Goal: Transaction & Acquisition: Purchase product/service

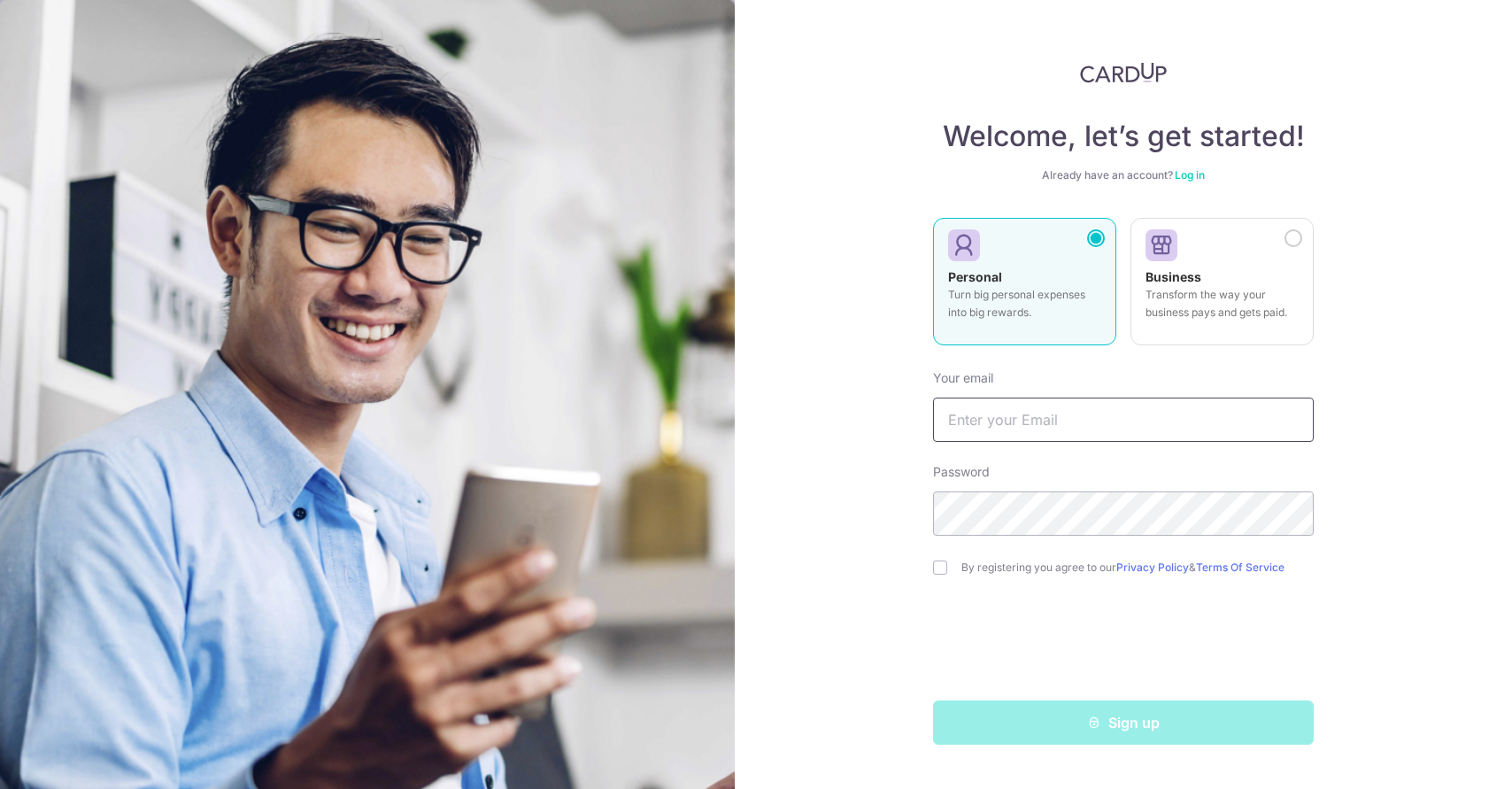
type input "bookenghua@outlook.com"
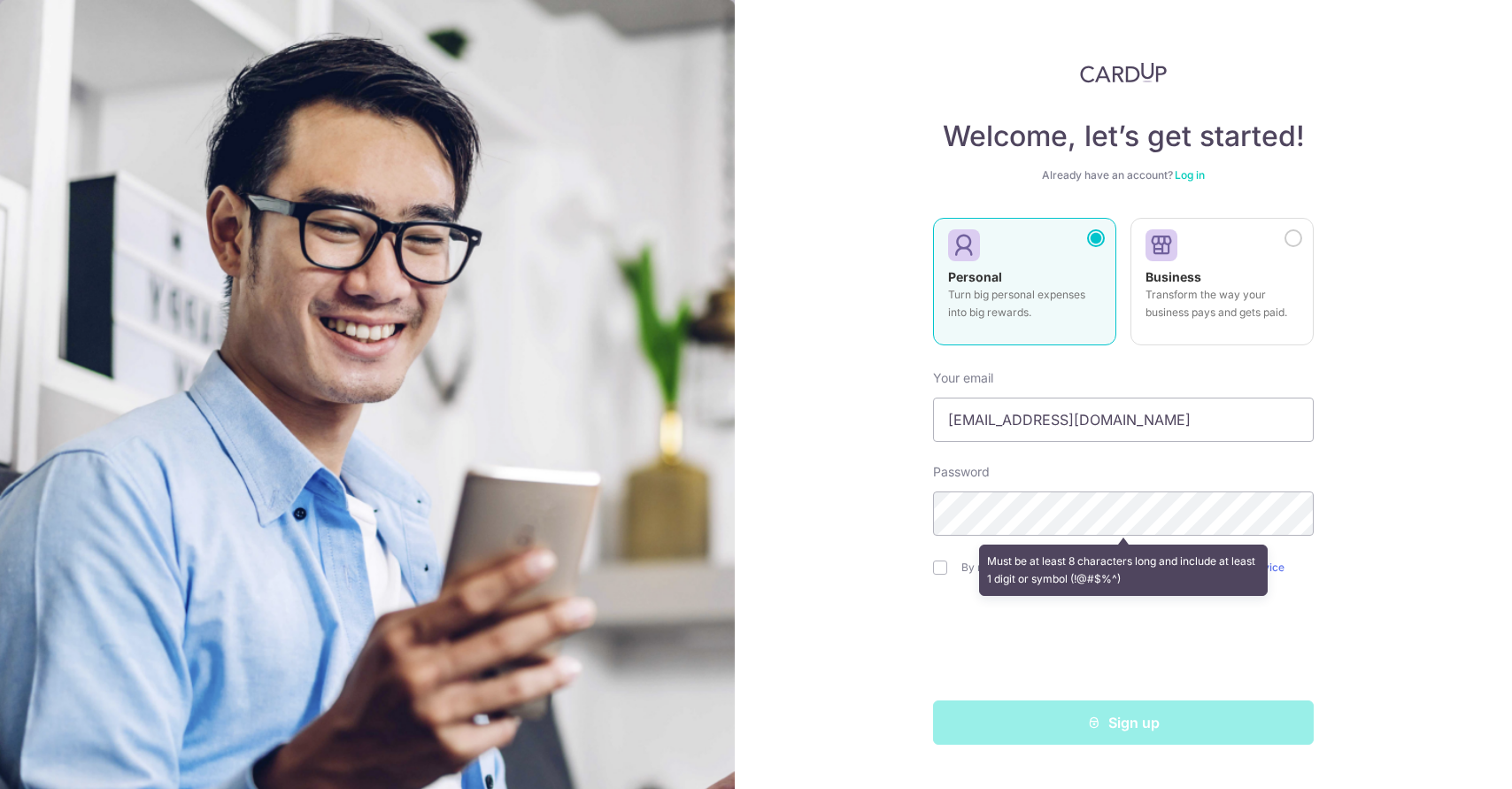
click at [855, 590] on div "Welcome, let’s get started! Already have an account? Log in Personal Turn big p…" at bounding box center [1123, 394] width 777 height 789
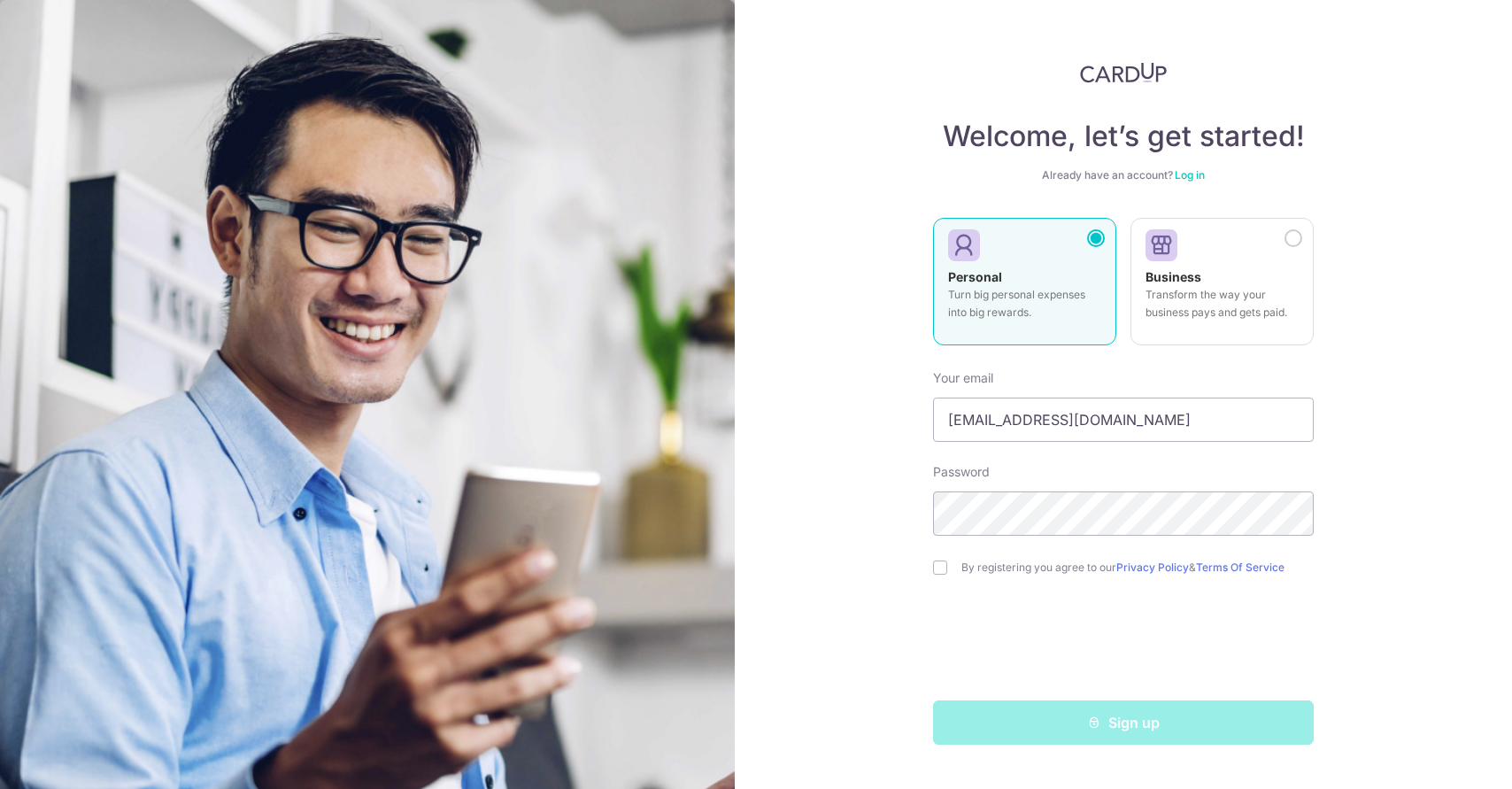
click at [990, 569] on label "By registering you agree to our Privacy Policy & Terms Of Service" at bounding box center [1137, 567] width 352 height 14
click at [943, 563] on input "checkbox" at bounding box center [940, 567] width 14 height 14
checkbox input "true"
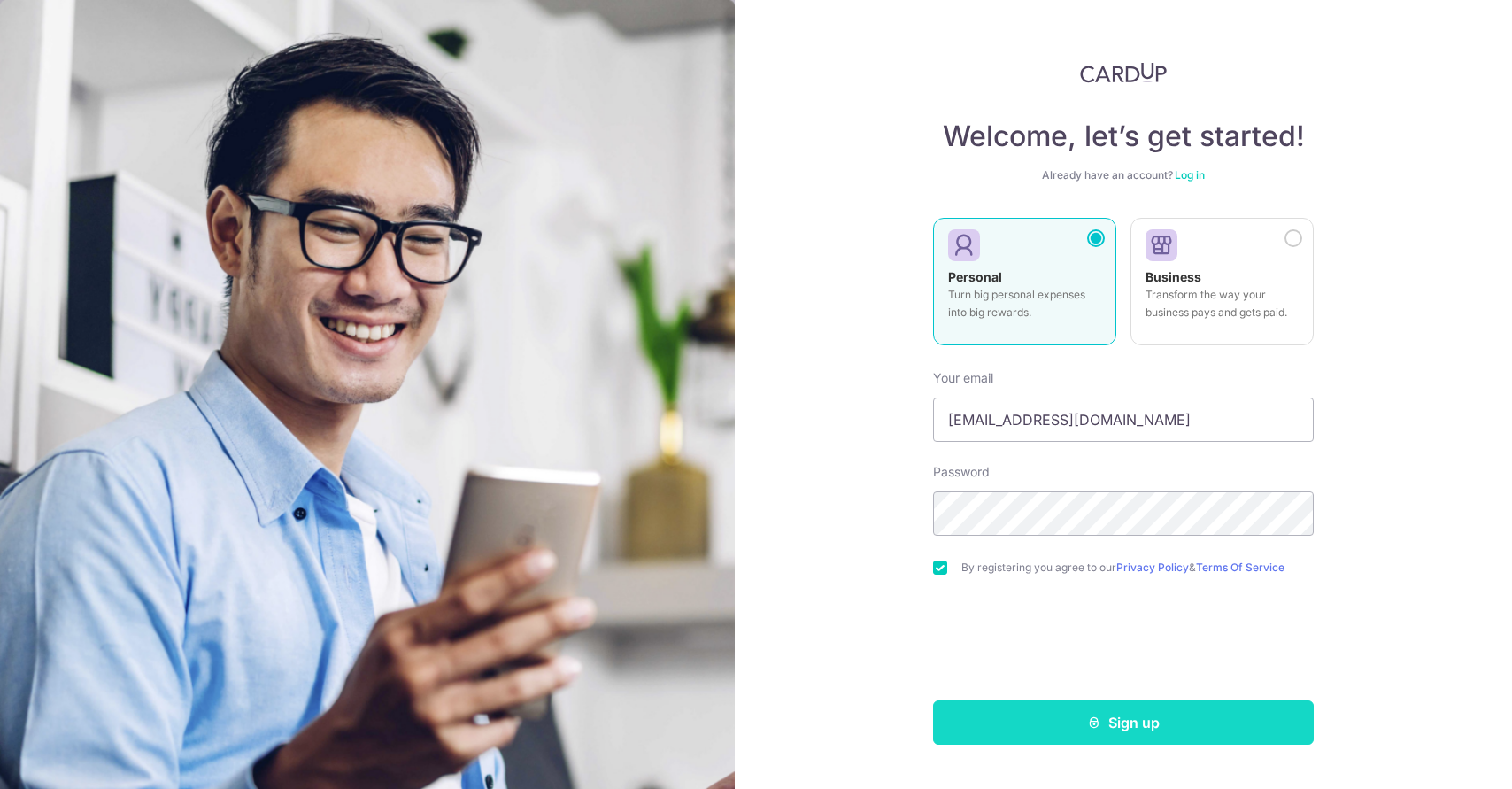
click at [1067, 717] on button "Sign up" at bounding box center [1123, 721] width 380 height 44
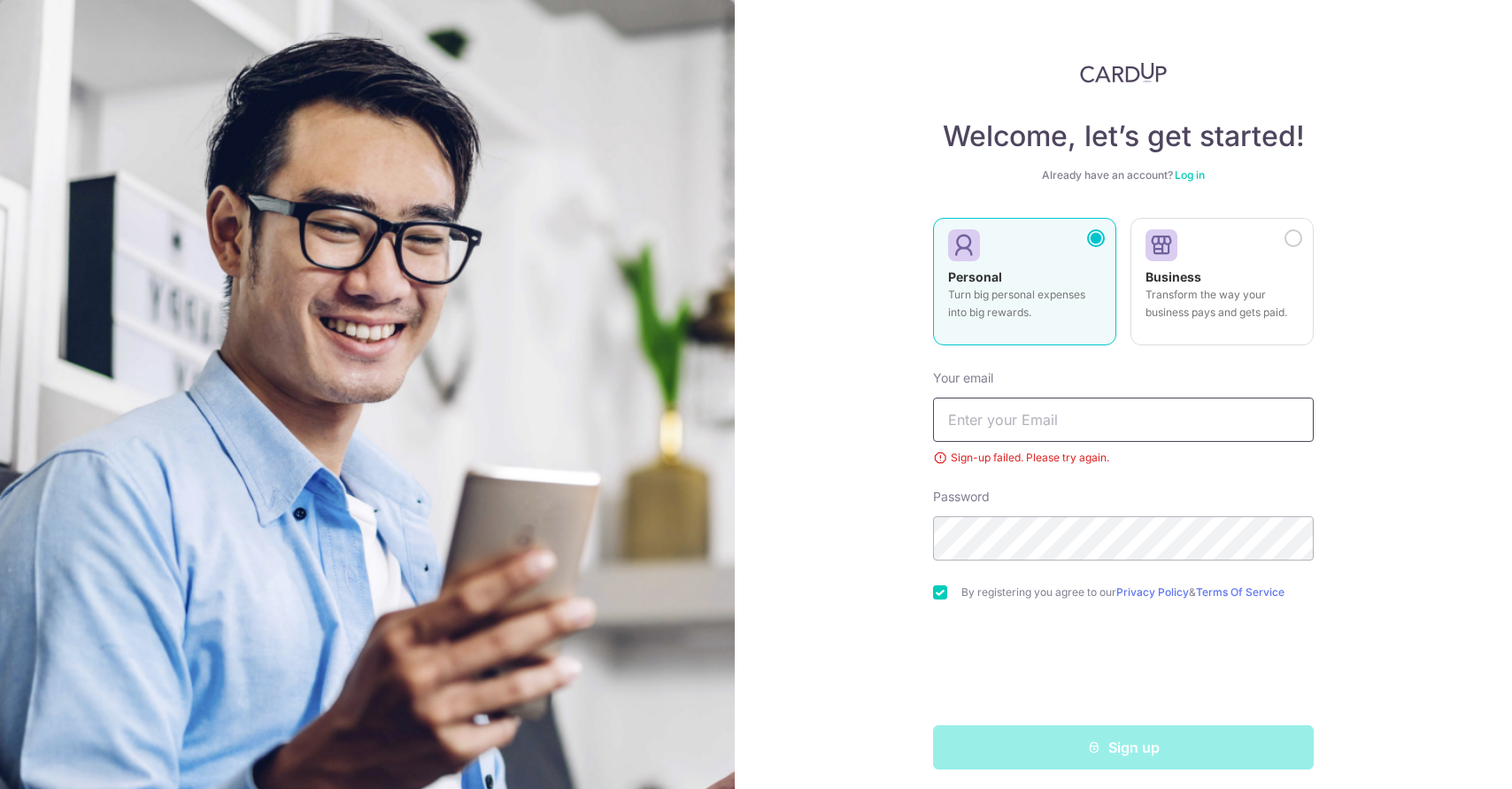
click at [1143, 412] on input "text" at bounding box center [1123, 419] width 380 height 44
click at [1183, 169] on link "Log in" at bounding box center [1189, 175] width 30 height 14
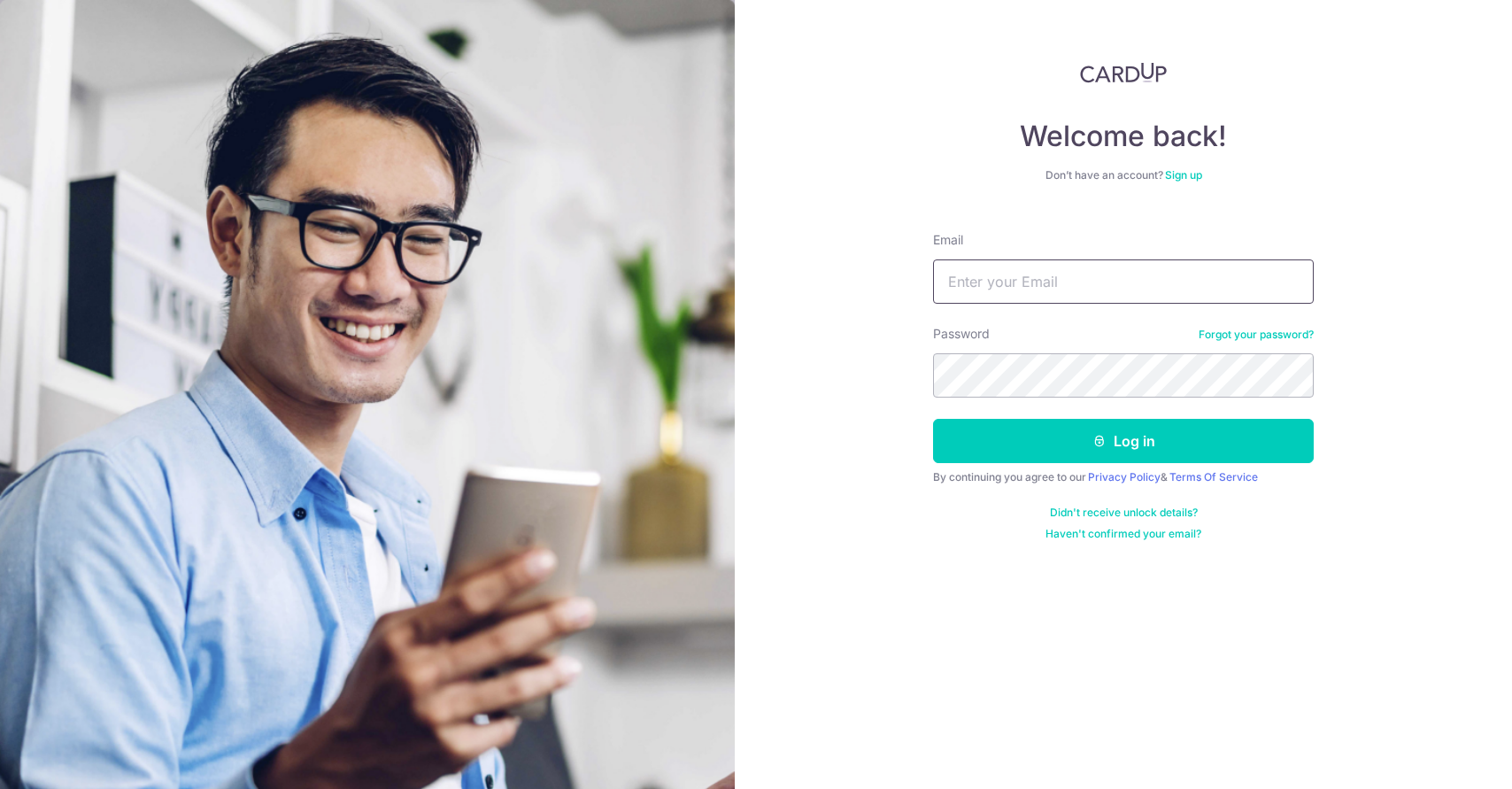
click at [1059, 266] on input "Email" at bounding box center [1123, 281] width 380 height 44
type input "[EMAIL_ADDRESS][DOMAIN_NAME]"
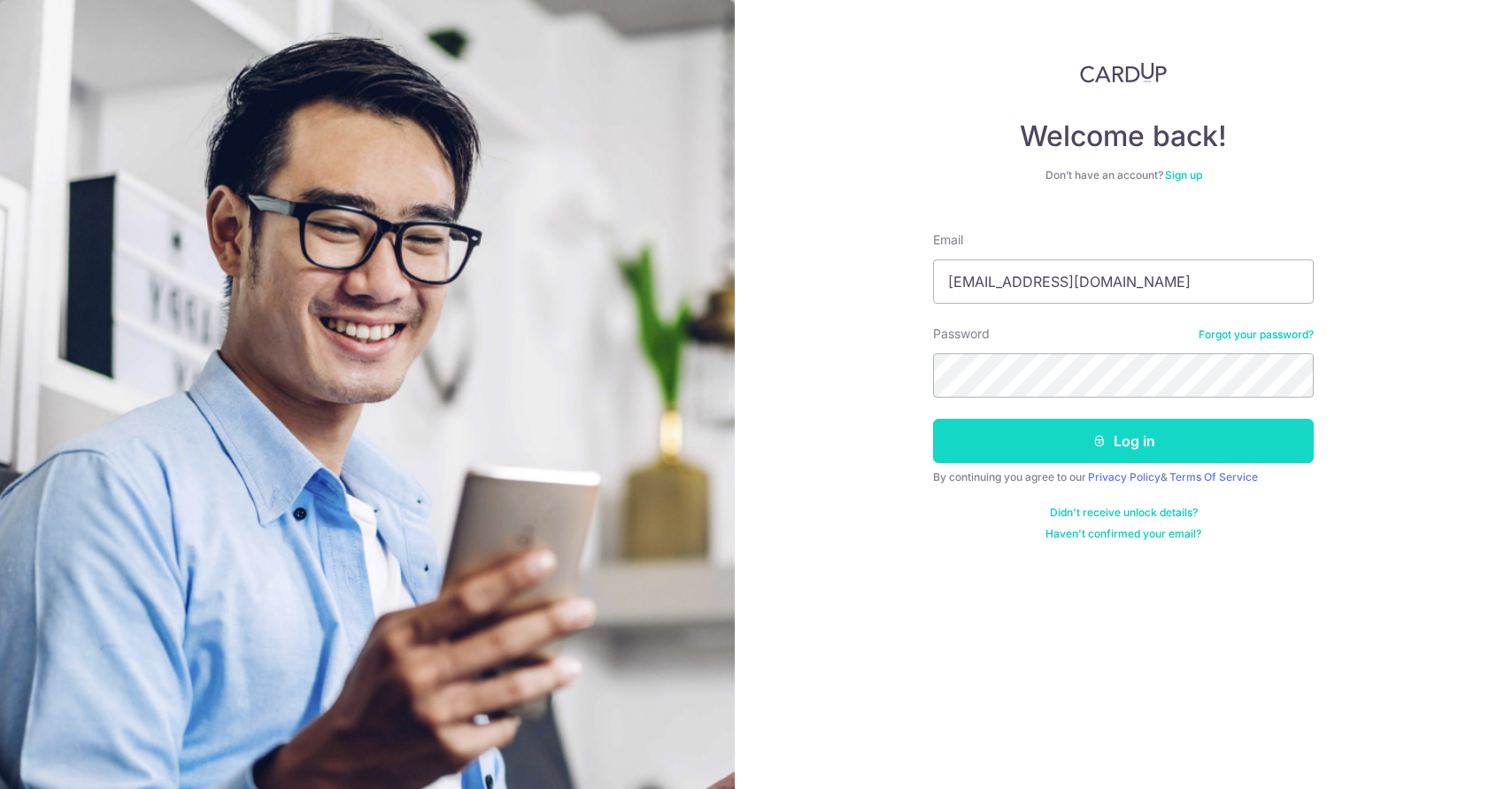
click at [1092, 439] on icon "submit" at bounding box center [1098, 441] width 14 height 14
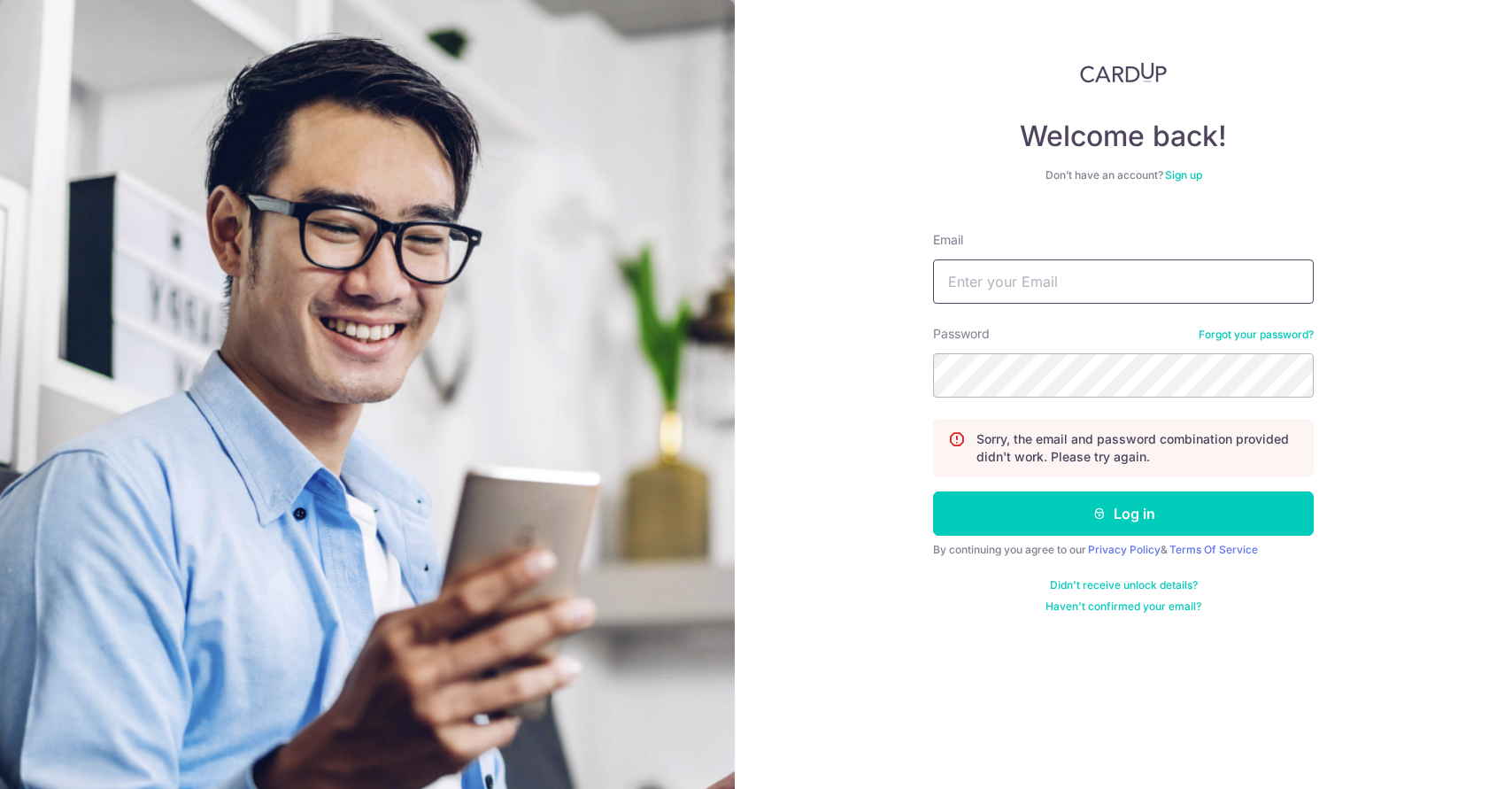
click at [1151, 283] on input "Email" at bounding box center [1123, 281] width 380 height 44
click at [918, 315] on div "Welcome back! Don’t have an account? Sign up Email Password Forgot your passwor…" at bounding box center [1123, 394] width 777 height 789
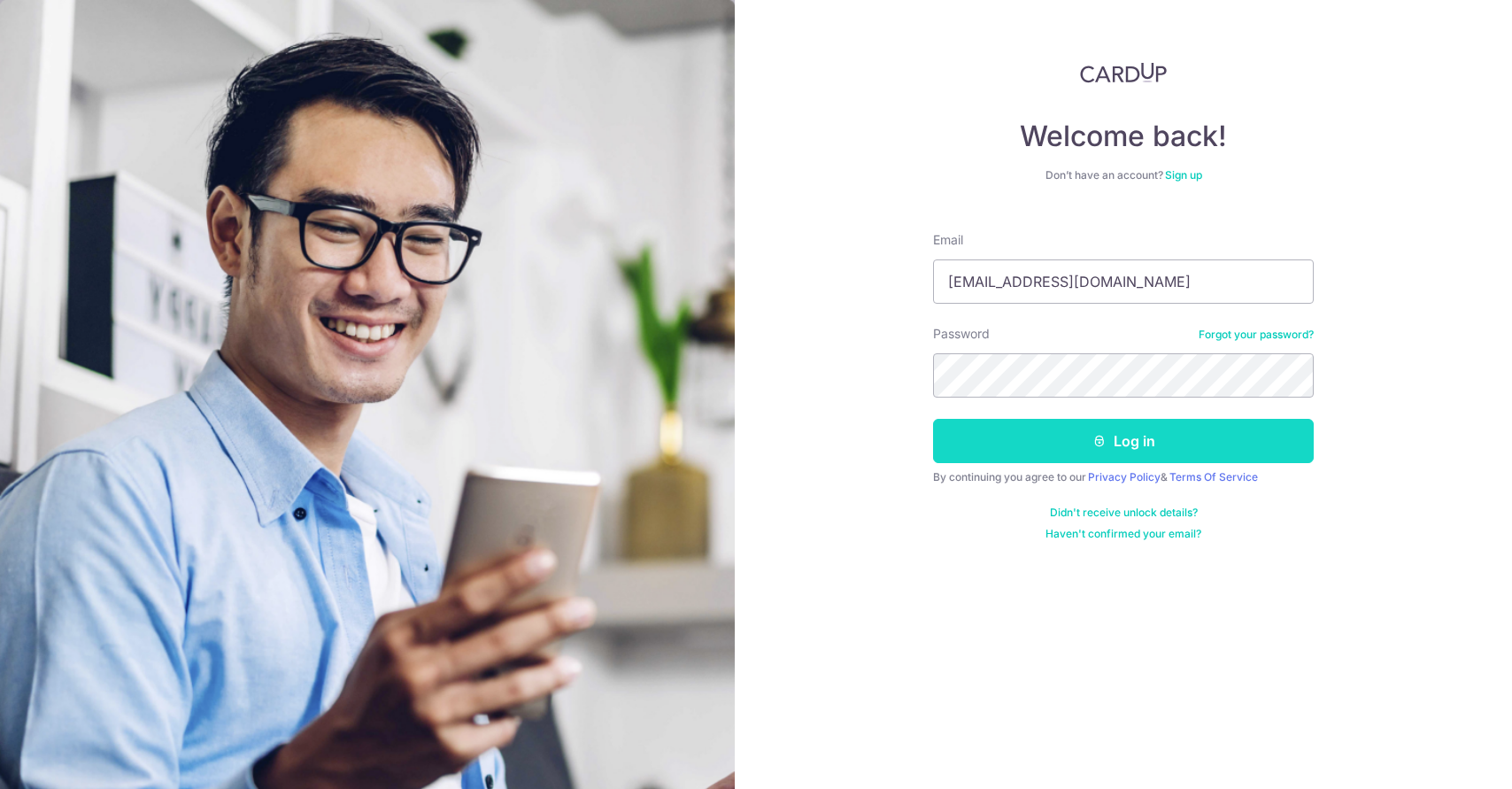
click at [1123, 443] on button "Log in" at bounding box center [1123, 440] width 380 height 44
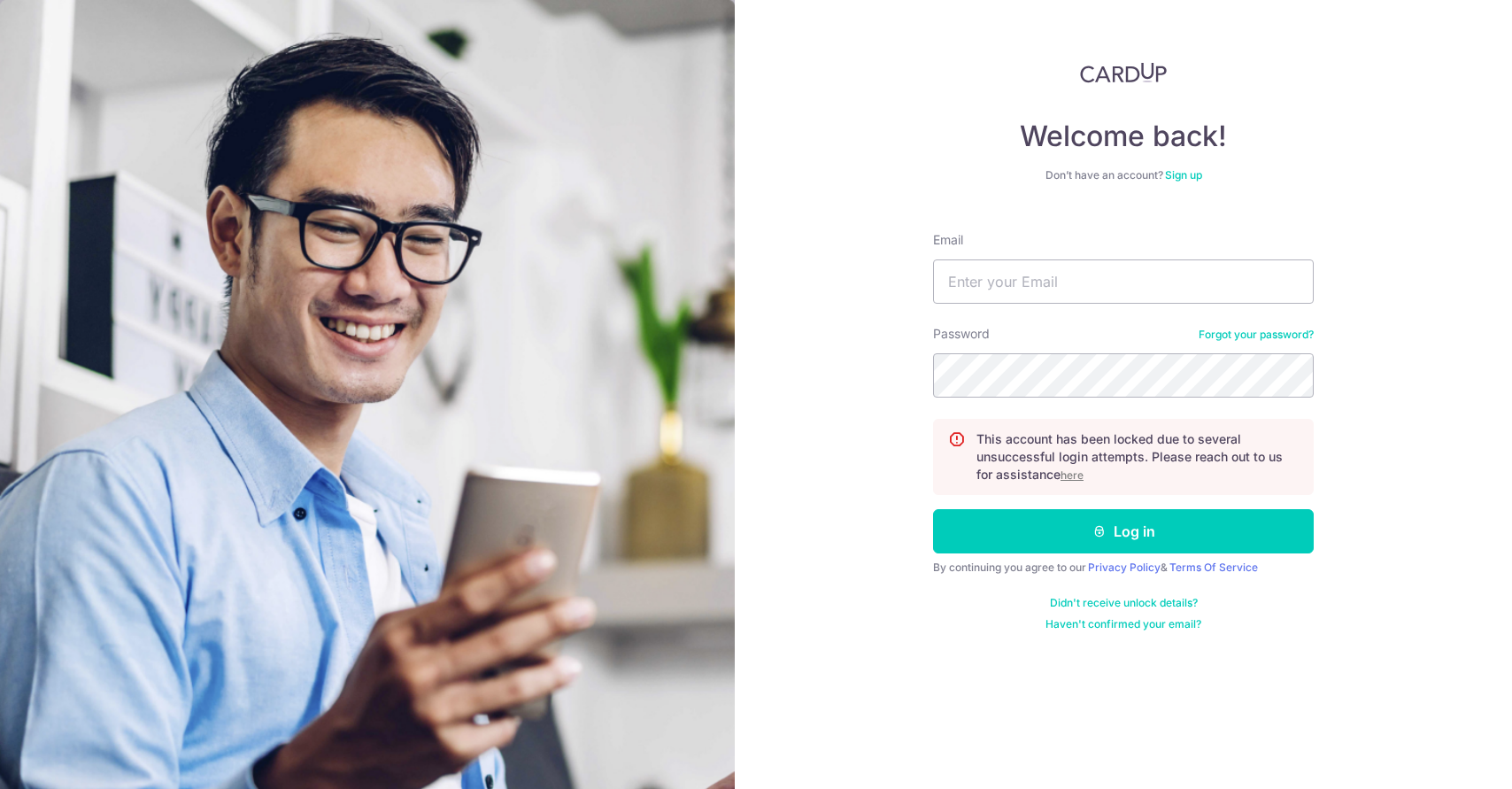
click at [1265, 335] on link "Forgot your password?" at bounding box center [1255, 334] width 115 height 14
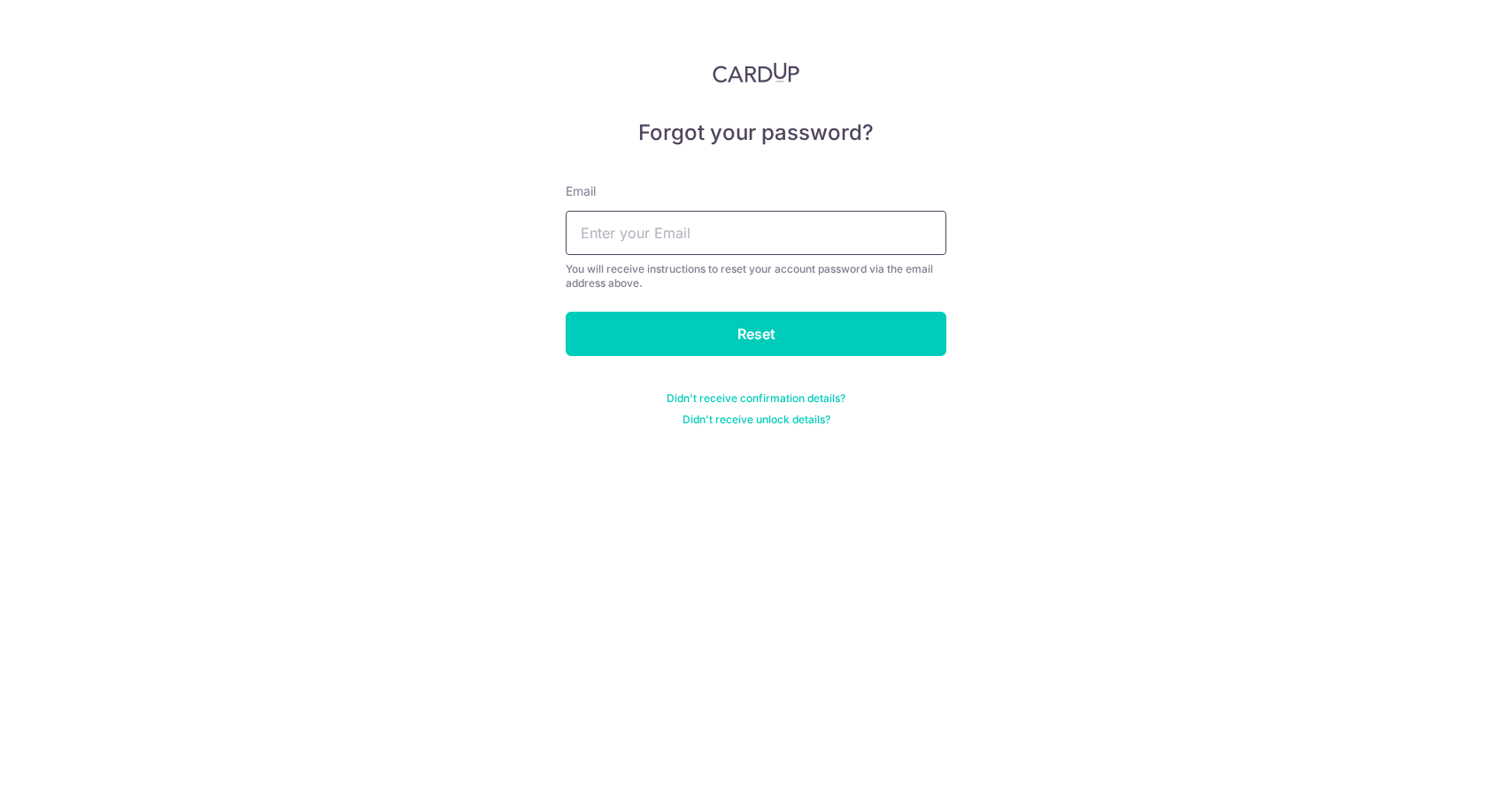
click at [843, 229] on input "text" at bounding box center [756, 232] width 380 height 44
type input "bookenghua@outlook.com"
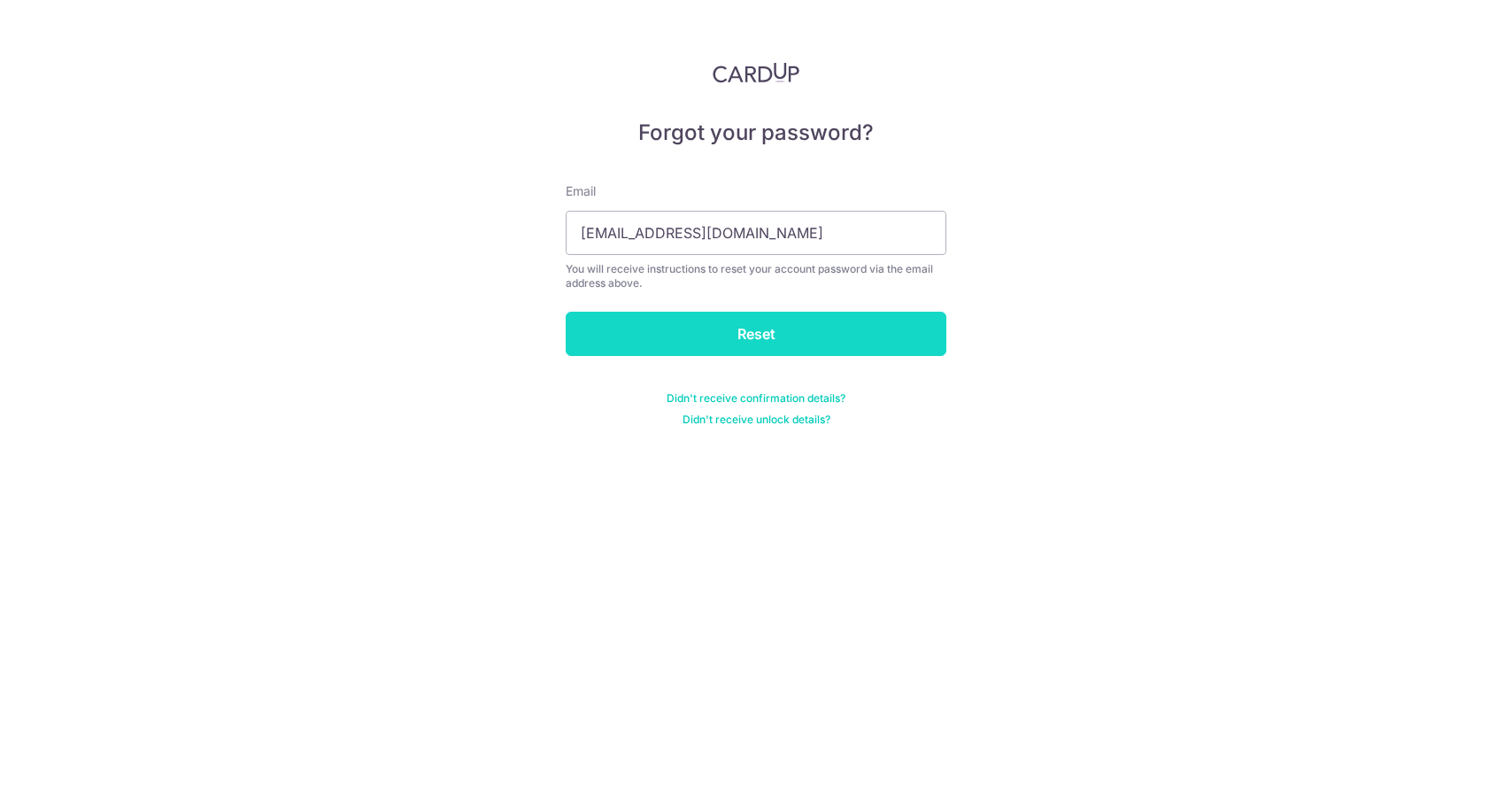
click at [745, 322] on input "Reset" at bounding box center [756, 333] width 380 height 44
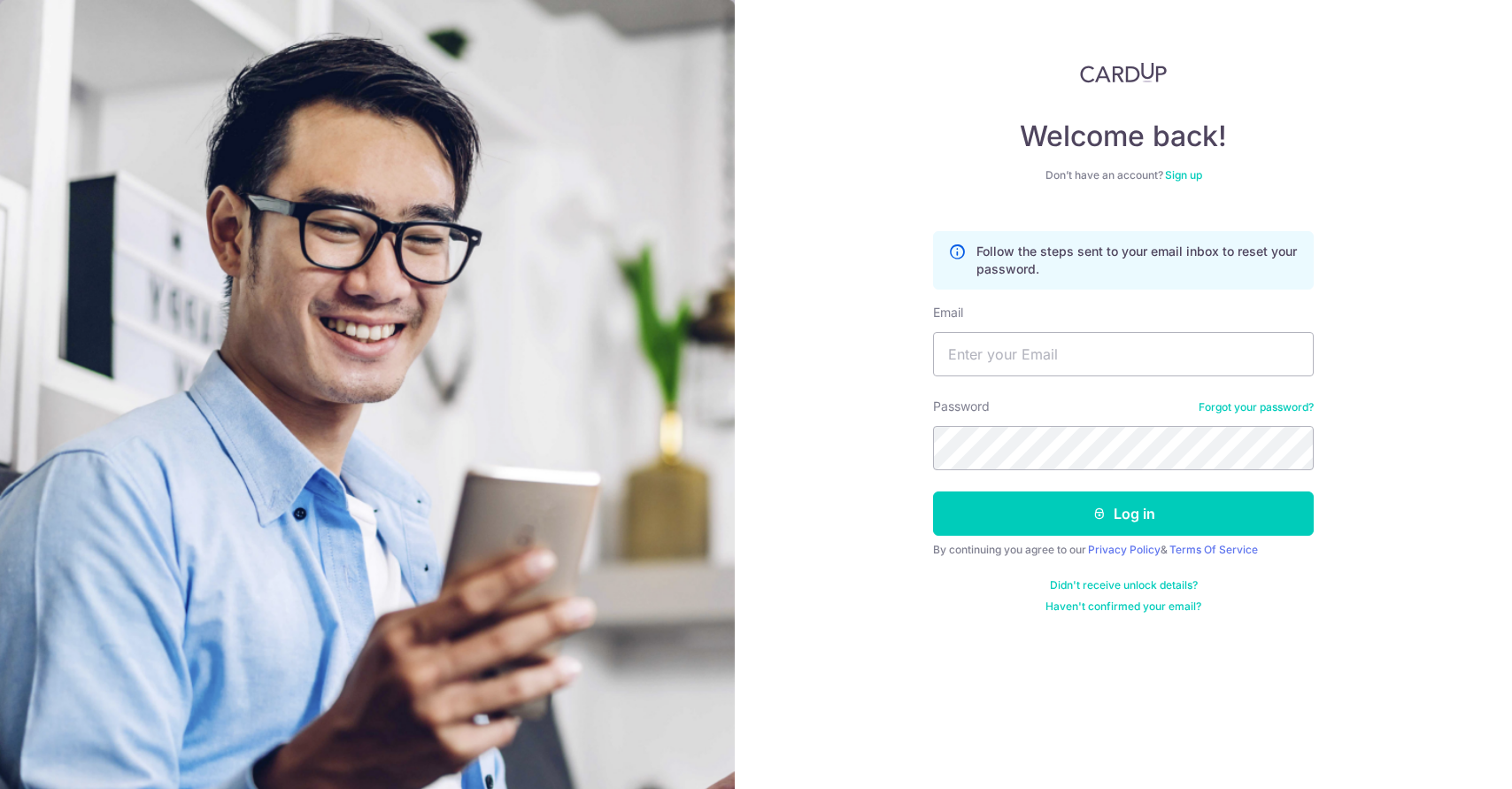
click at [1151, 67] on img at bounding box center [1123, 73] width 87 height 22
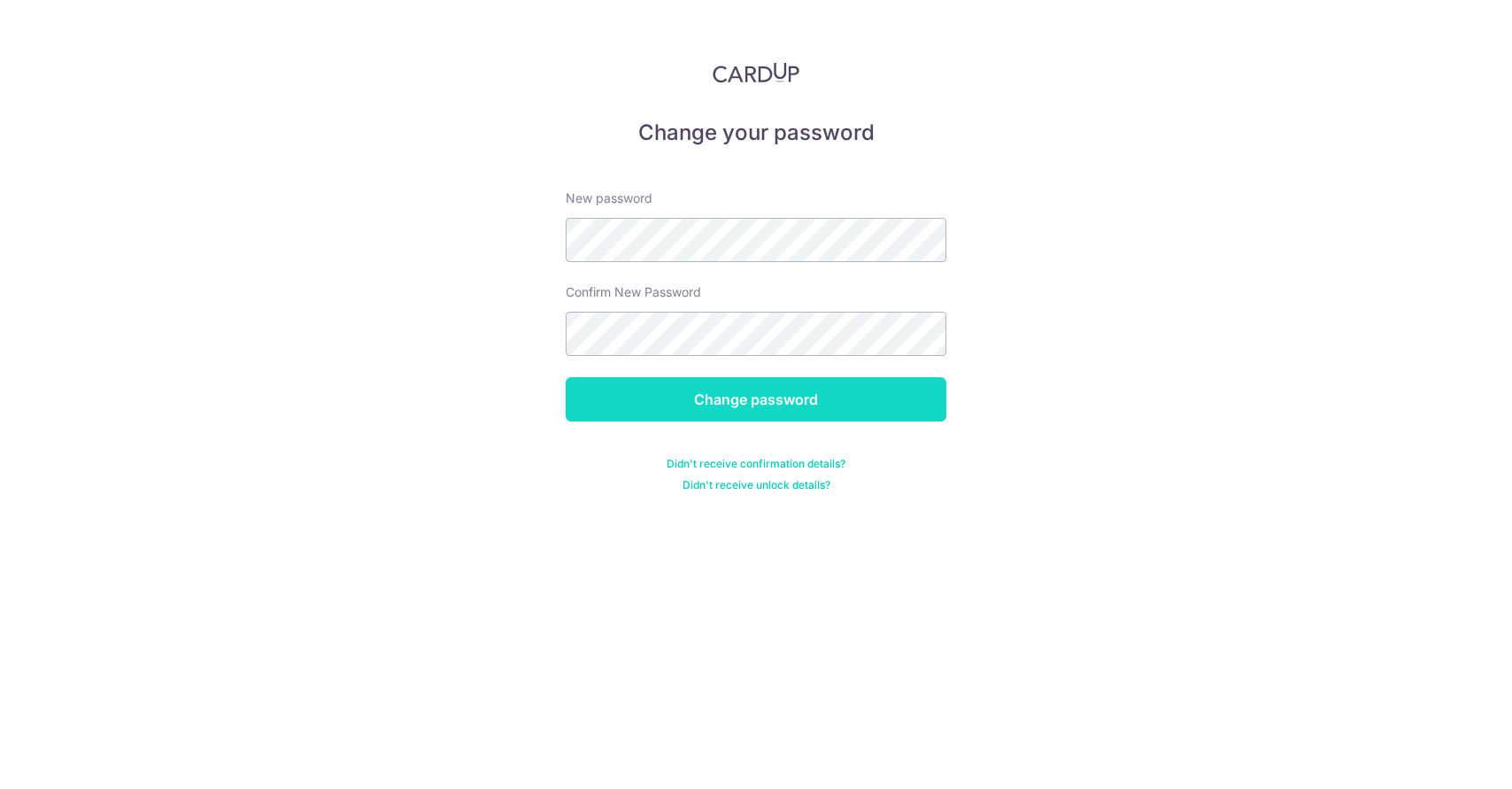
click at [807, 413] on input "Change password" at bounding box center [756, 399] width 380 height 44
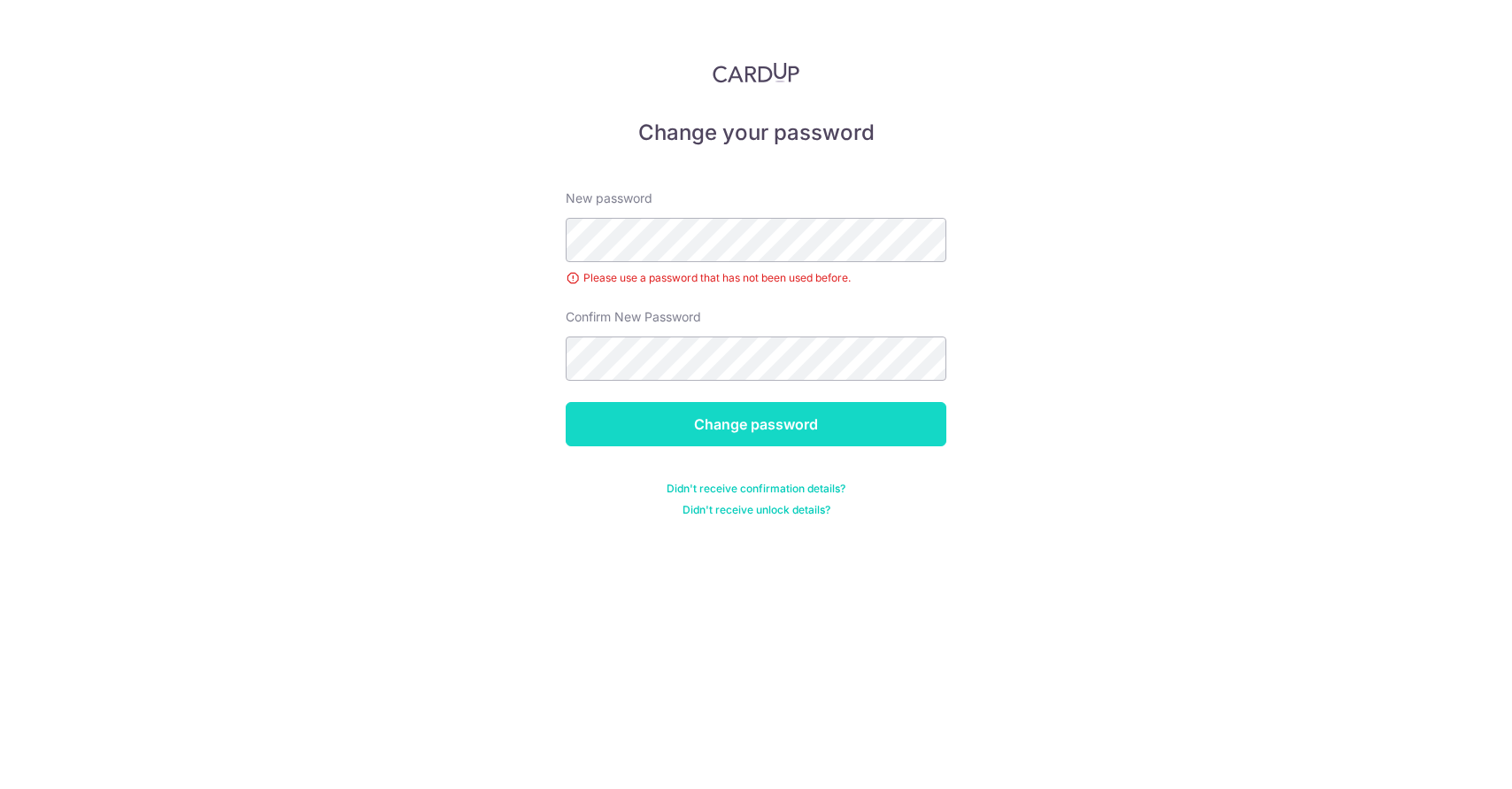
click at [929, 412] on input "Change password" at bounding box center [756, 423] width 380 height 44
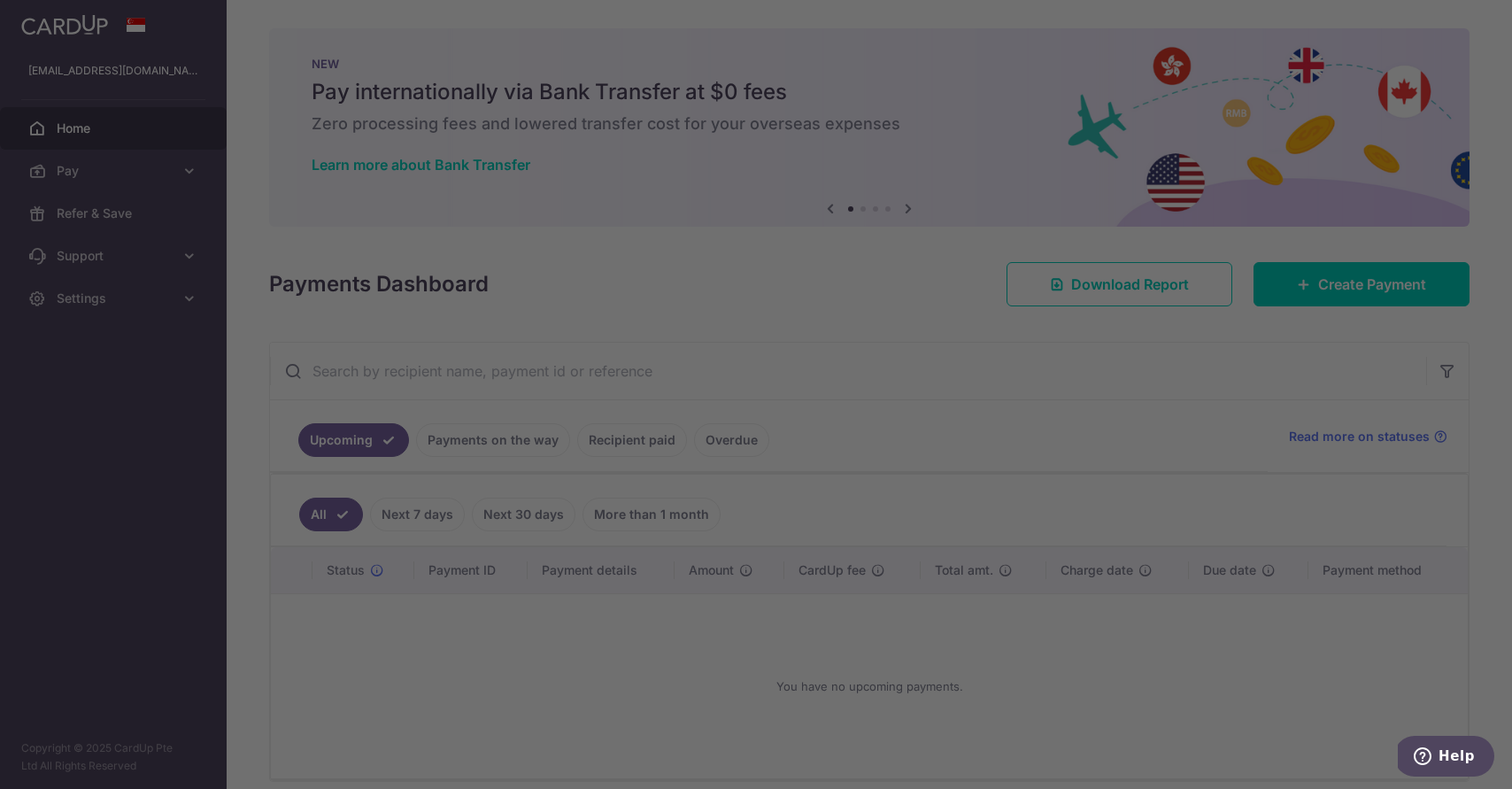
click at [977, 50] on div at bounding box center [763, 398] width 1527 height 797
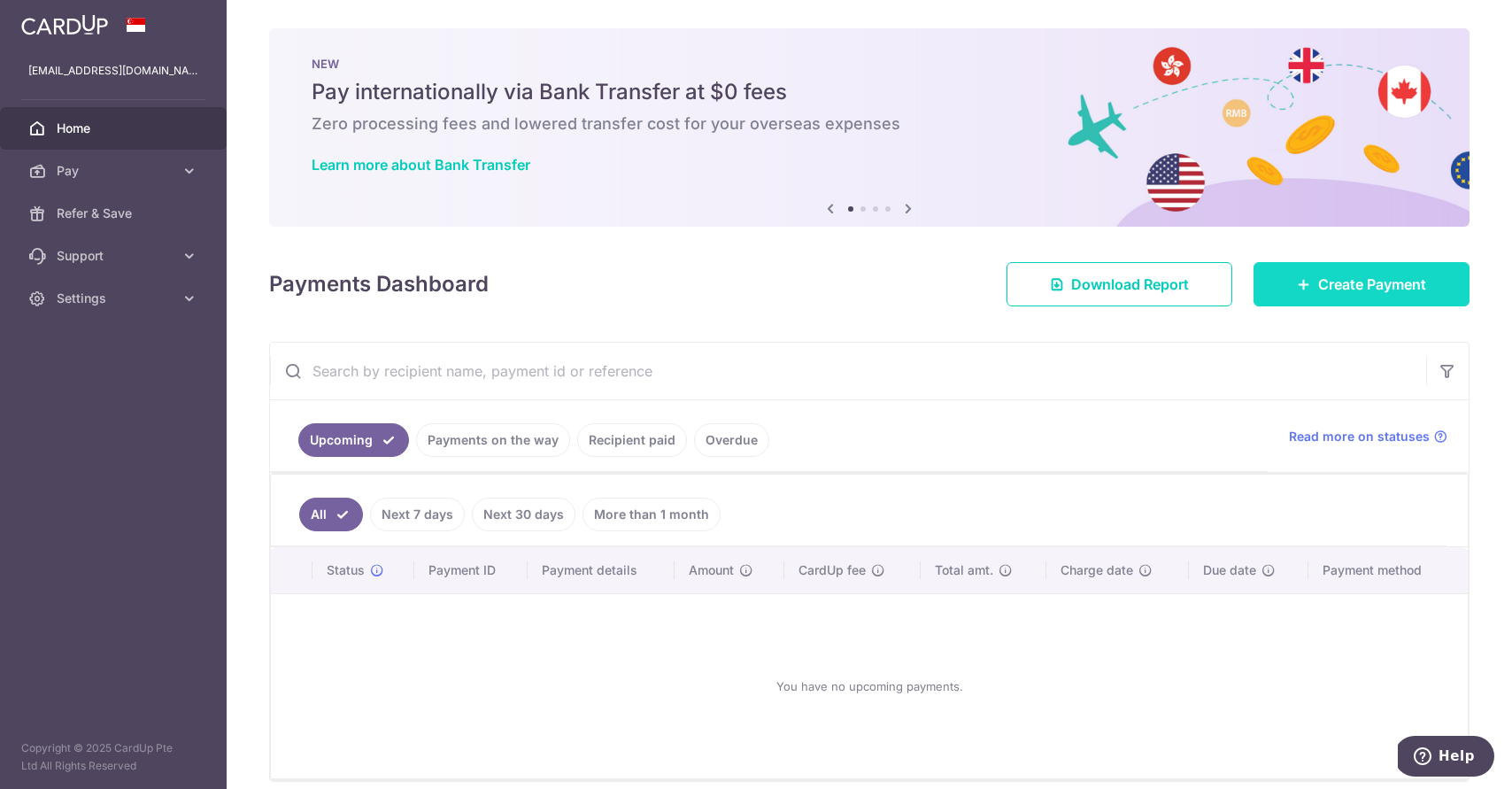
click at [1408, 273] on span "Create Payment" at bounding box center [1372, 284] width 108 height 22
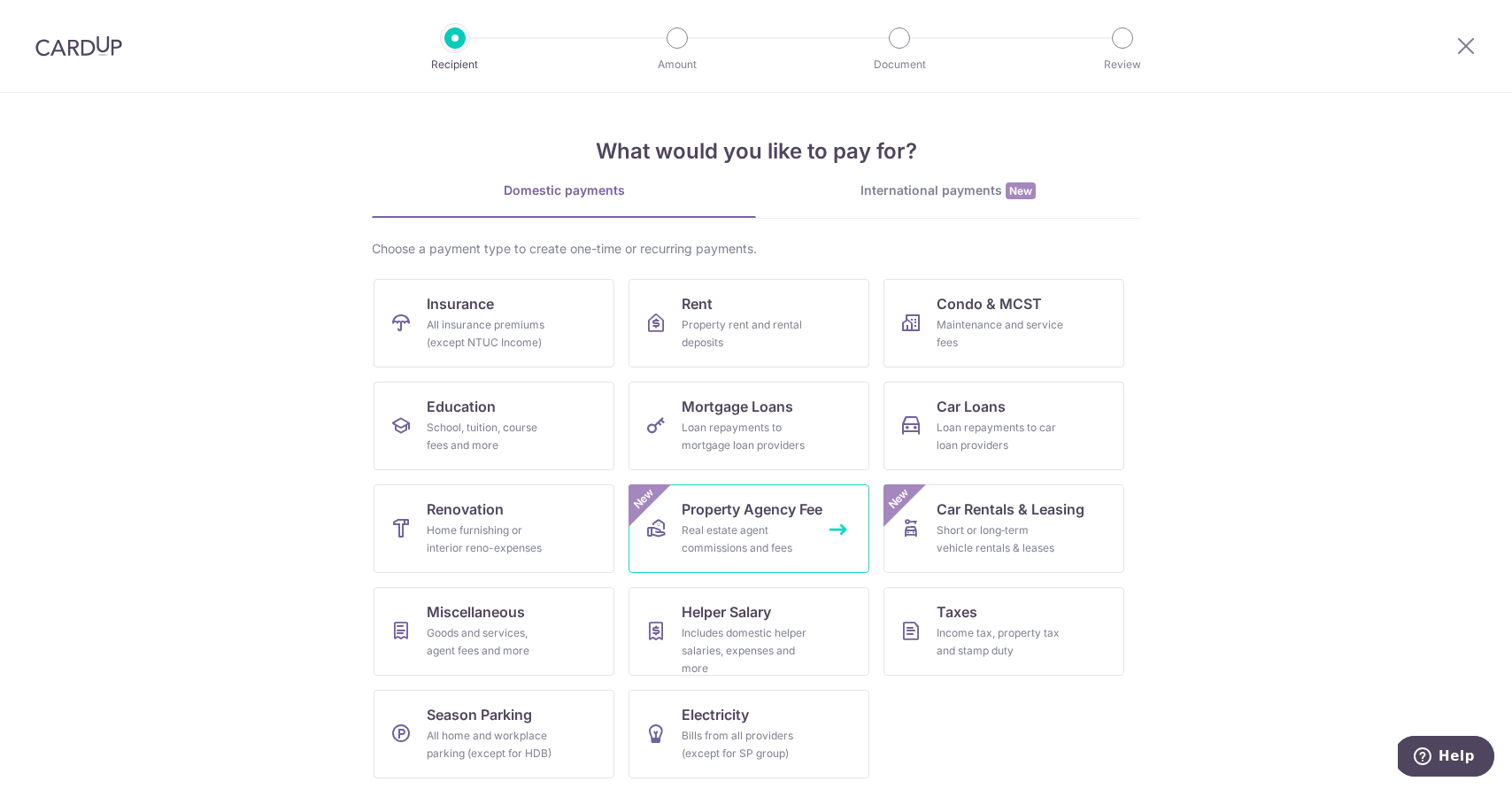
scroll to position [4, 0]
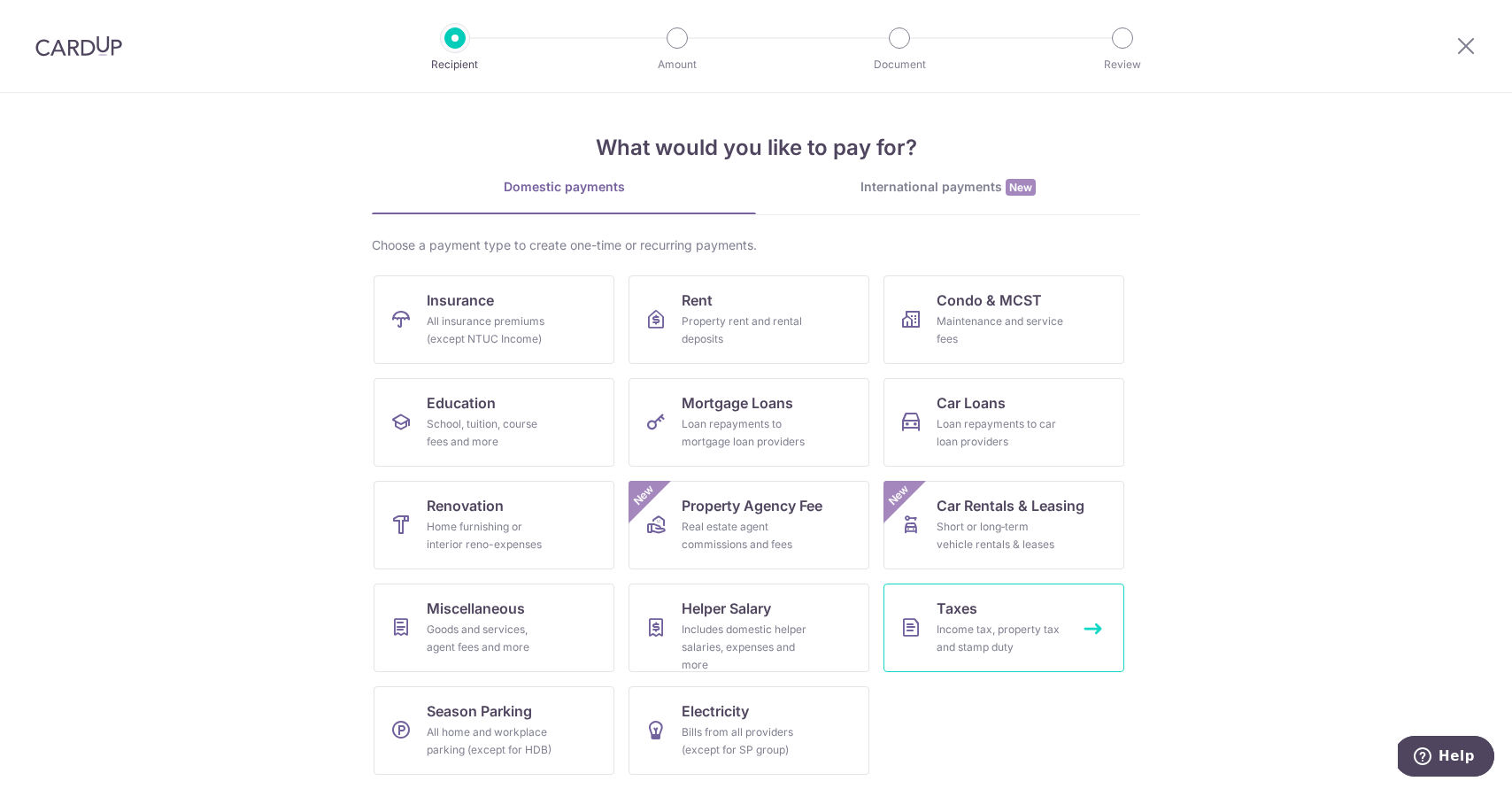
click at [1019, 652] on div "Income tax, property tax and stamp duty" at bounding box center [1000, 638] width 127 height 35
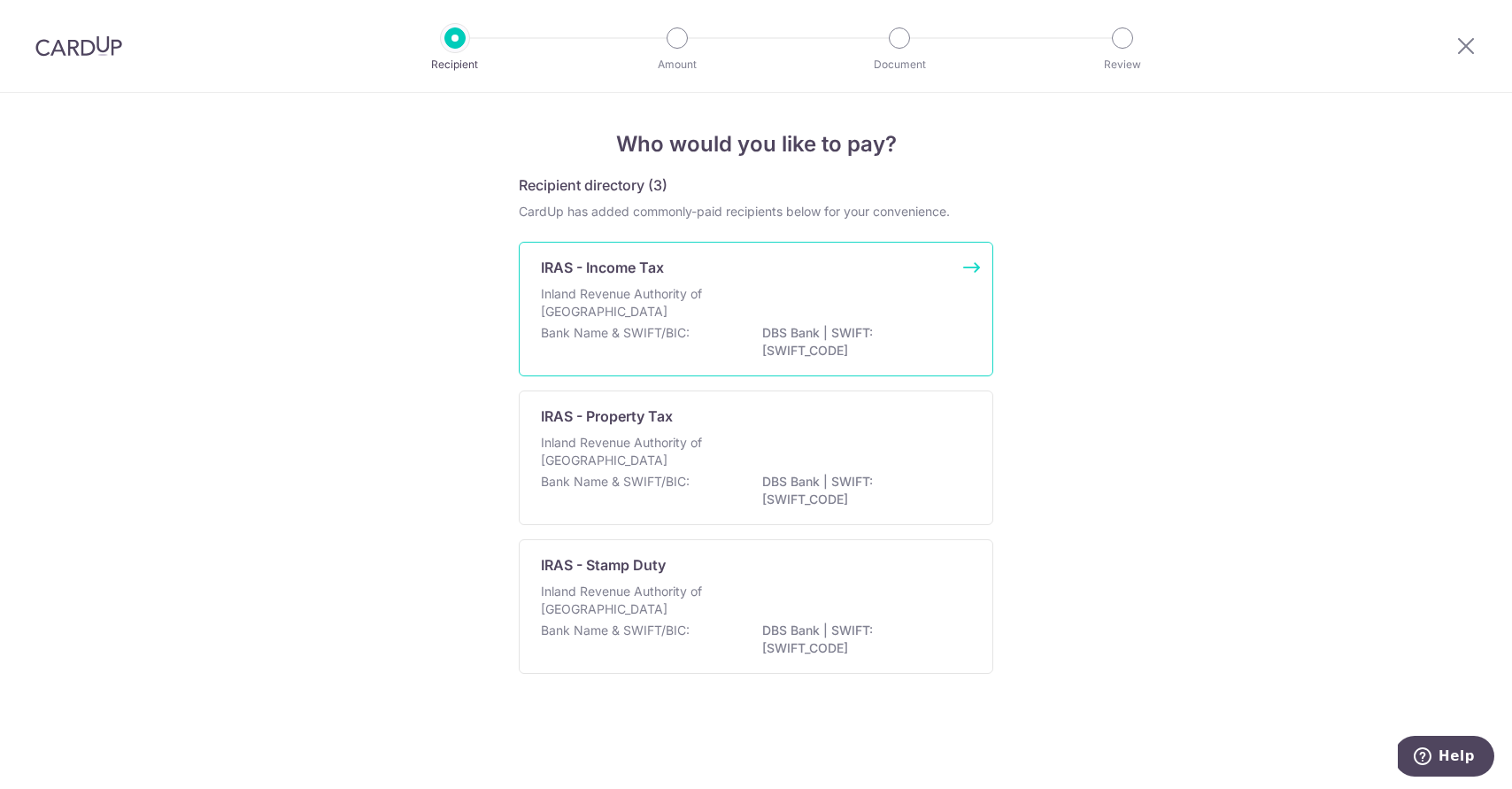
click at [830, 245] on div "IRAS - Income Tax Inland Revenue Authority of Singapore Bank Name & SWIFT/BIC: …" at bounding box center [756, 309] width 474 height 134
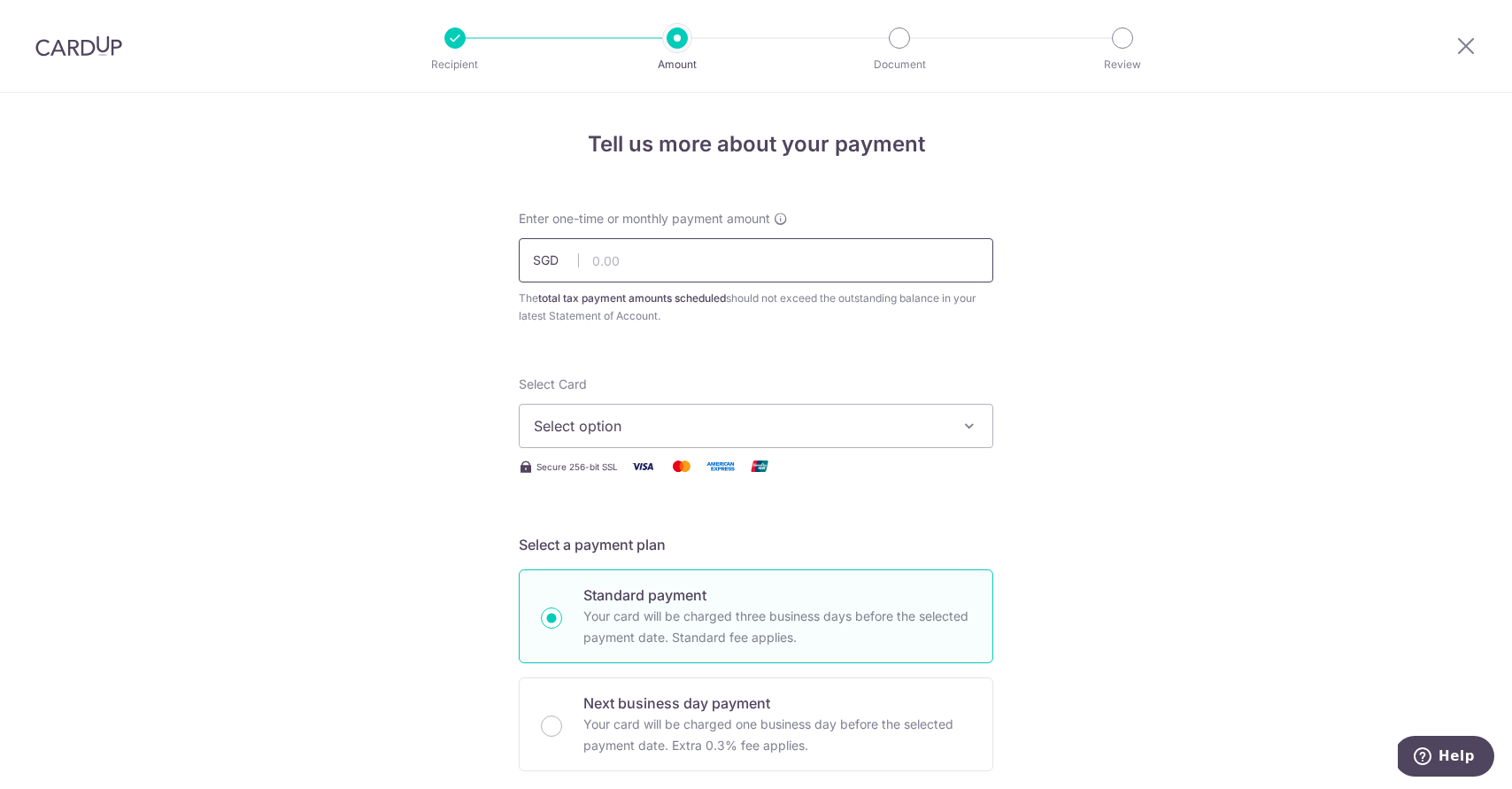
click at [818, 264] on input "text" at bounding box center [756, 260] width 474 height 44
type input "3,000.00"
click at [781, 409] on button "Select option" at bounding box center [756, 425] width 474 height 44
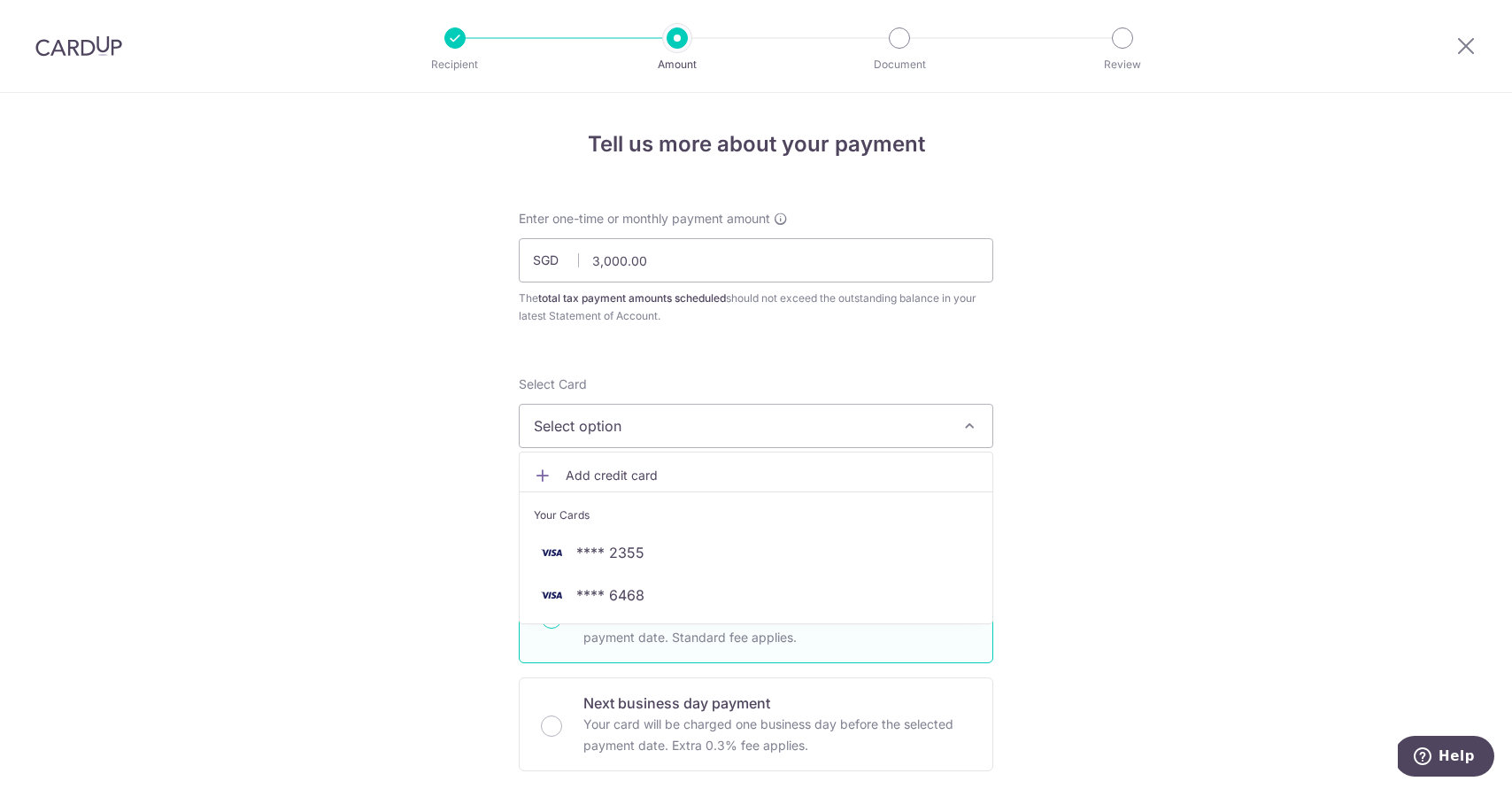
click at [722, 475] on span "Add credit card" at bounding box center [771, 475] width 413 height 18
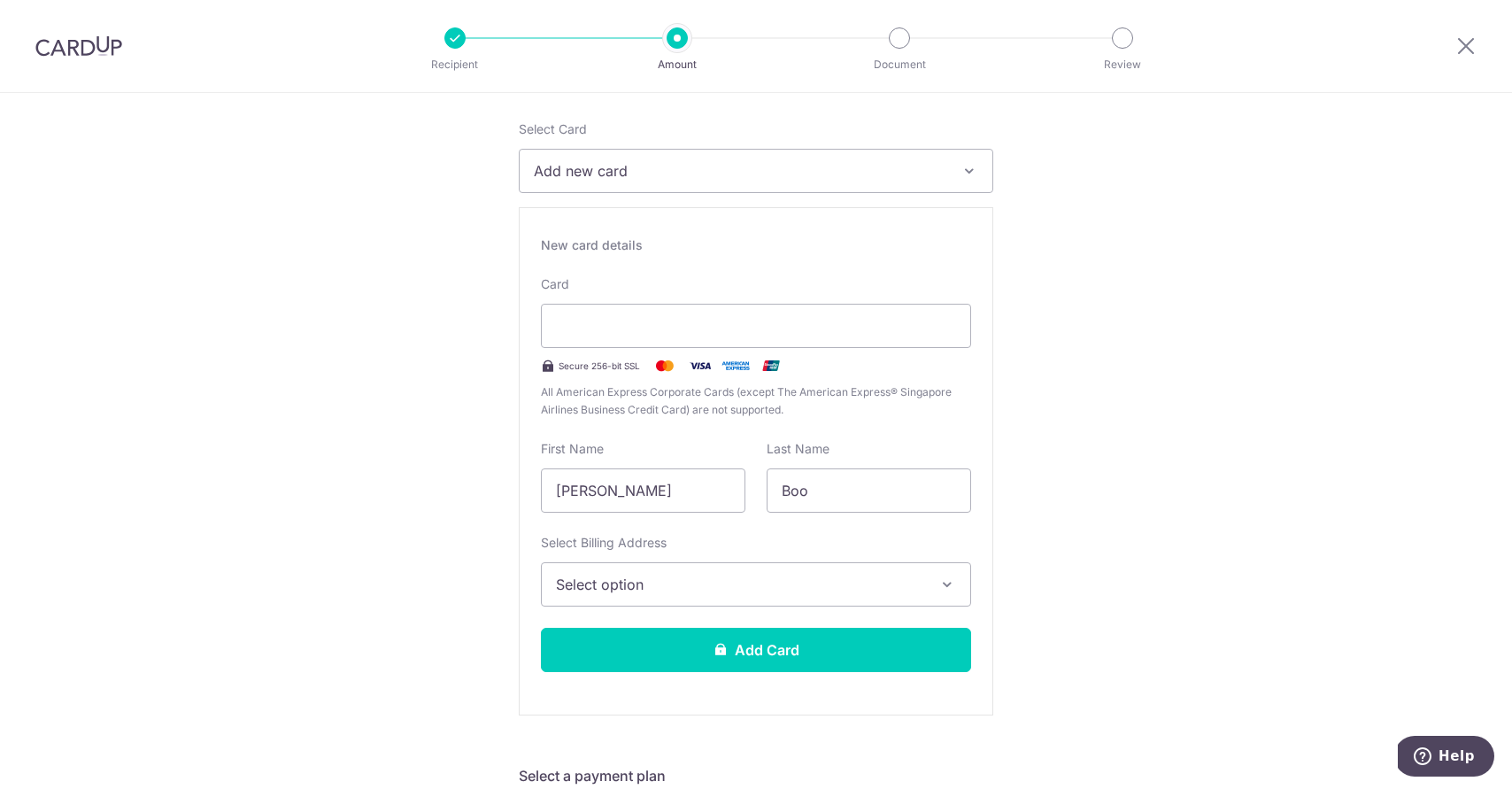
scroll to position [257, 0]
click at [664, 336] on div at bounding box center [756, 323] width 430 height 44
click at [721, 453] on div "First Name Walter" at bounding box center [643, 474] width 205 height 73
click at [777, 572] on span "Select option" at bounding box center [740, 582] width 368 height 22
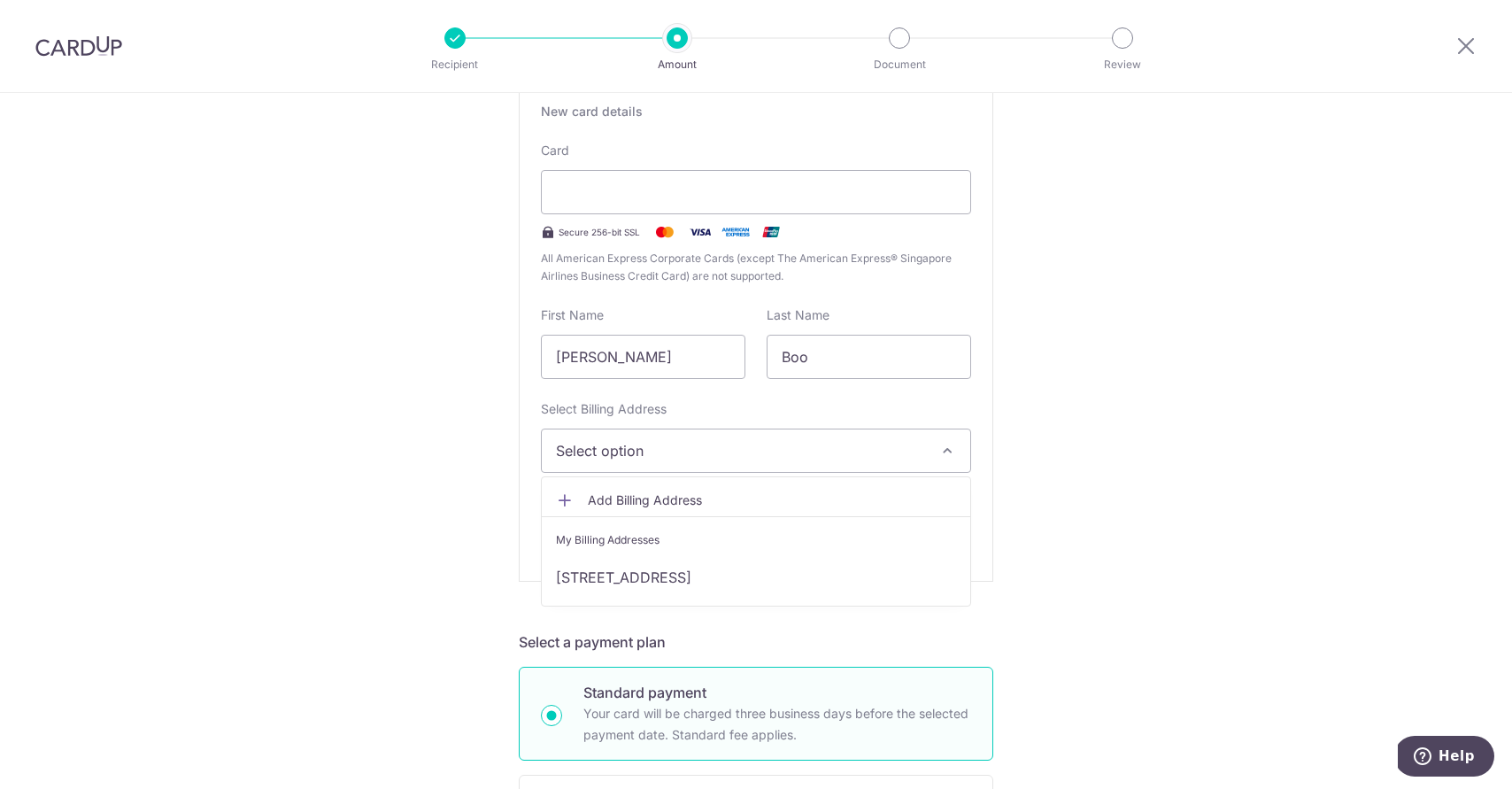
scroll to position [415, 0]
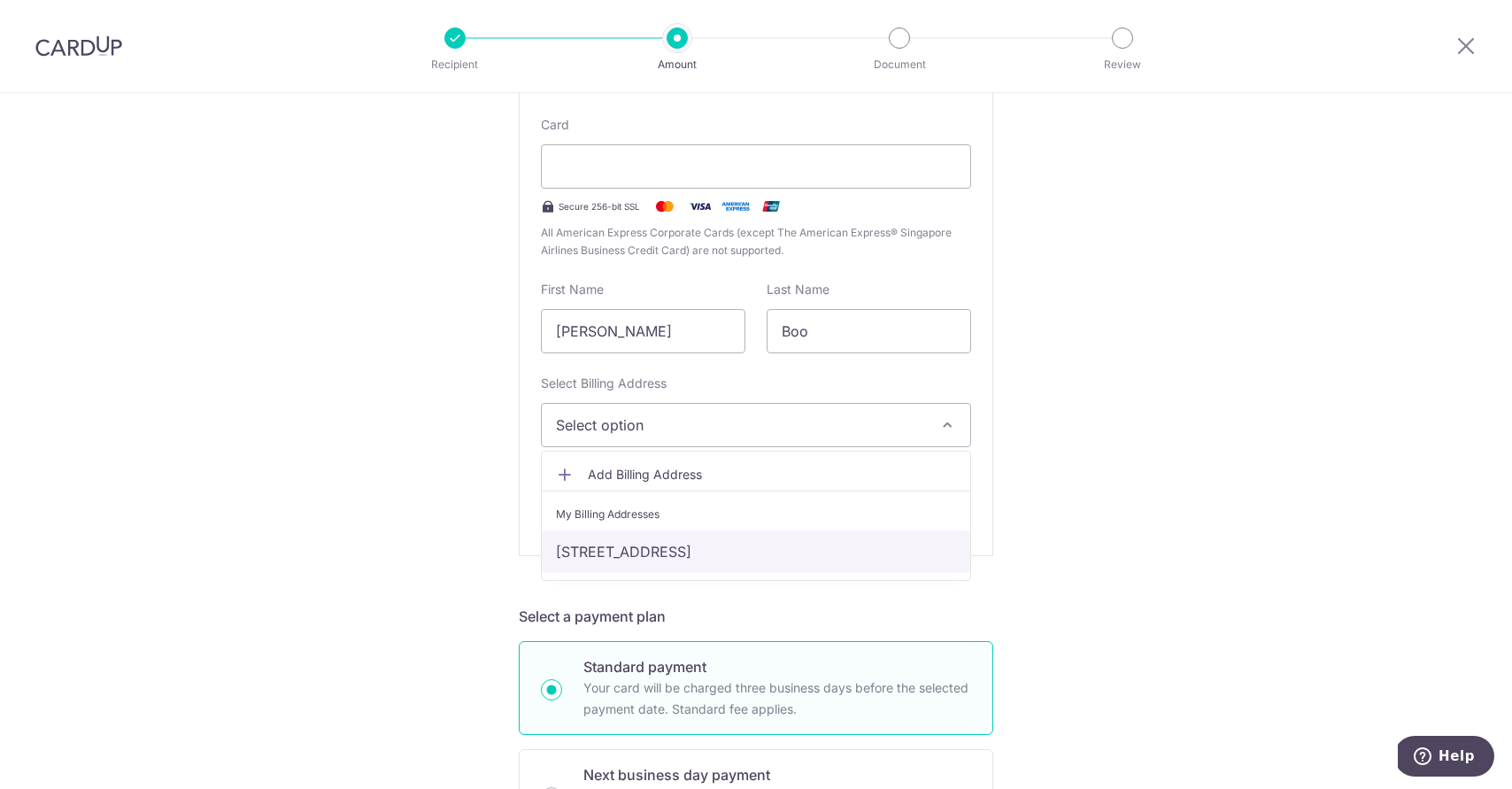
click at [767, 547] on link "[STREET_ADDRESS]" at bounding box center [756, 551] width 428 height 42
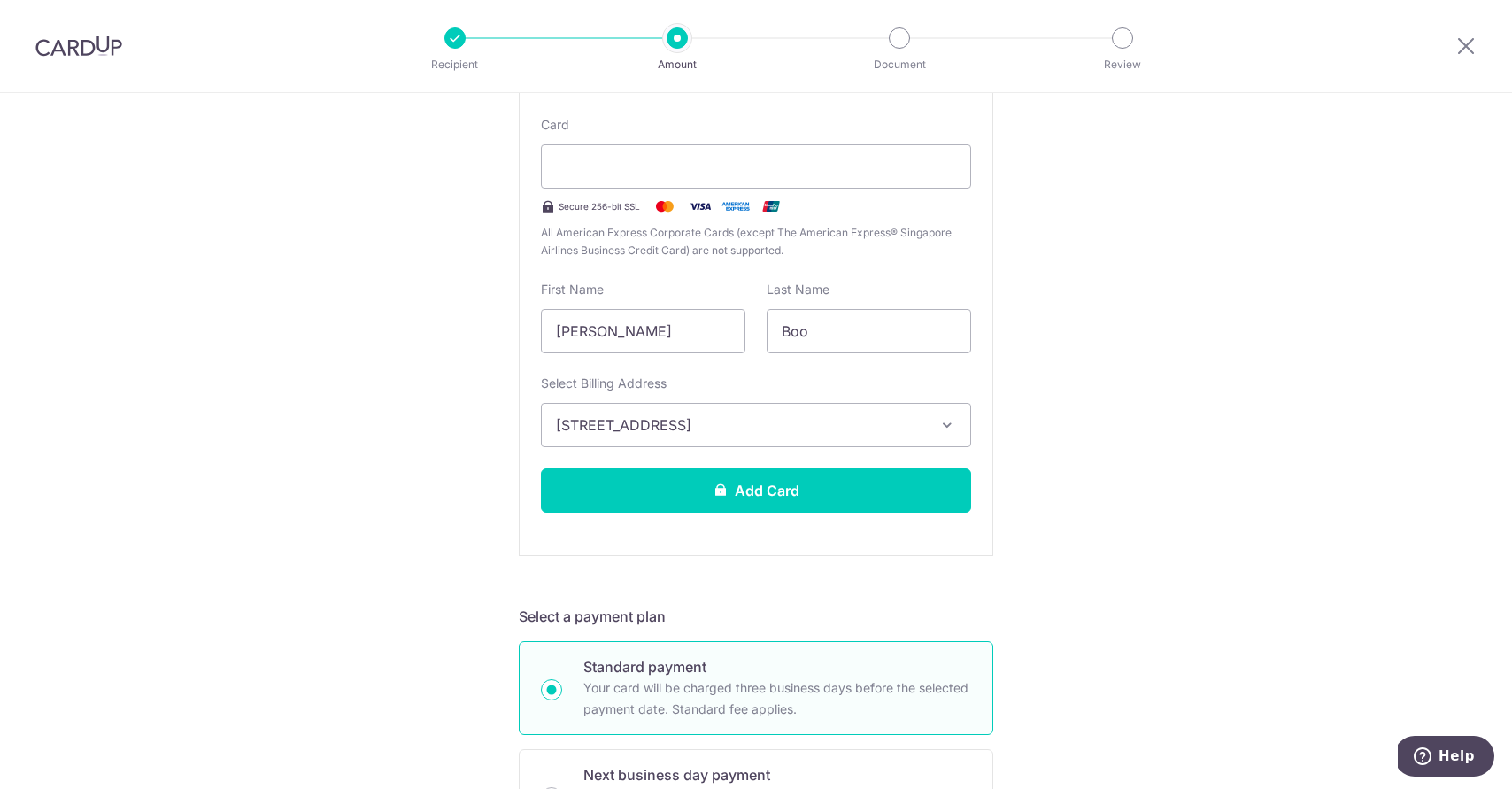
click at [1173, 380] on div "Tell us more about your payment Enter one-time or monthly payment amount SGD 3,…" at bounding box center [756, 743] width 1512 height 2130
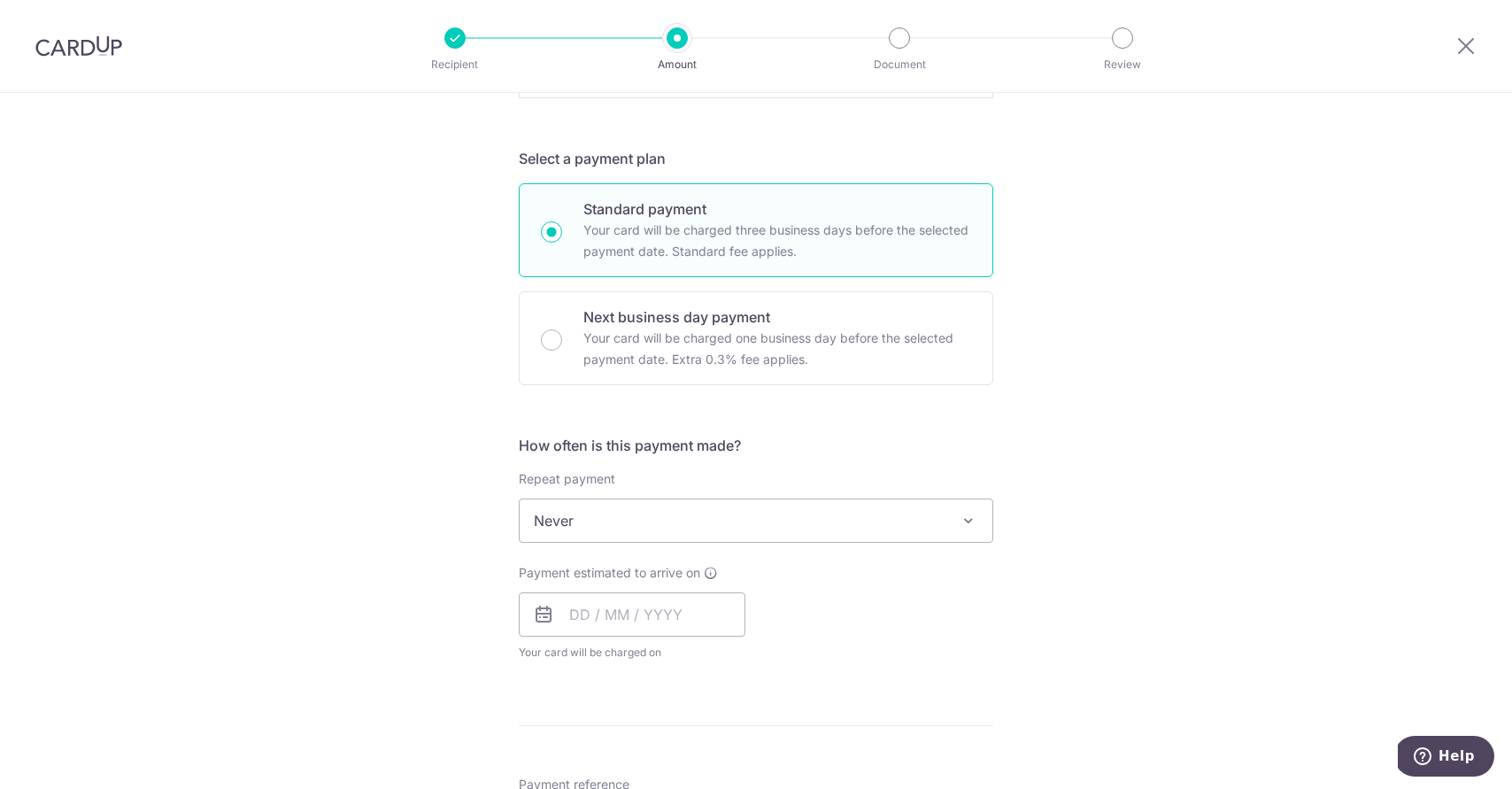
scroll to position [876, 0]
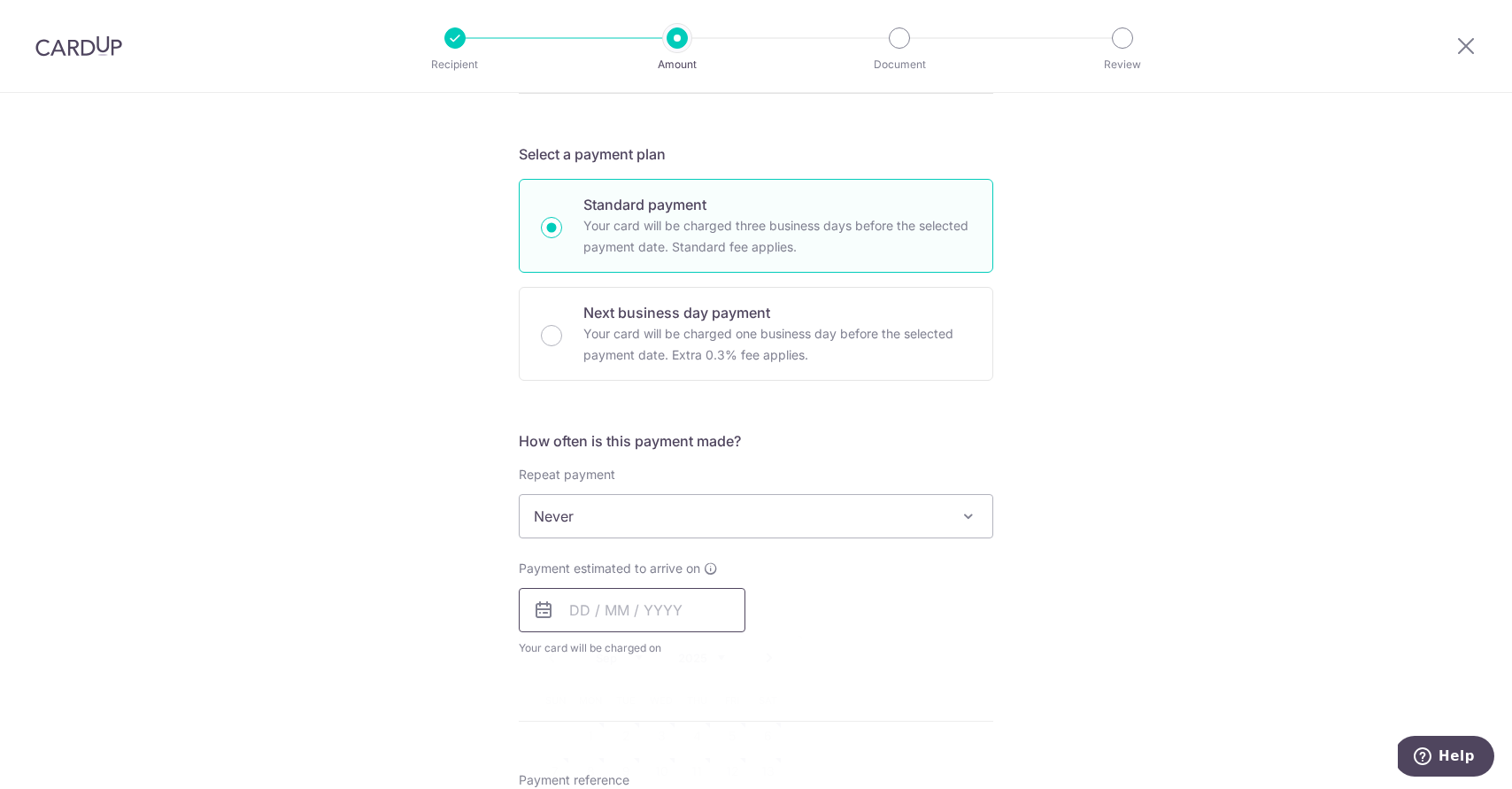
click at [587, 604] on input "text" at bounding box center [631, 610] width 226 height 44
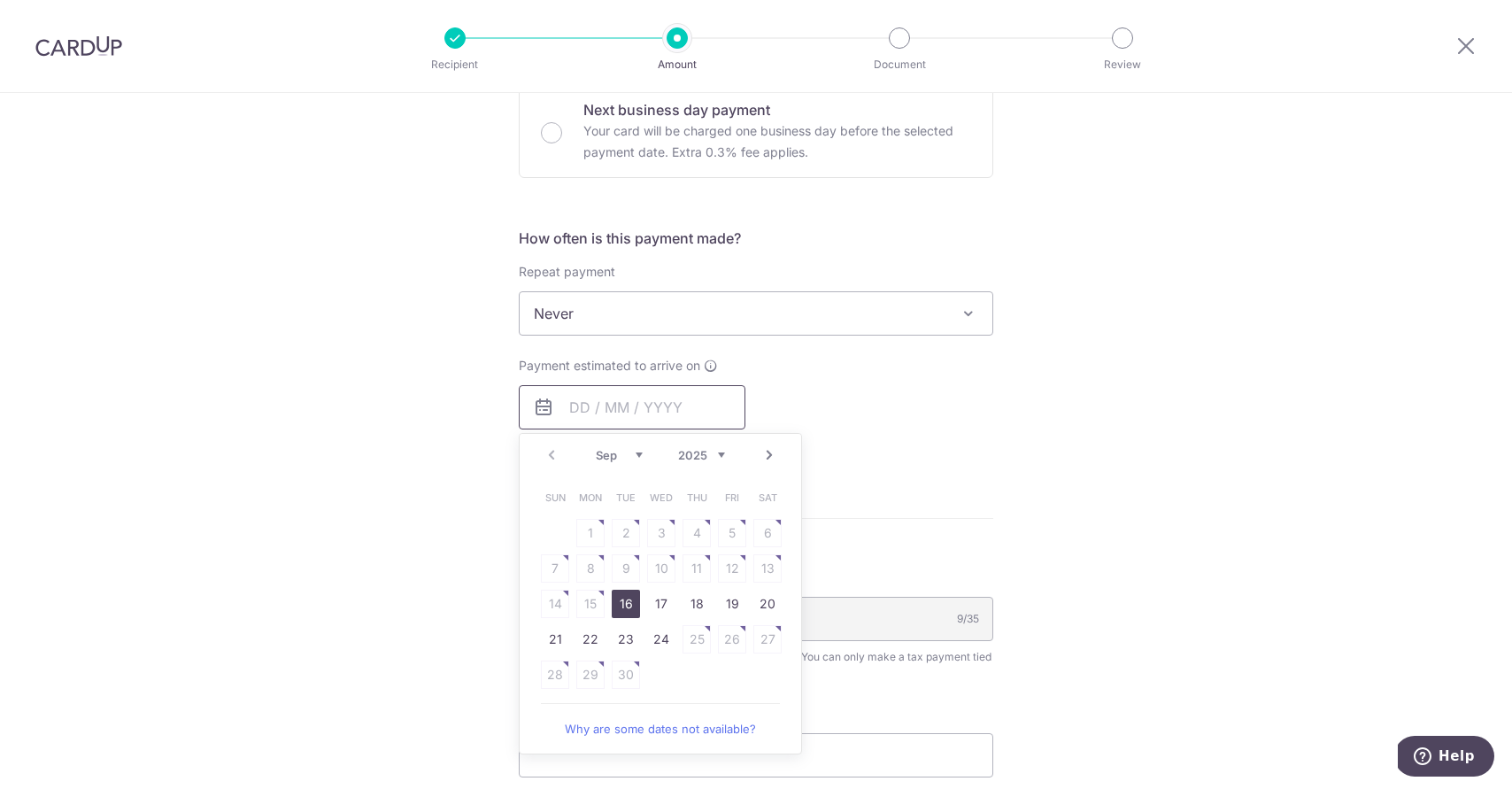
scroll to position [1082, 0]
click at [624, 591] on link "16" at bounding box center [625, 601] width 28 height 28
type input "[DATE]"
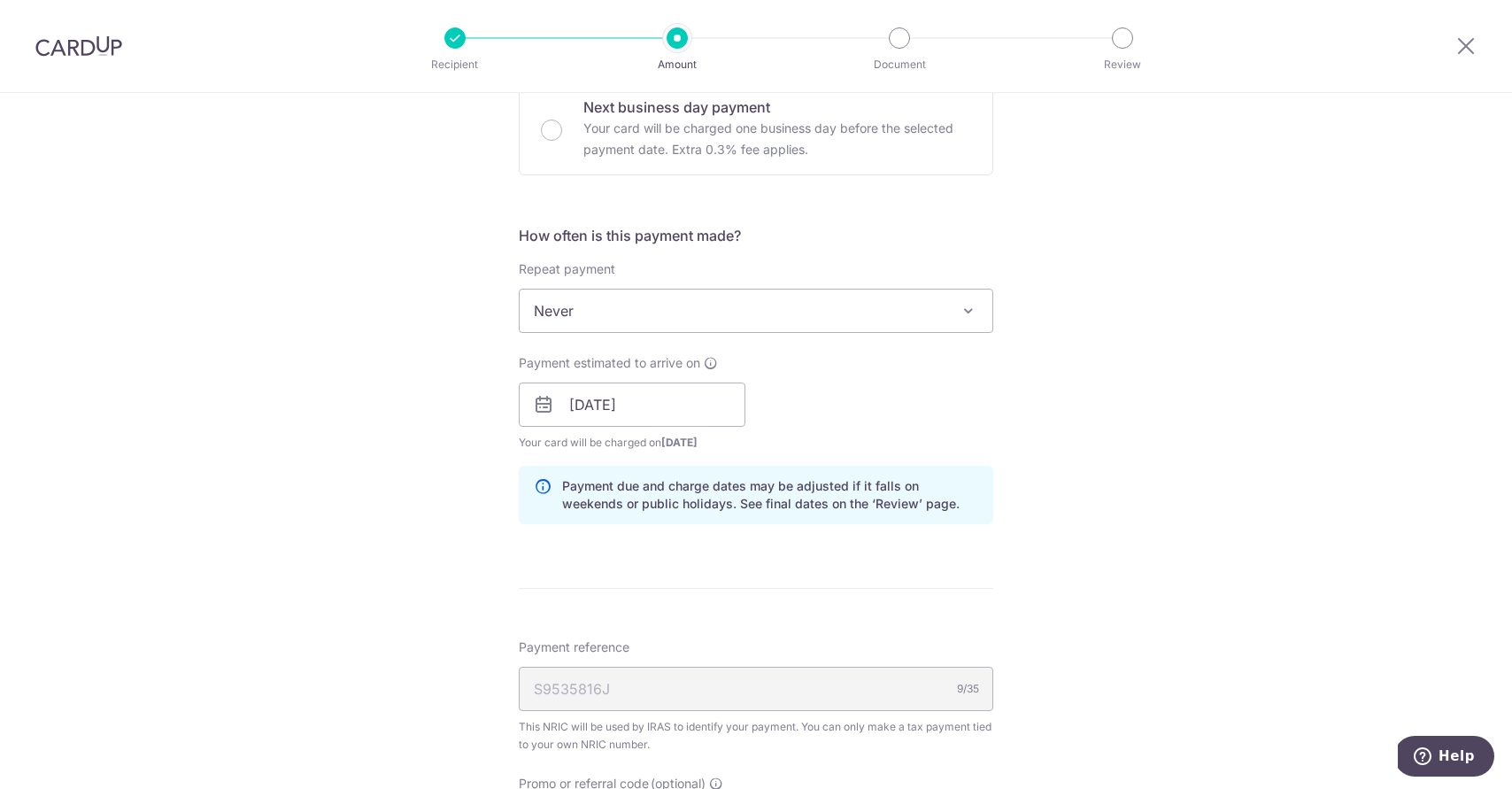
click at [925, 429] on div "Payment estimated to arrive on 16/09/2025 Prev Next Sep Oct Nov Dec 2025 2026 2…" at bounding box center [756, 402] width 496 height 97
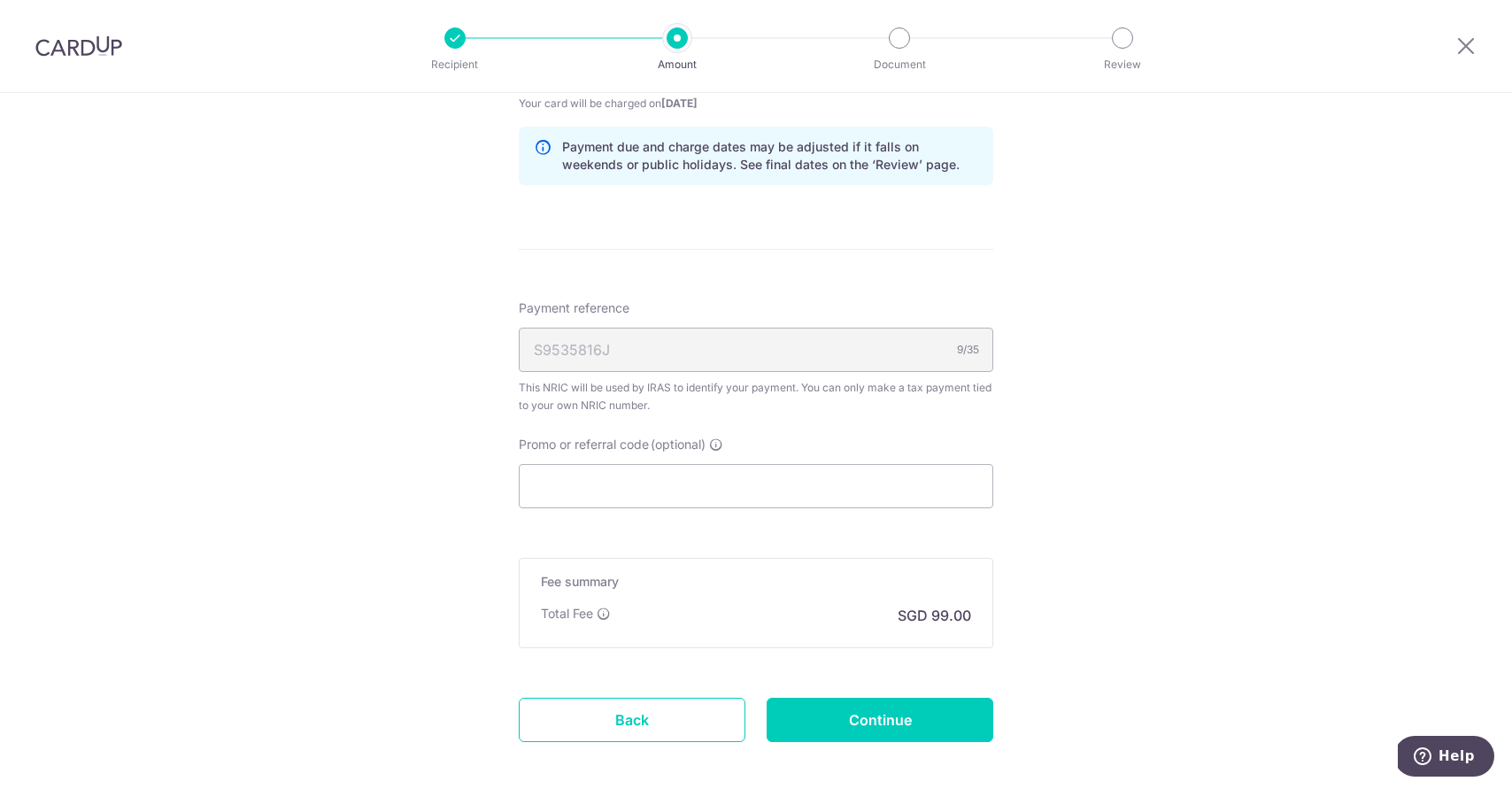
scroll to position [1422, 0]
click at [858, 465] on input "Promo or referral code (optional)" at bounding box center [756, 483] width 474 height 44
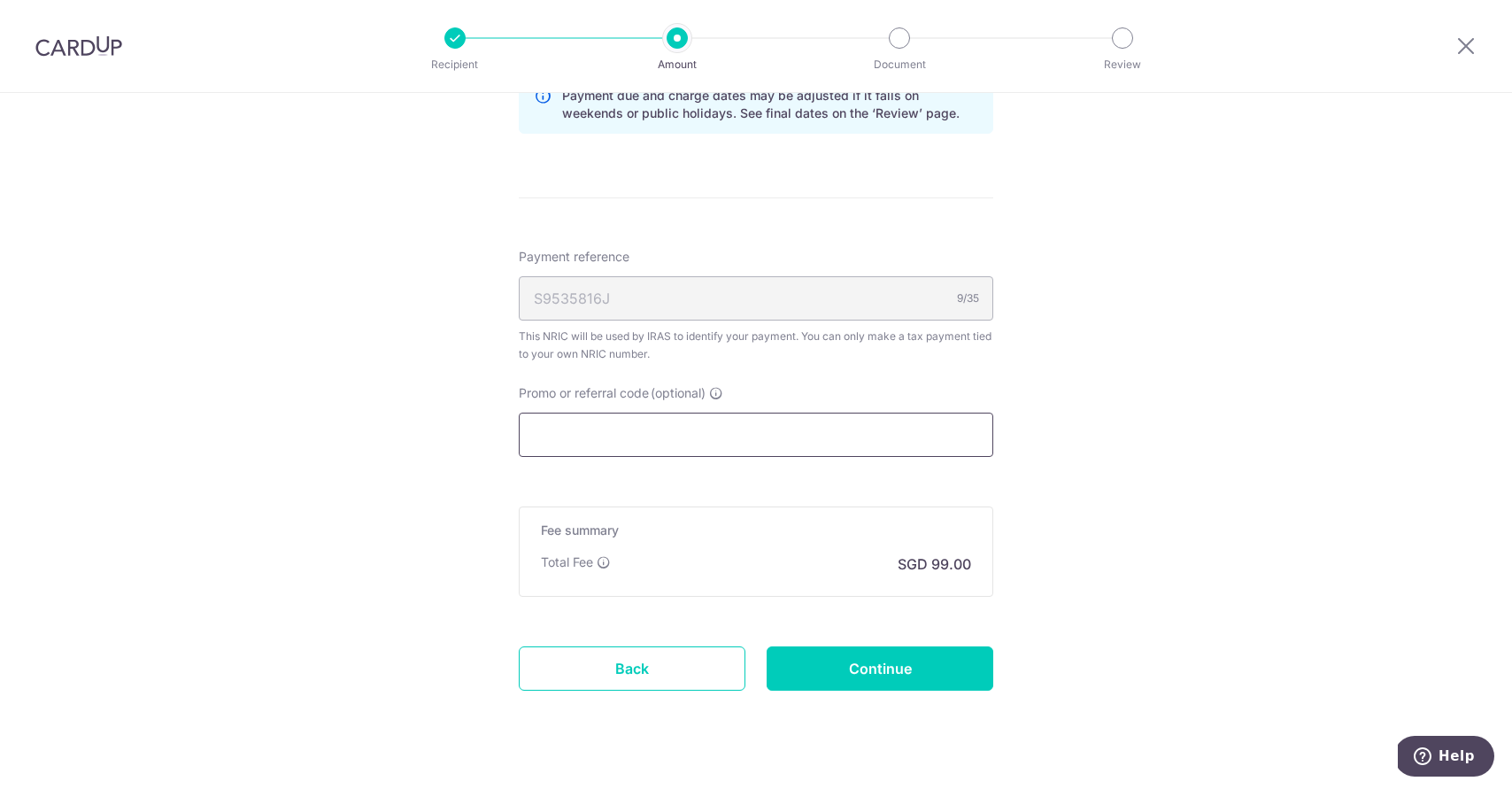
scroll to position [1506, 0]
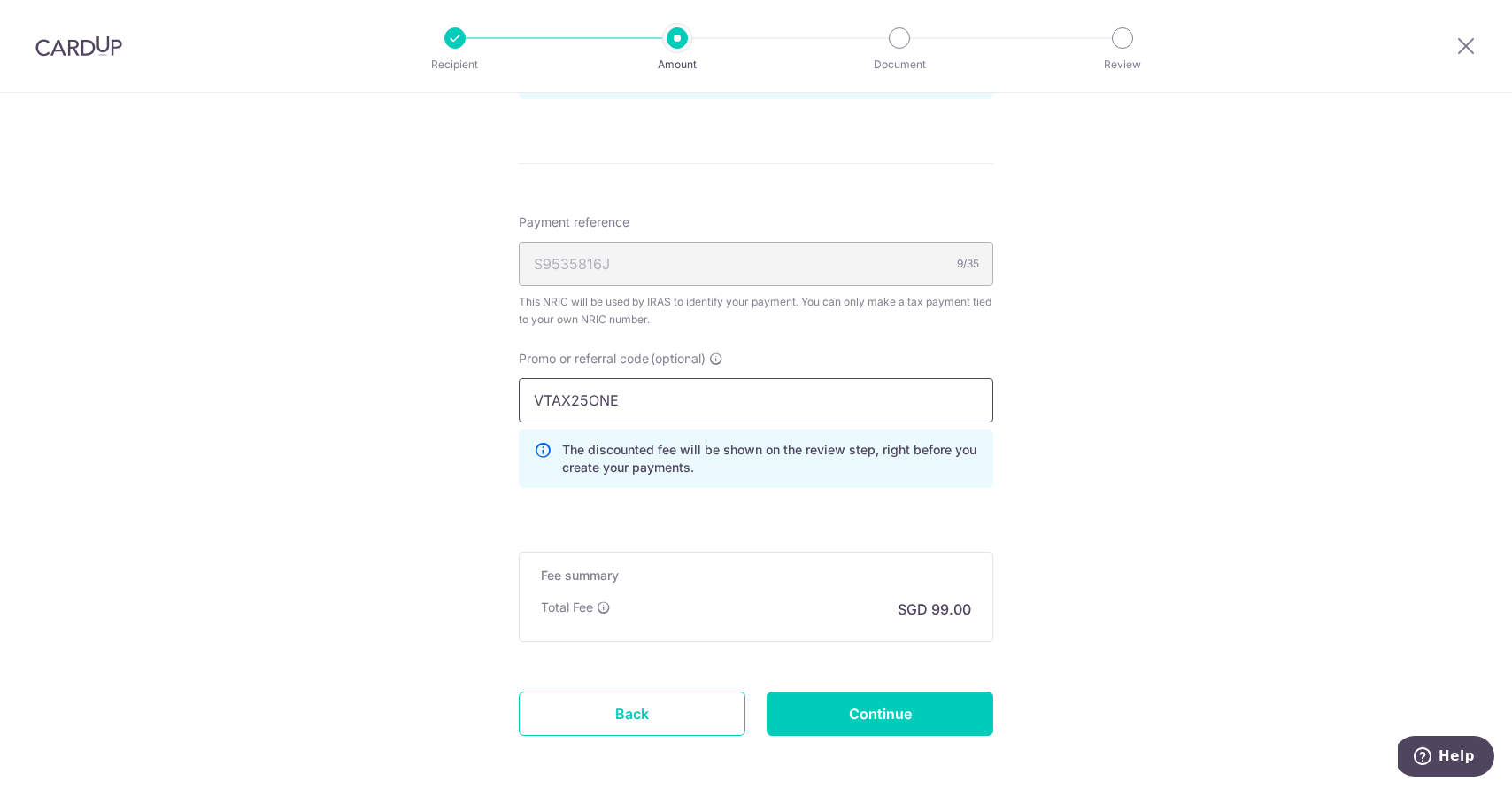
type input "VTAX25ONE"
click at [818, 484] on div "The discounted fee will be shown on the review step, right before you create yo…" at bounding box center [756, 459] width 474 height 59
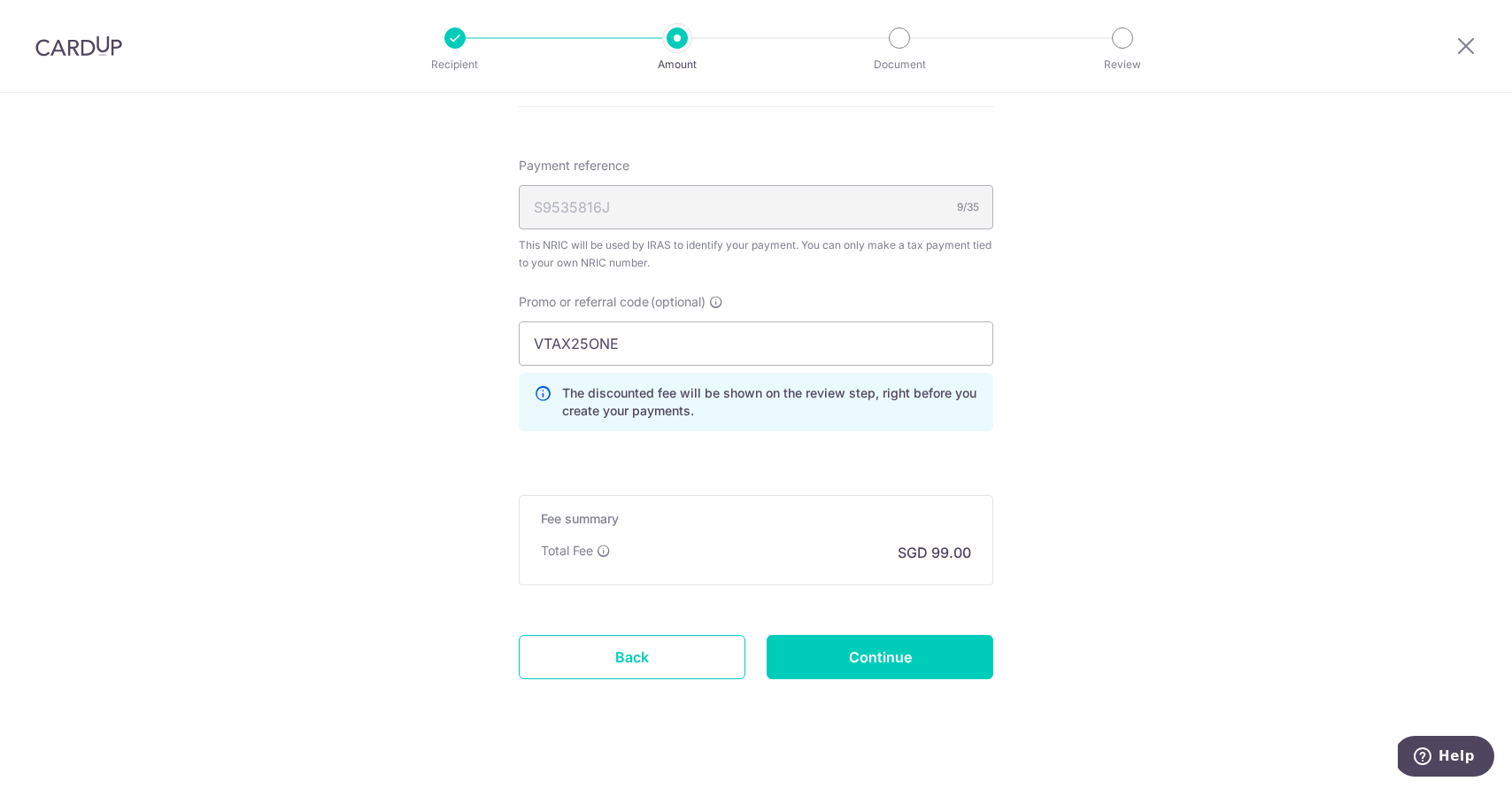
scroll to position [1562, 0]
click at [879, 660] on input "Continue" at bounding box center [879, 657] width 226 height 44
type input "Create Schedule"
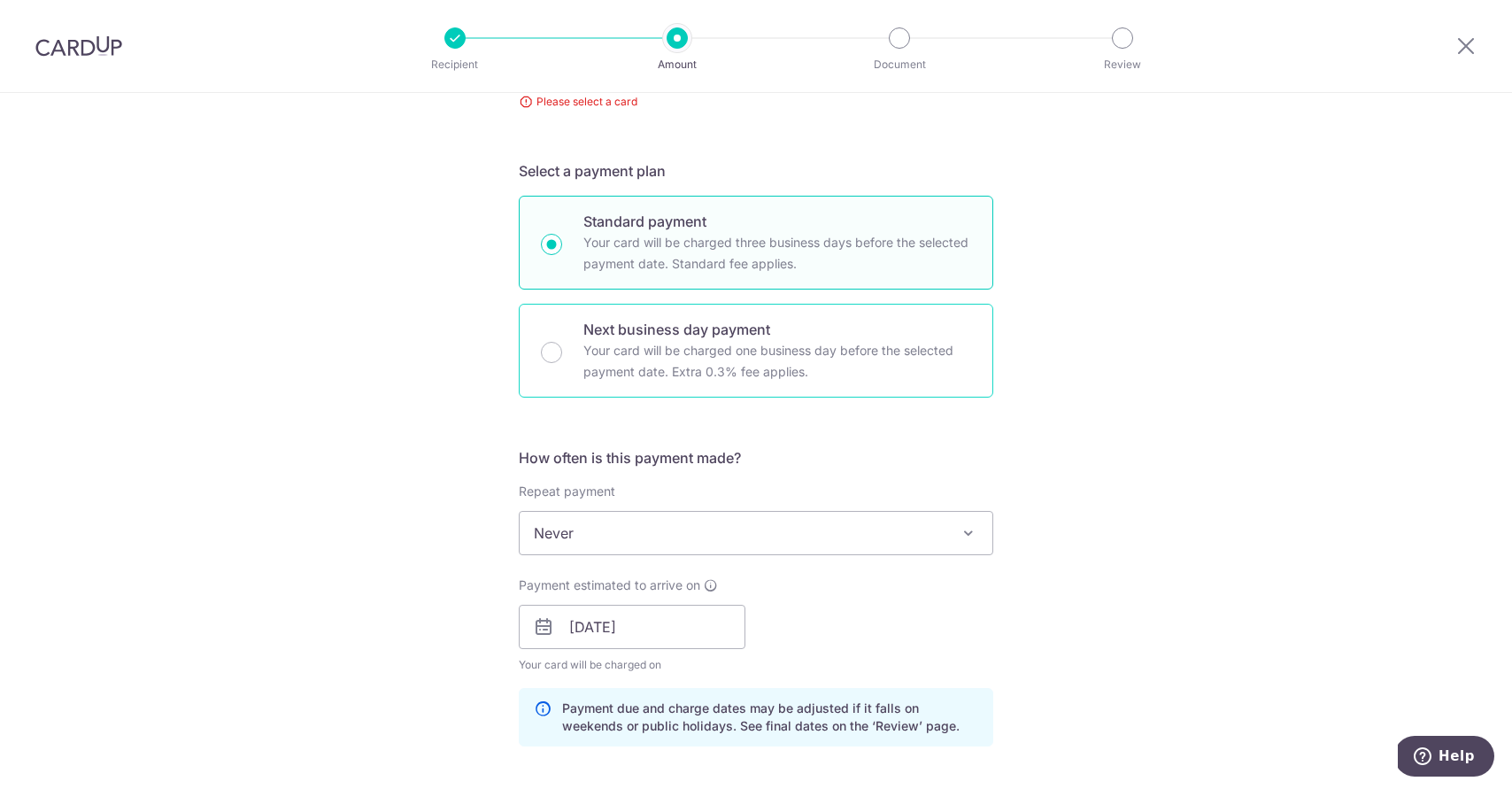
scroll to position [178, 0]
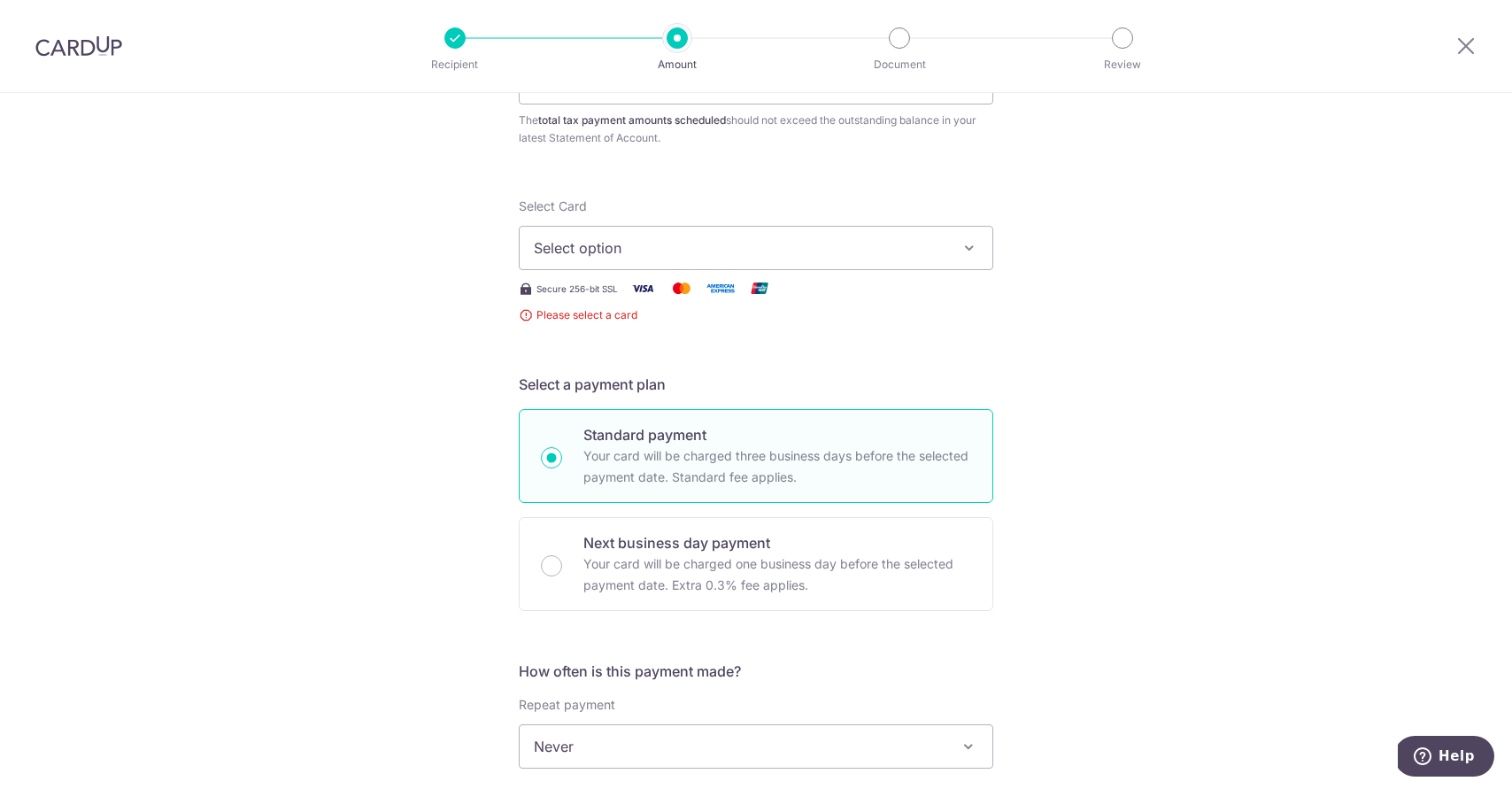
click at [651, 259] on button "Select option" at bounding box center [756, 247] width 474 height 44
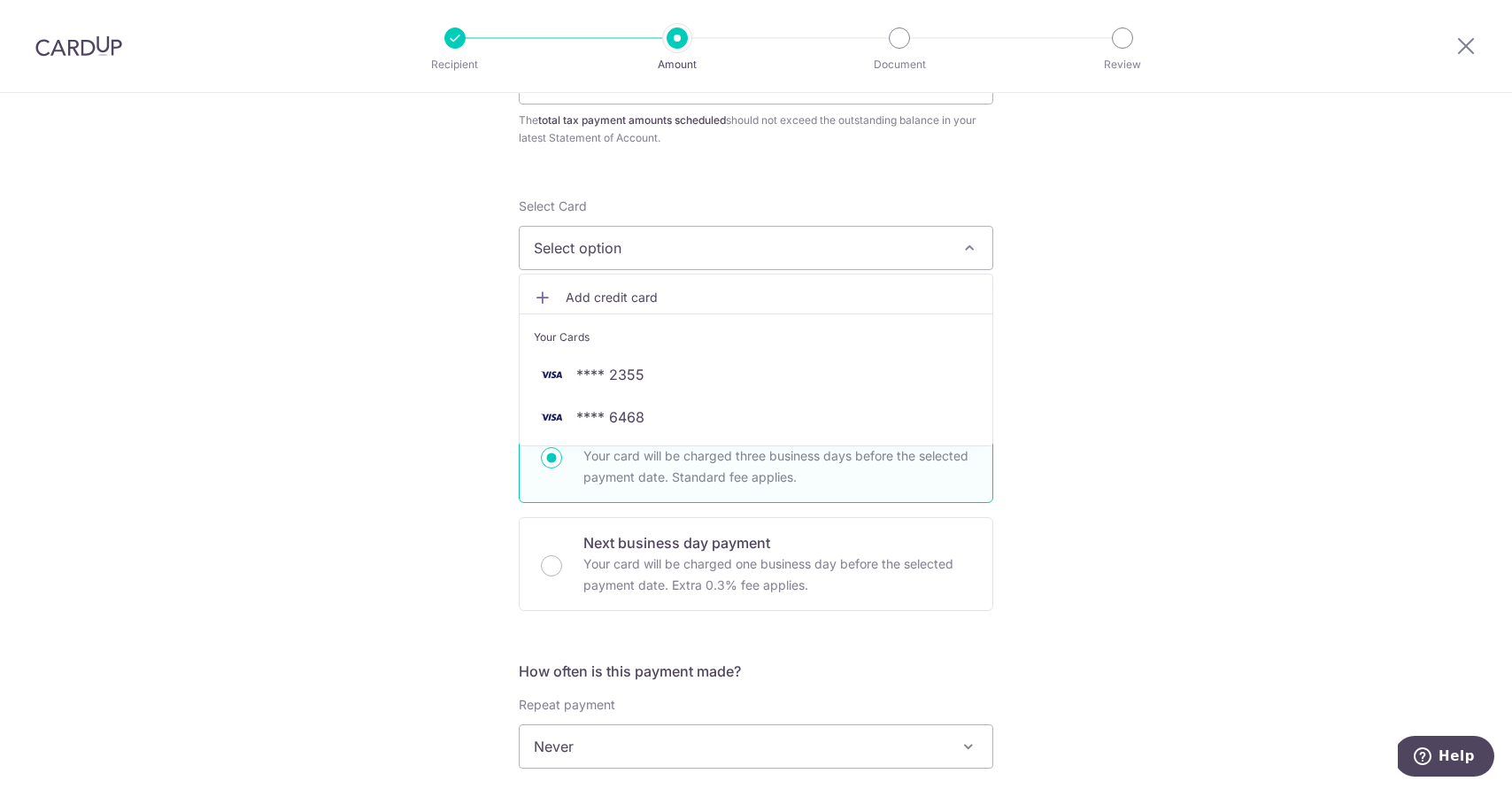
click at [662, 246] on span "Select option" at bounding box center [740, 248] width 413 height 22
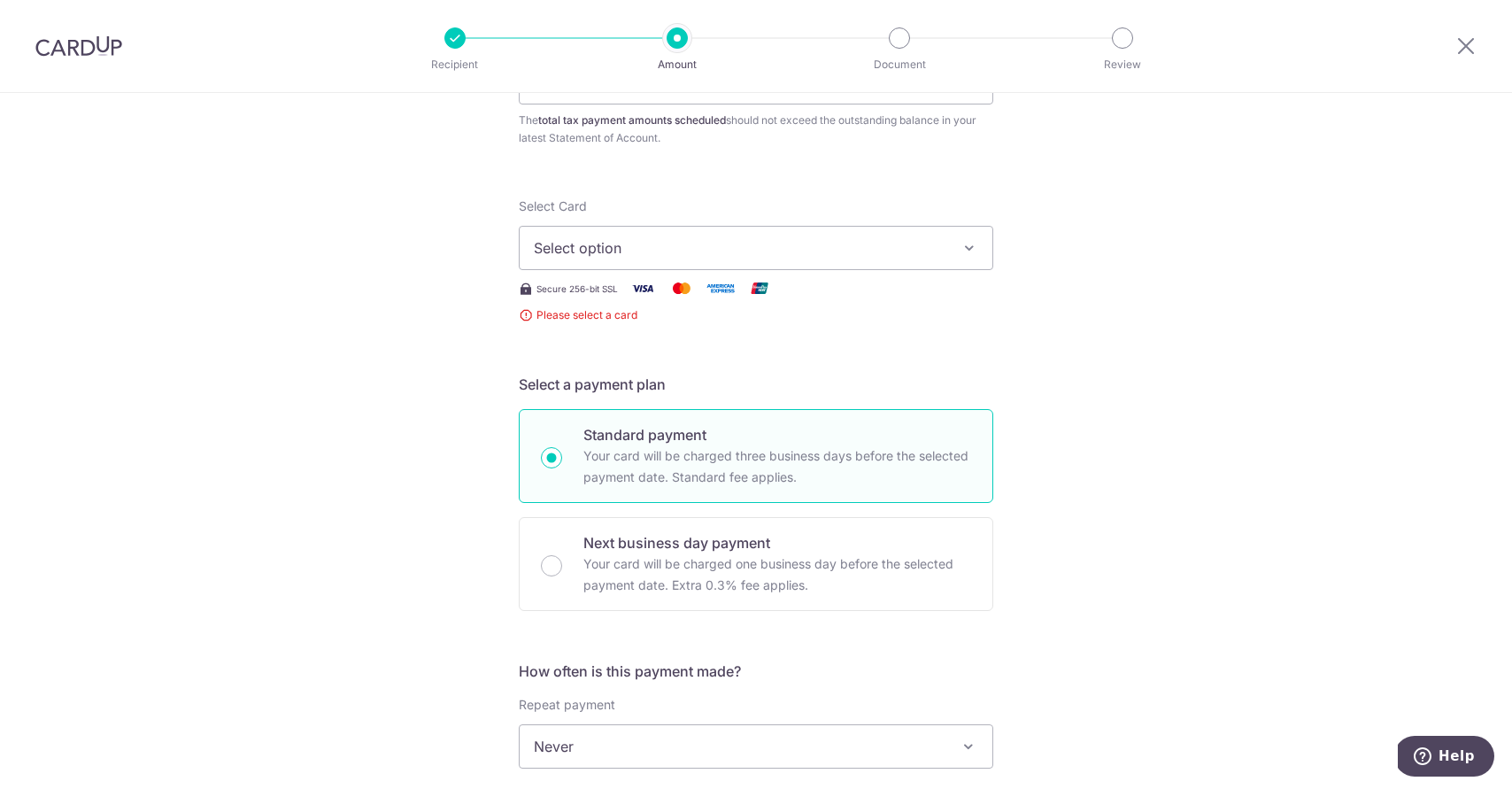
click at [662, 246] on span "Select option" at bounding box center [740, 248] width 413 height 22
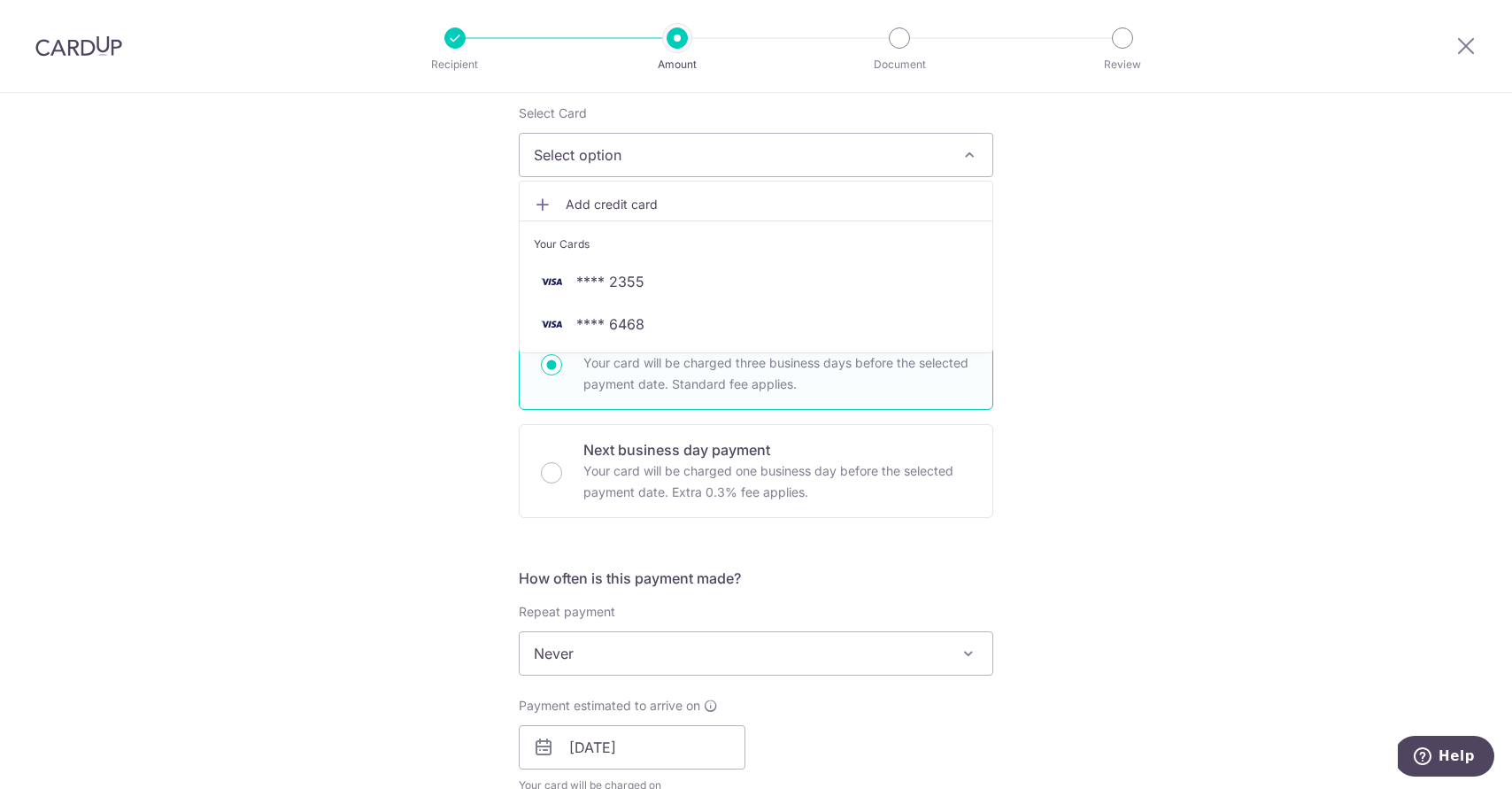
scroll to position [270, 0]
click at [691, 207] on span "Add credit card" at bounding box center [771, 205] width 413 height 18
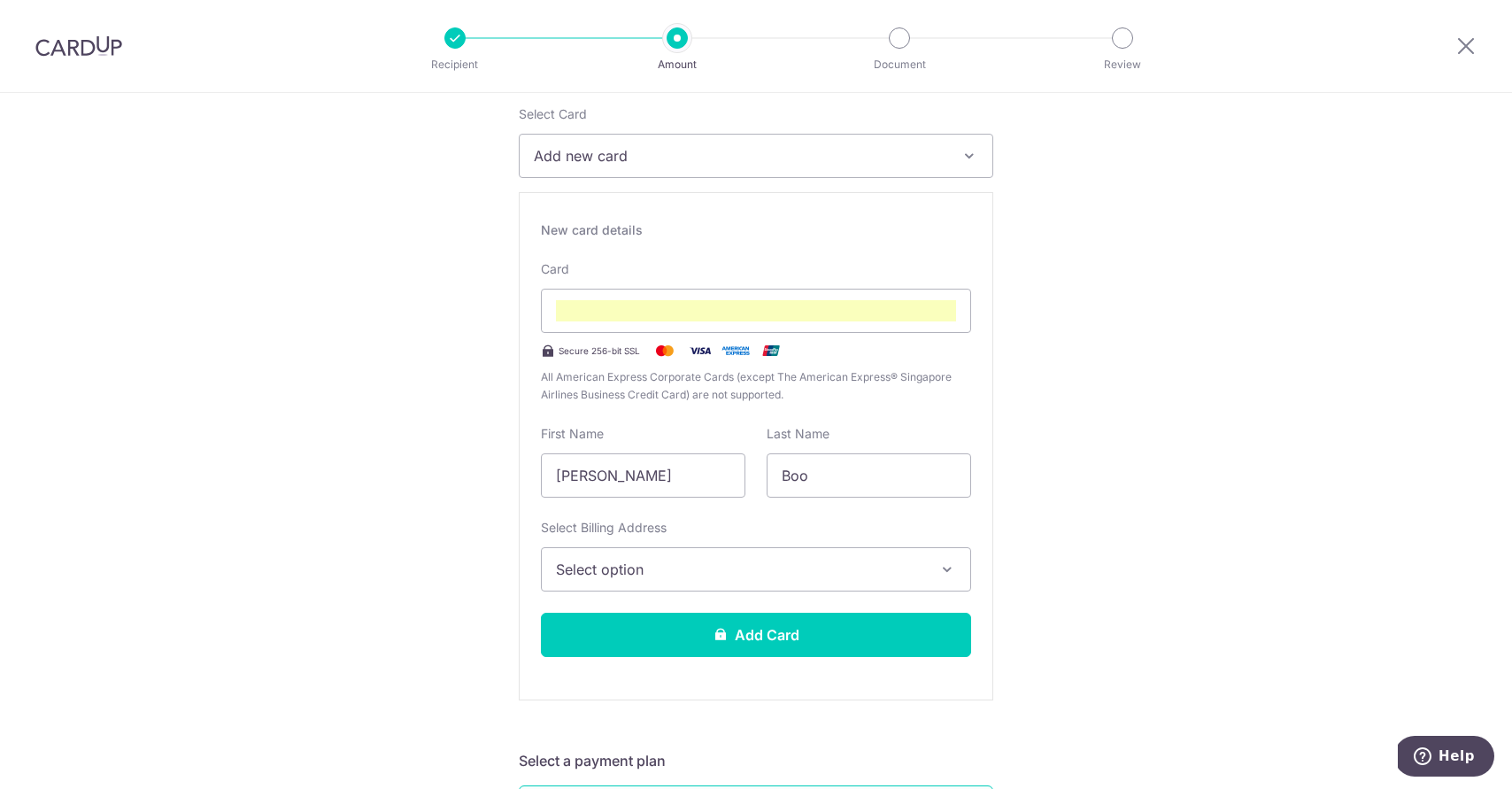
click at [713, 575] on span "Select option" at bounding box center [740, 569] width 368 height 22
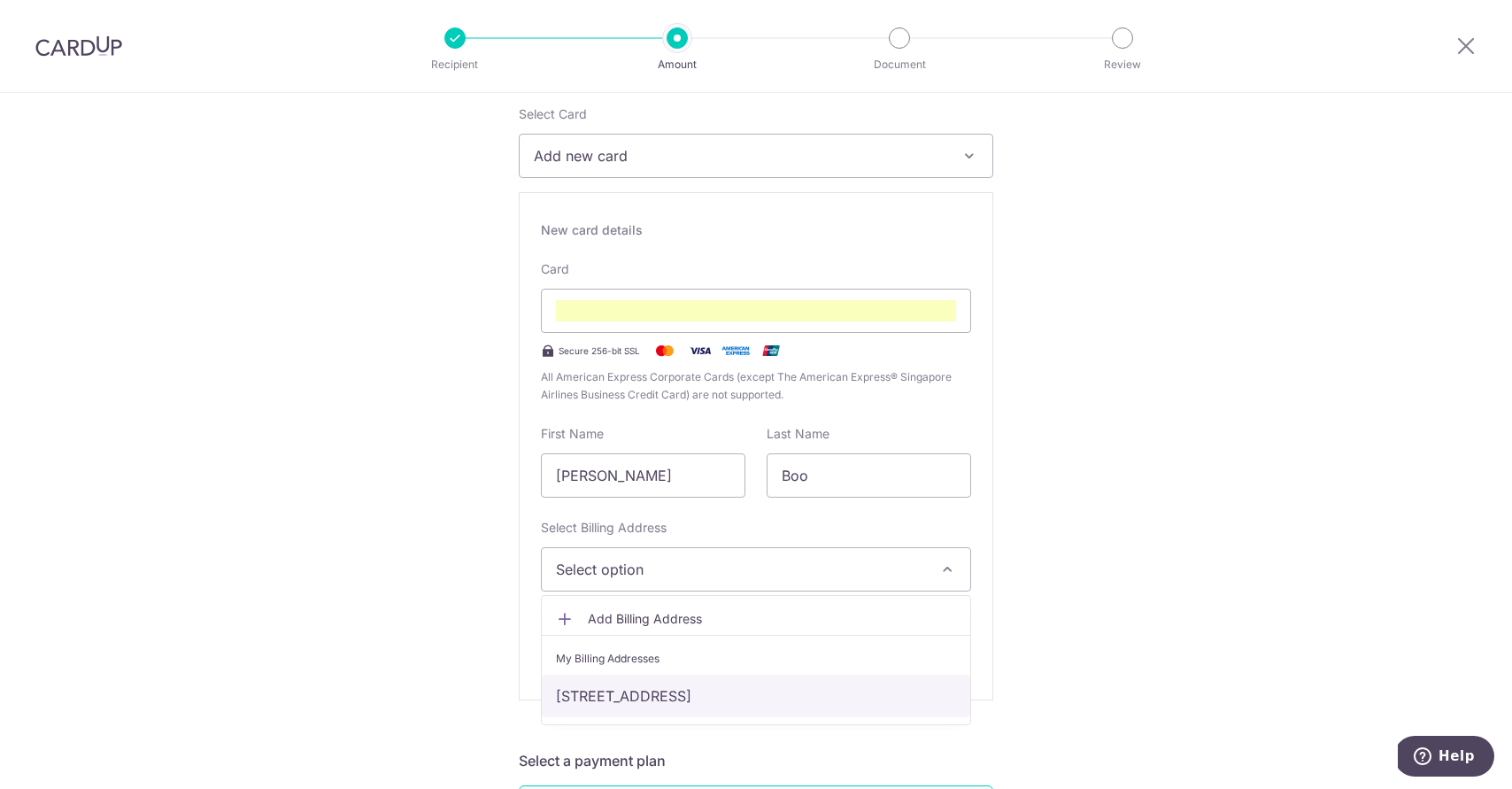
click at [678, 693] on link "[STREET_ADDRESS]" at bounding box center [756, 695] width 428 height 42
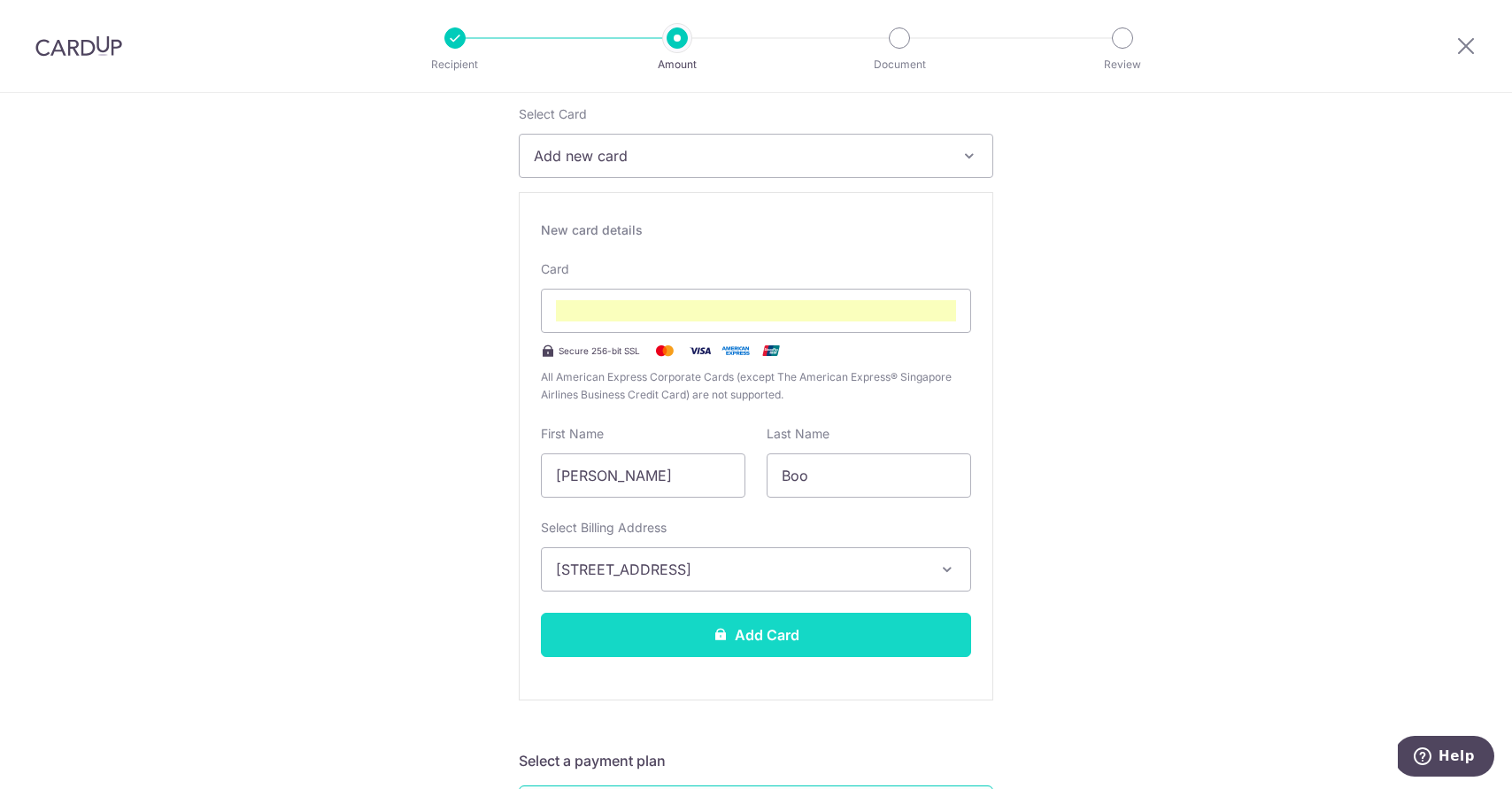
click at [747, 626] on button "Add Card" at bounding box center [756, 634] width 430 height 44
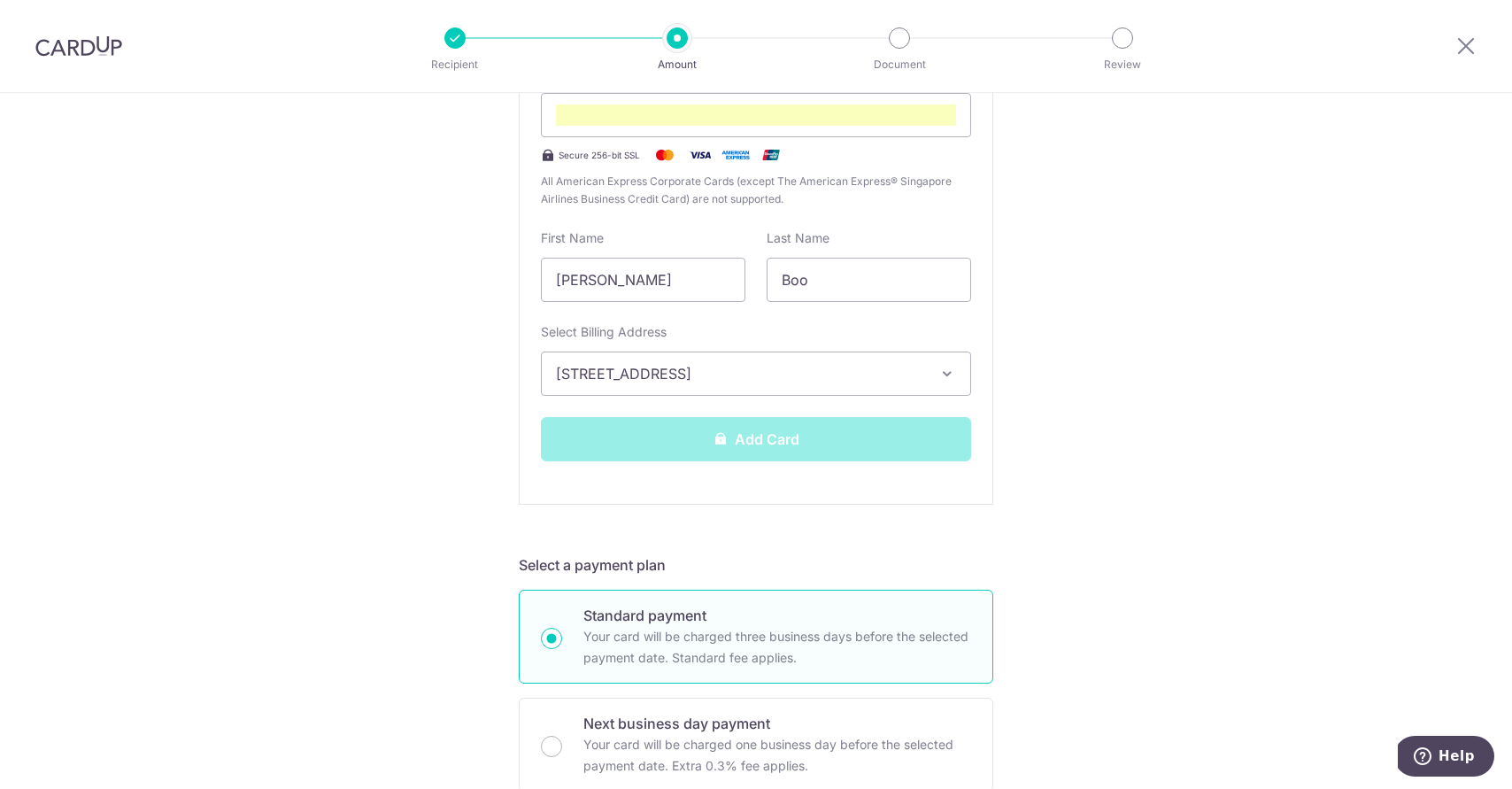
scroll to position [486, 0]
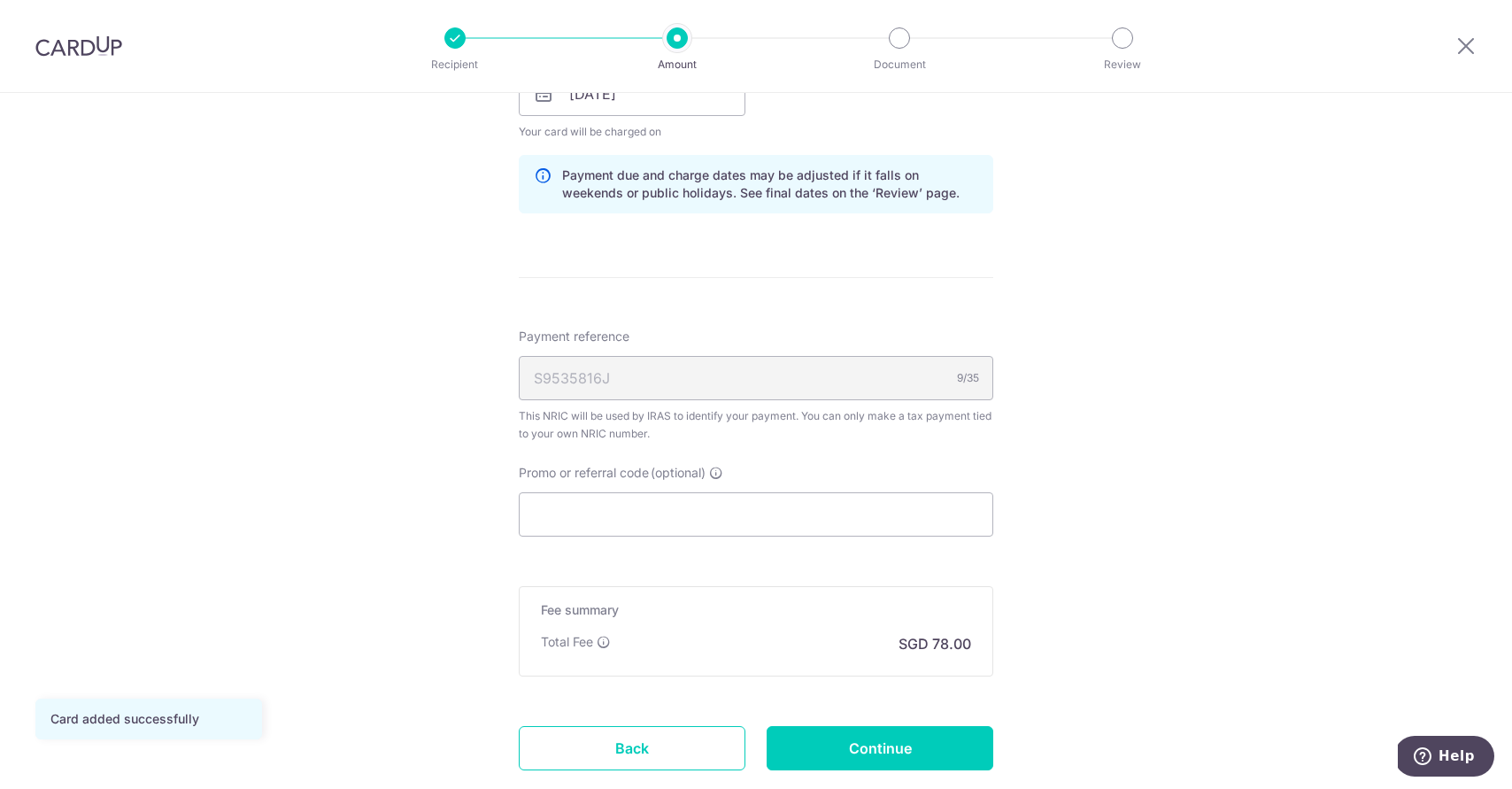
scroll to position [1020, 0]
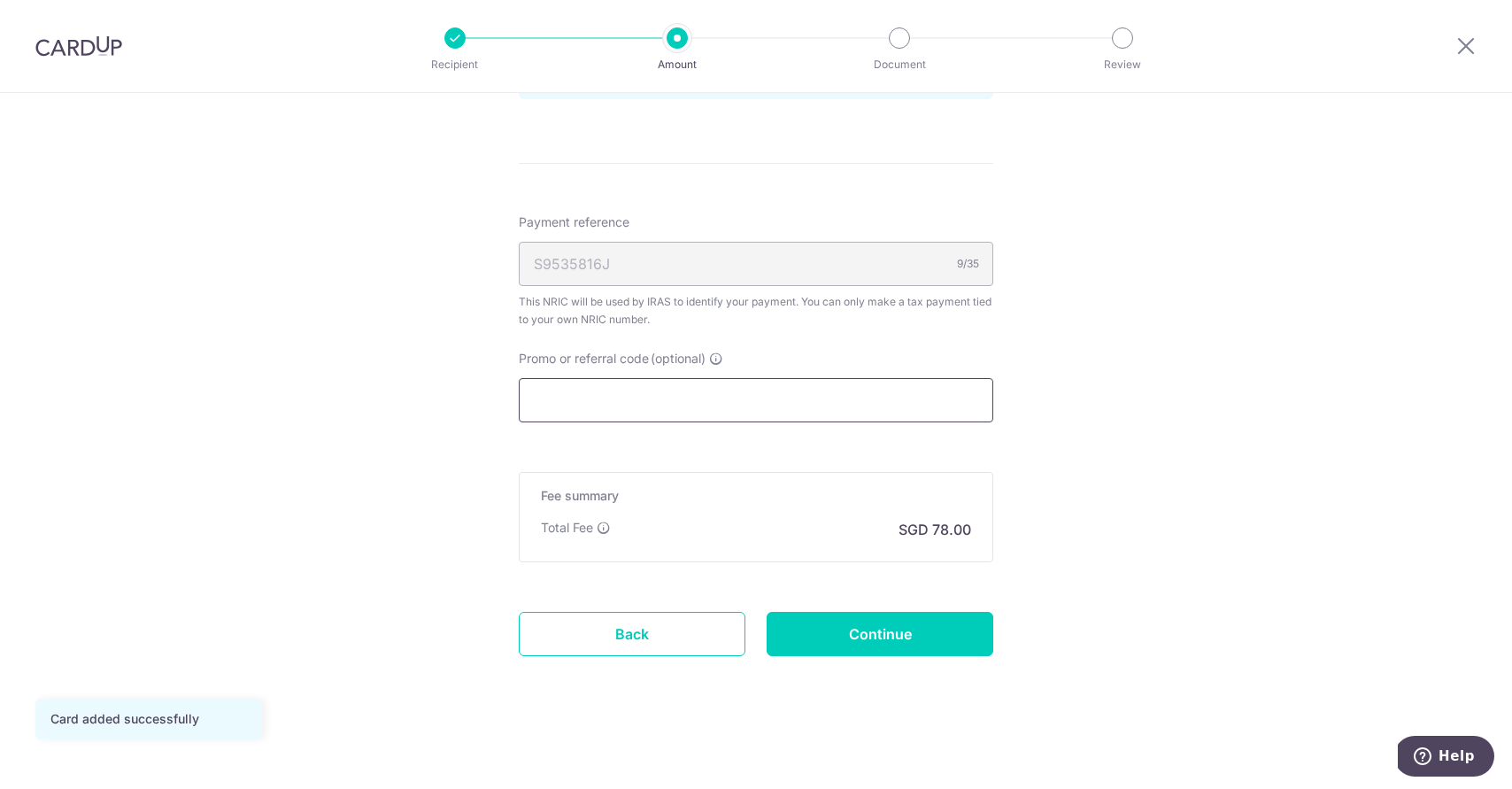
click at [644, 399] on input "Promo or referral code (optional)" at bounding box center [756, 400] width 474 height 44
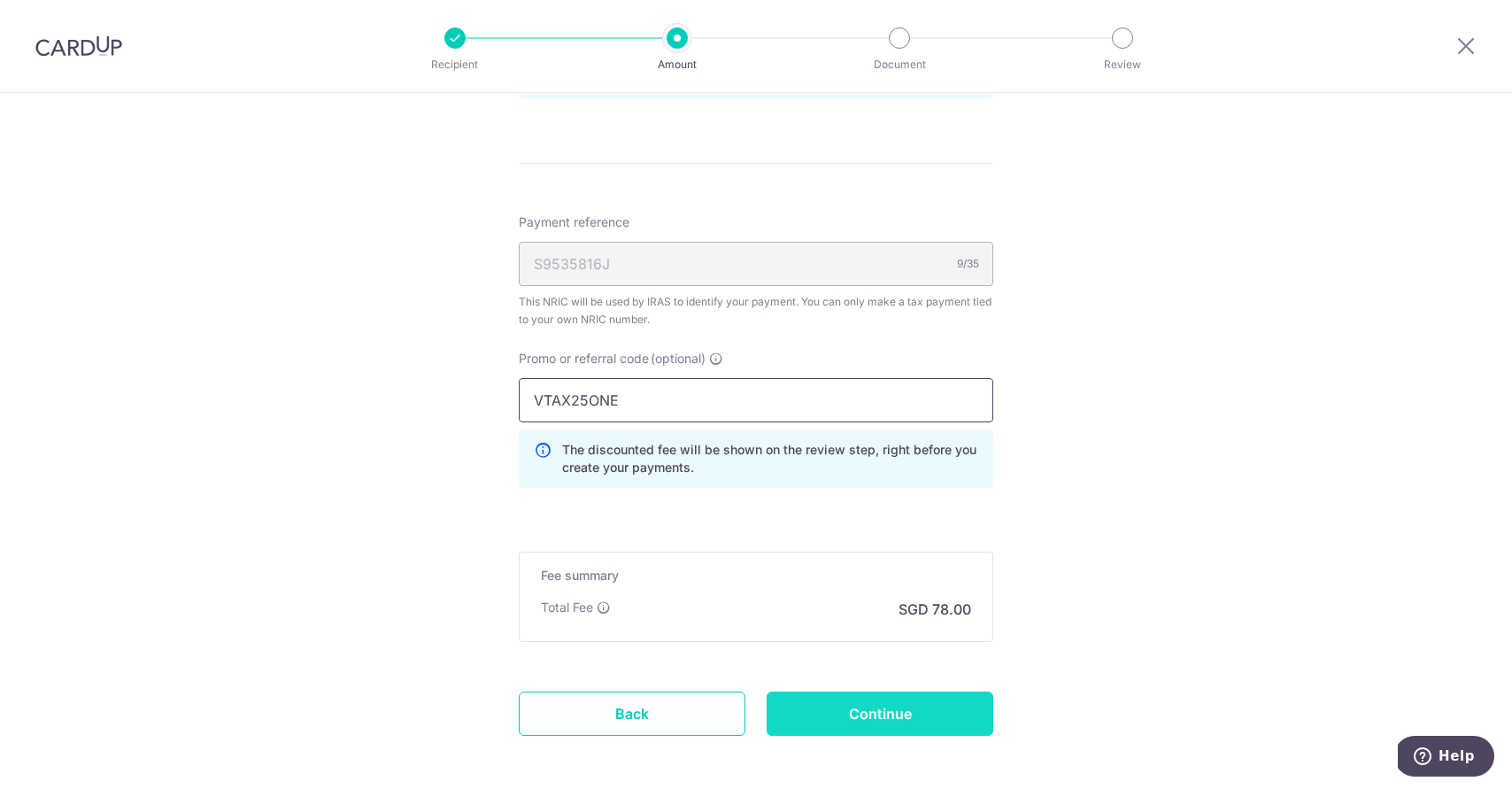
type input "VTAX25ONE"
click at [885, 709] on input "Continue" at bounding box center [879, 713] width 226 height 44
type input "Create Schedule"
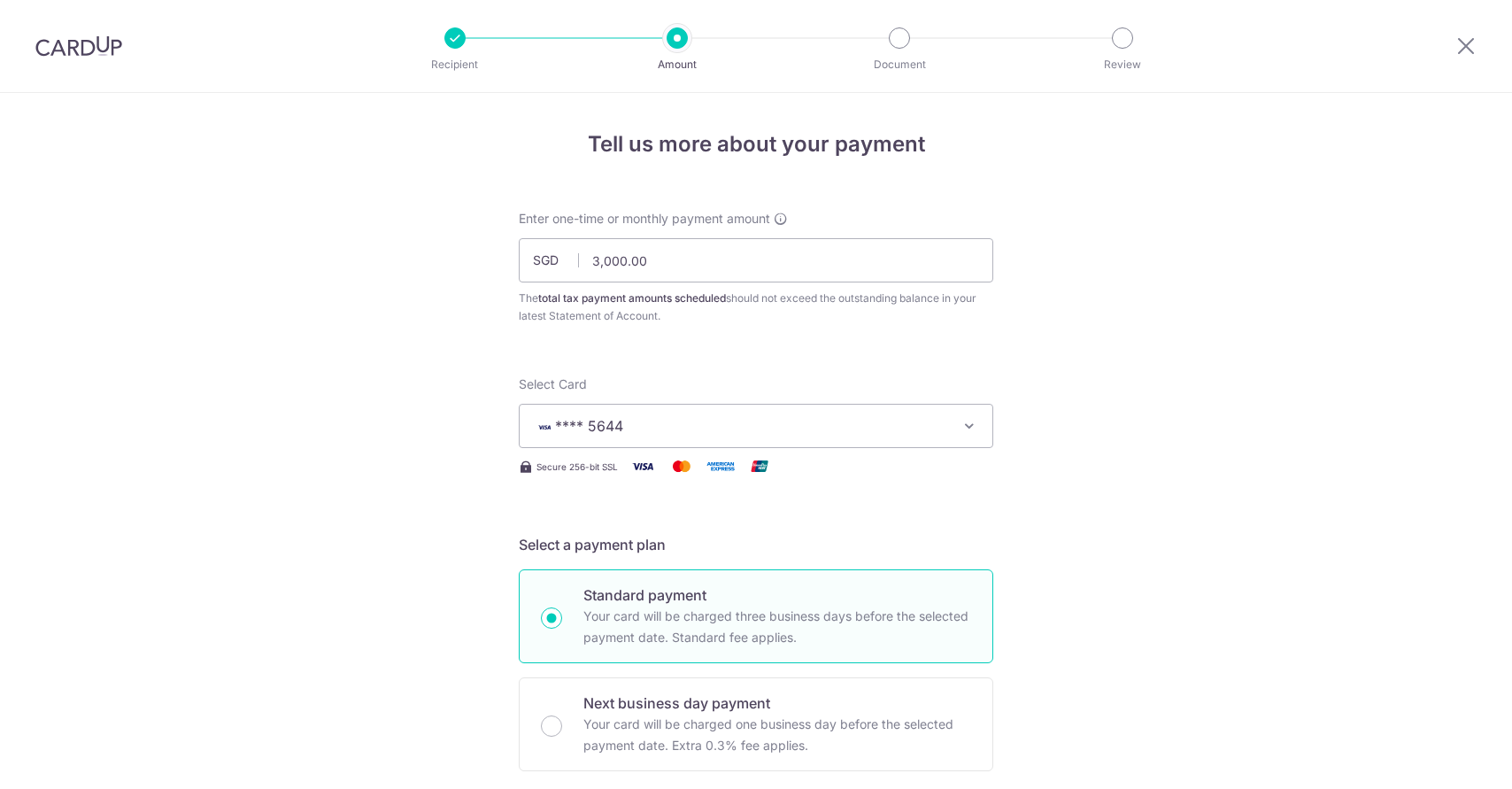
scroll to position [1125, 0]
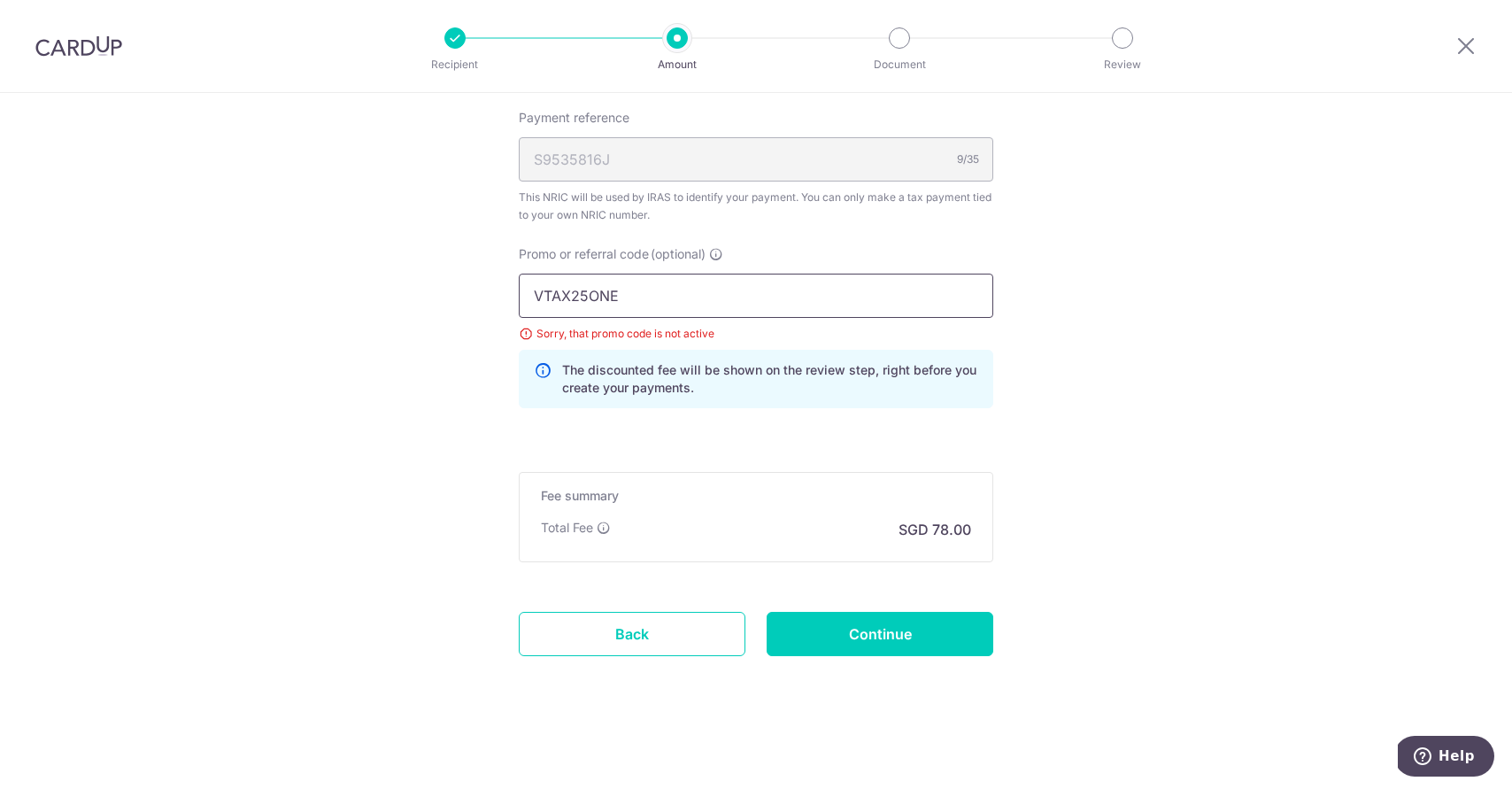
click at [644, 293] on input "VTAX25ONE" at bounding box center [756, 295] width 474 height 44
type input "VTAX25R"
click at [857, 617] on input "Continue" at bounding box center [879, 633] width 226 height 44
type input "Update Schedule"
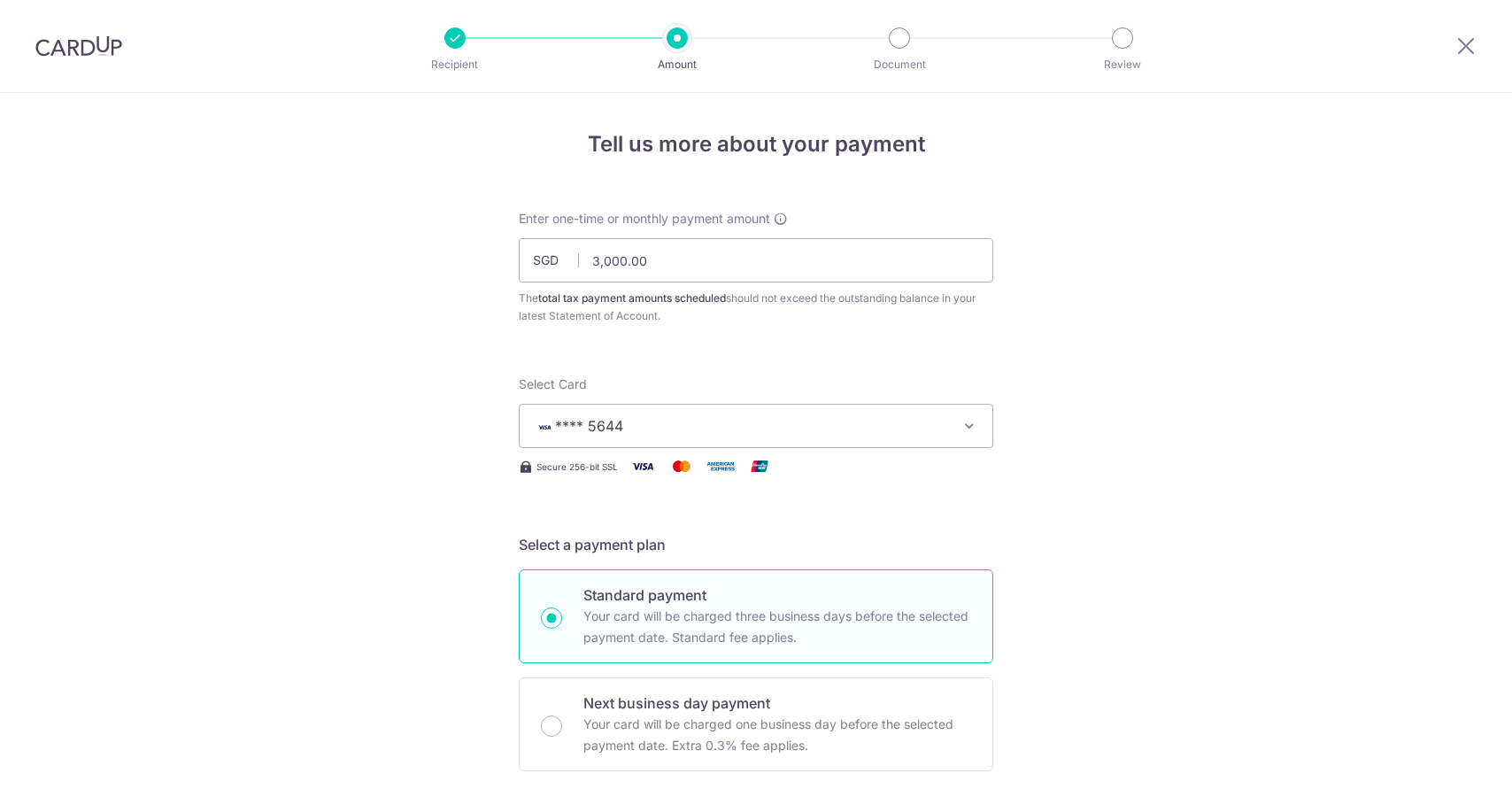
scroll to position [1125, 0]
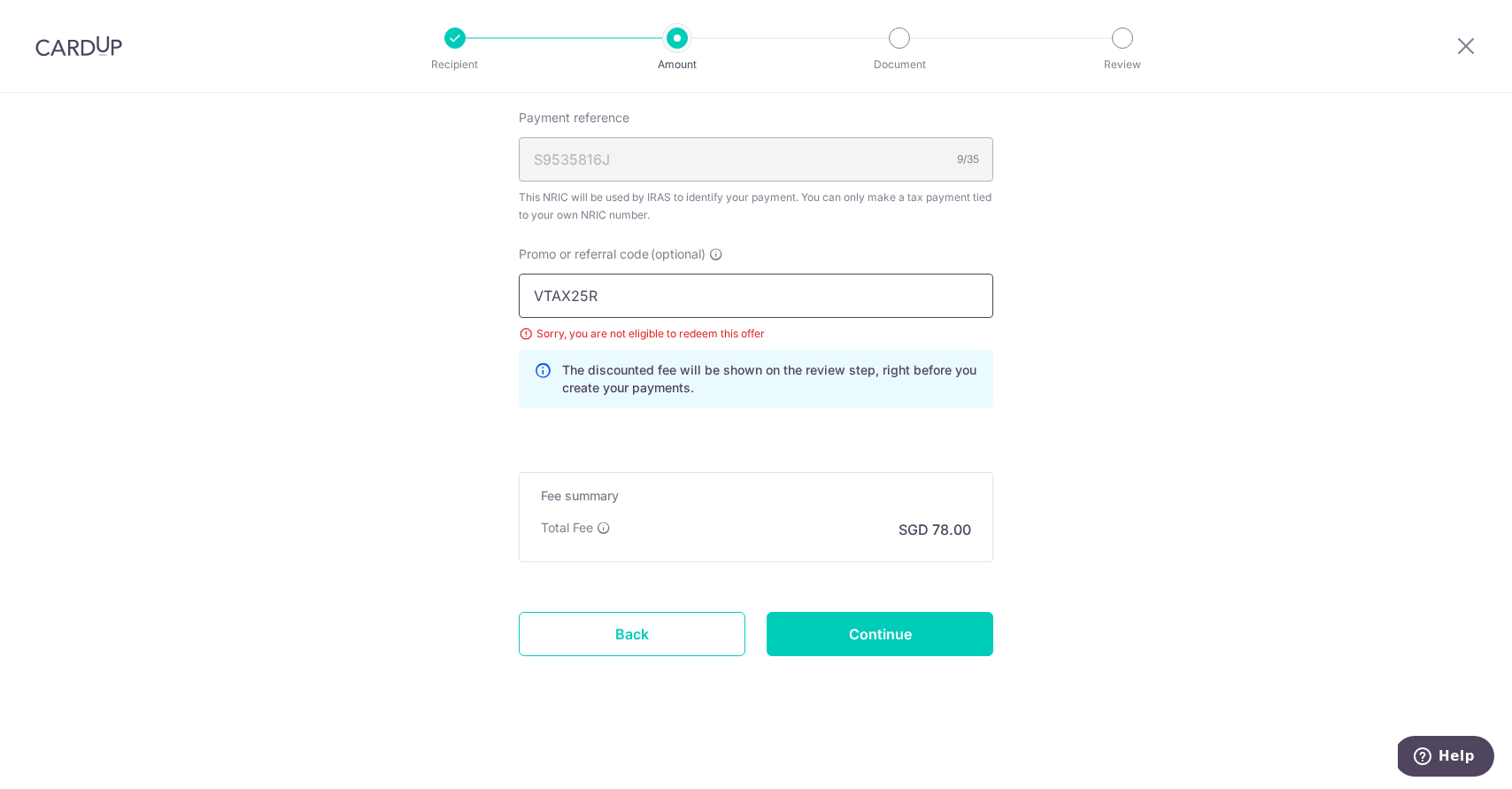
click at [957, 302] on input "VTAX25R" at bounding box center [756, 295] width 474 height 44
click at [1444, 745] on button "Help" at bounding box center [1443, 757] width 100 height 41
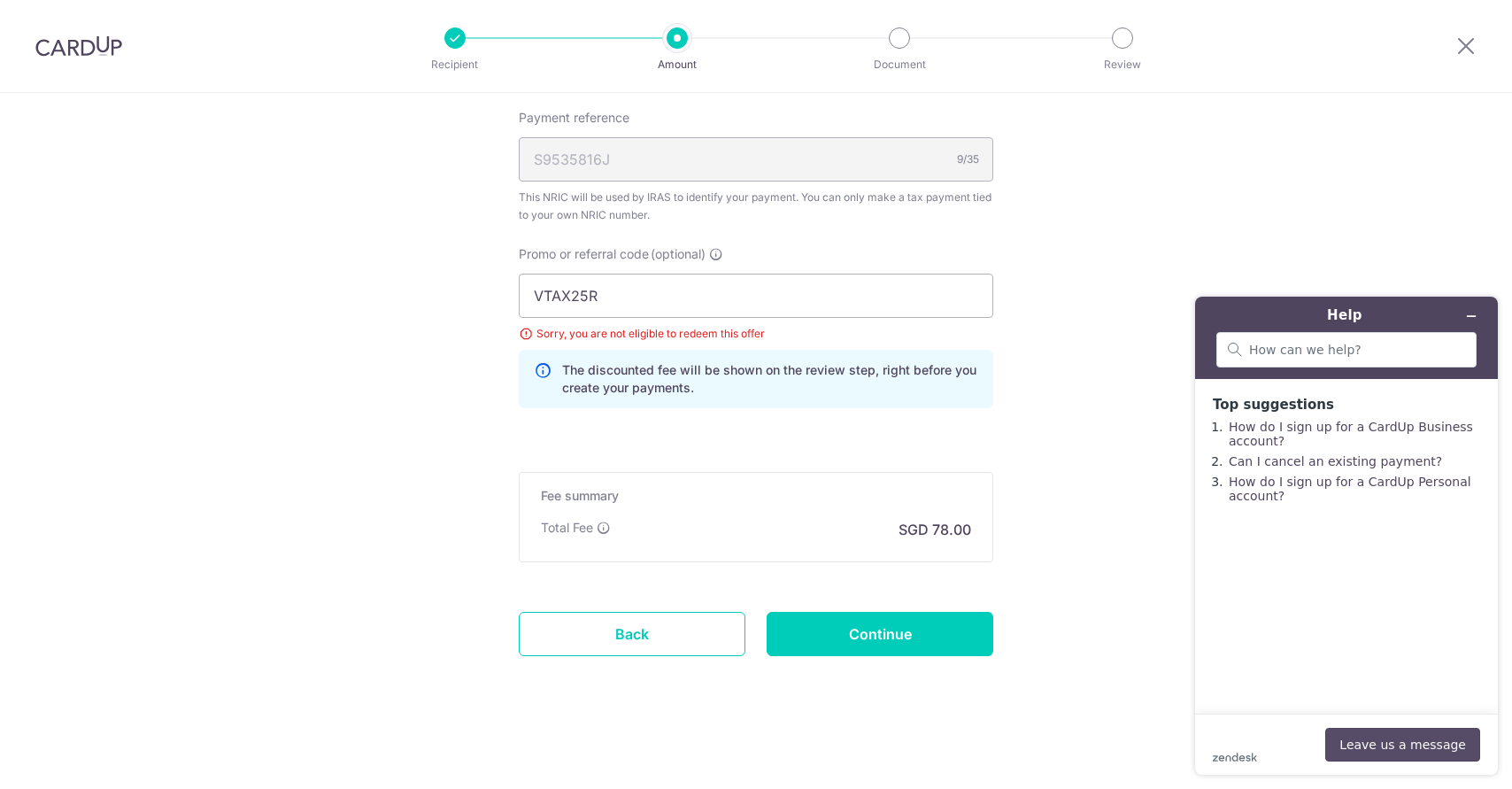
click at [1385, 738] on button "Leave us a message" at bounding box center [1402, 744] width 155 height 33
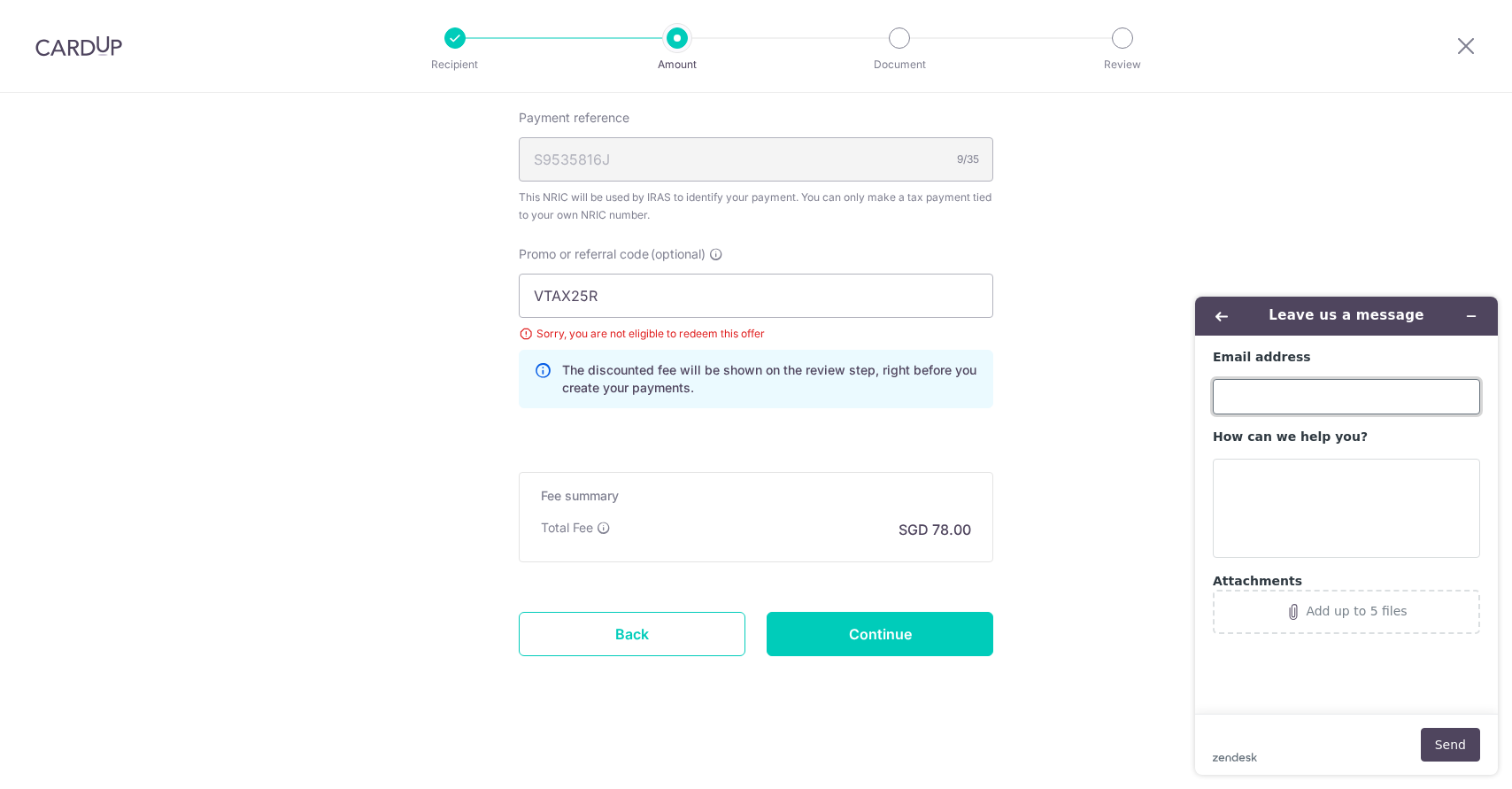
click at [1294, 394] on input "Email address" at bounding box center [1345, 397] width 268 height 35
type input "bookenghua@outlook.com"
click at [1332, 482] on textarea "How can we help you?" at bounding box center [1345, 508] width 268 height 99
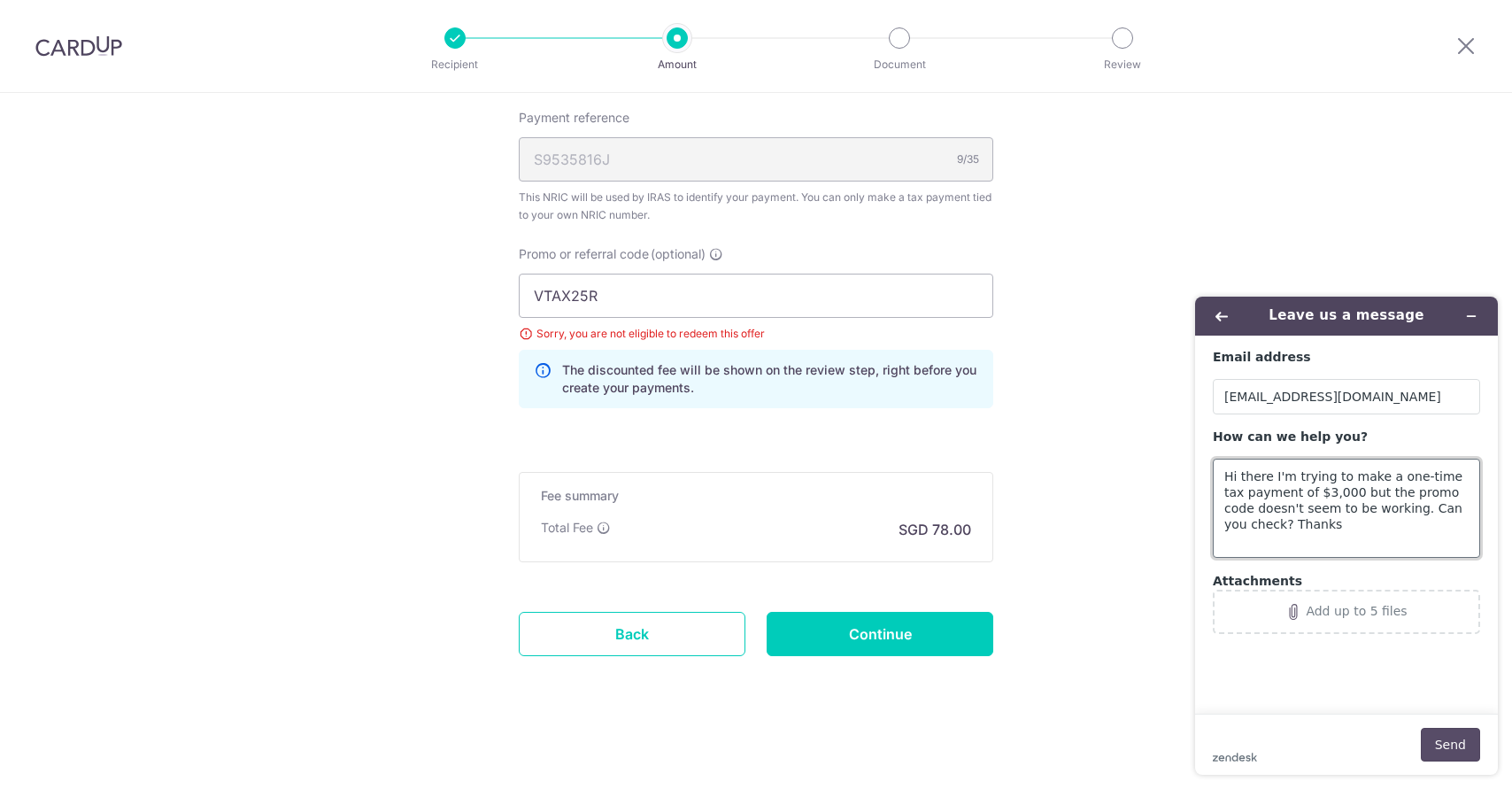
type textarea "Hi there I'm trying to make a one-time tax payment of $3,000 but the promo code…"
click at [1450, 731] on button "Send" at bounding box center [1450, 744] width 60 height 33
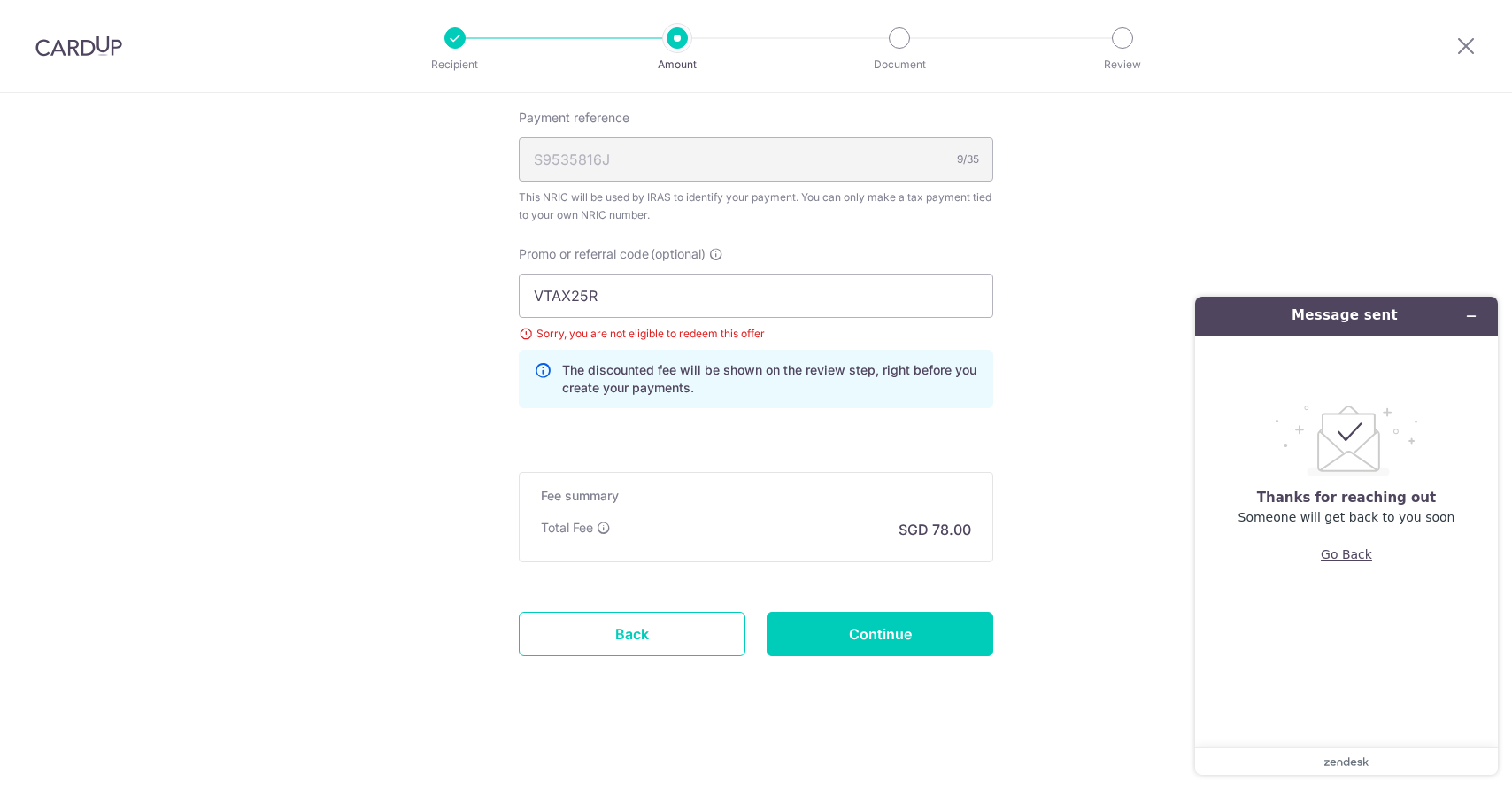
click at [1361, 549] on button "Go Back" at bounding box center [1345, 554] width 51 height 33
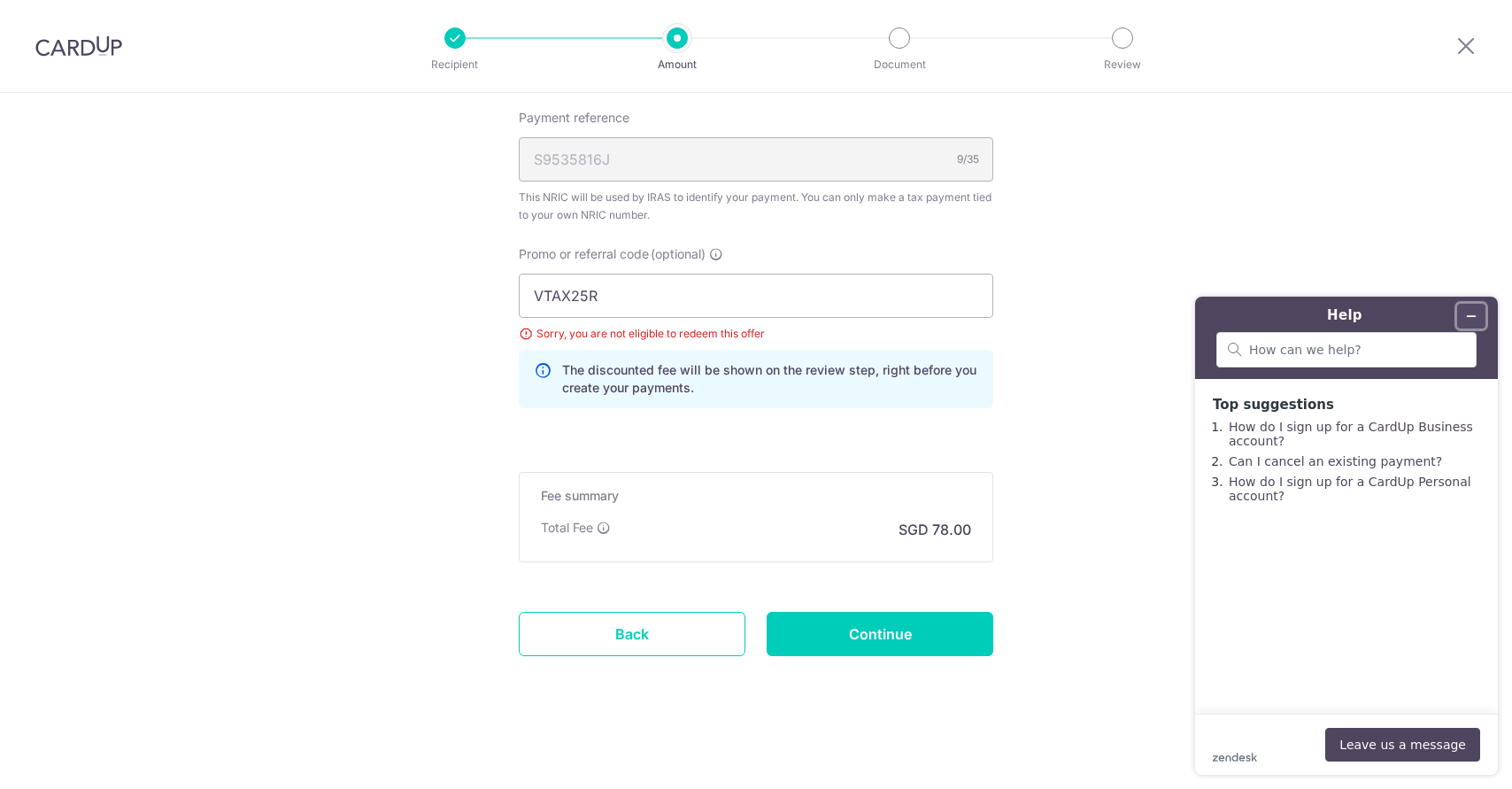
click at [1472, 310] on icon "Minimize widget" at bounding box center [1471, 316] width 13 height 13
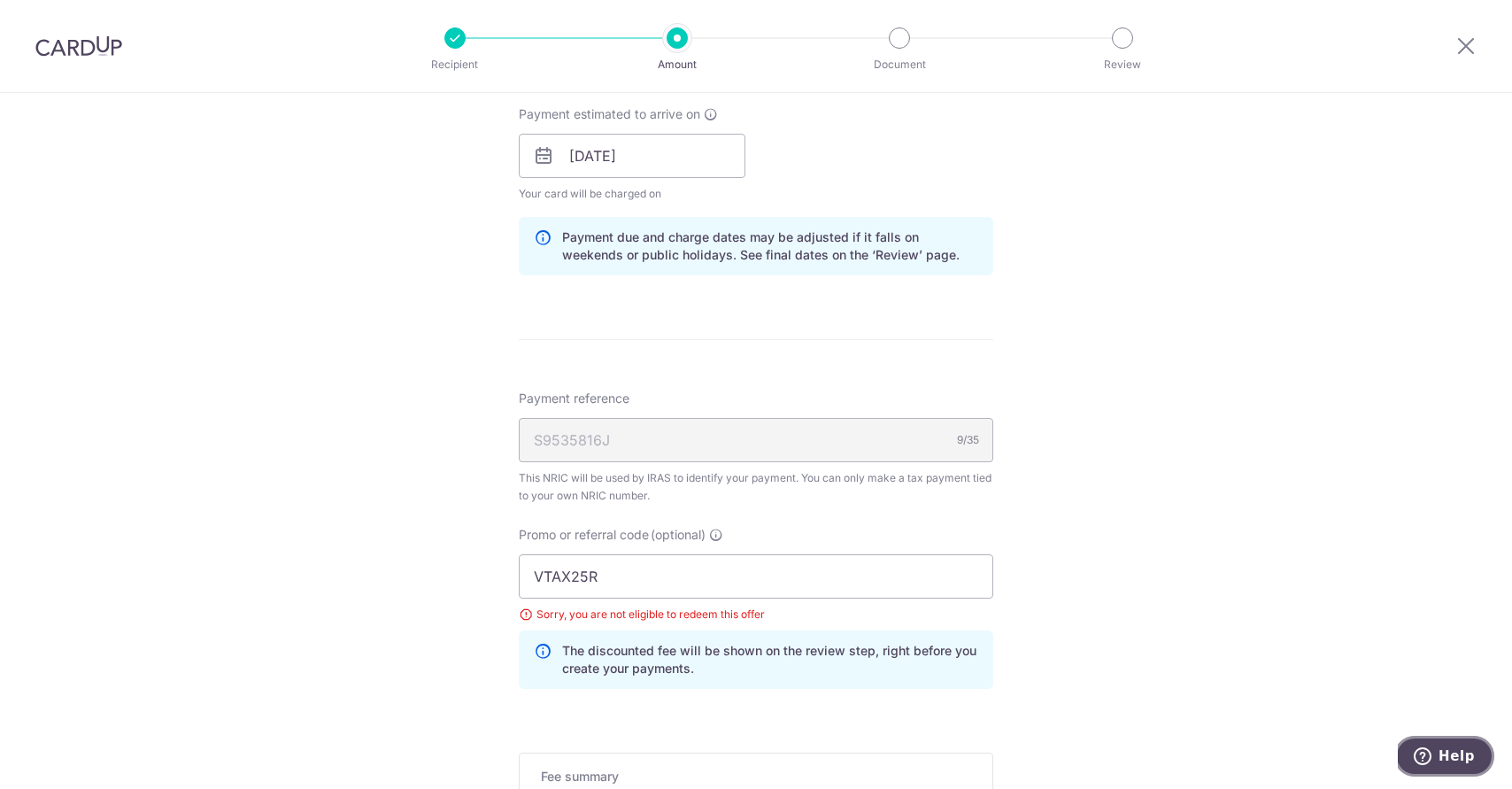
scroll to position [1096, 0]
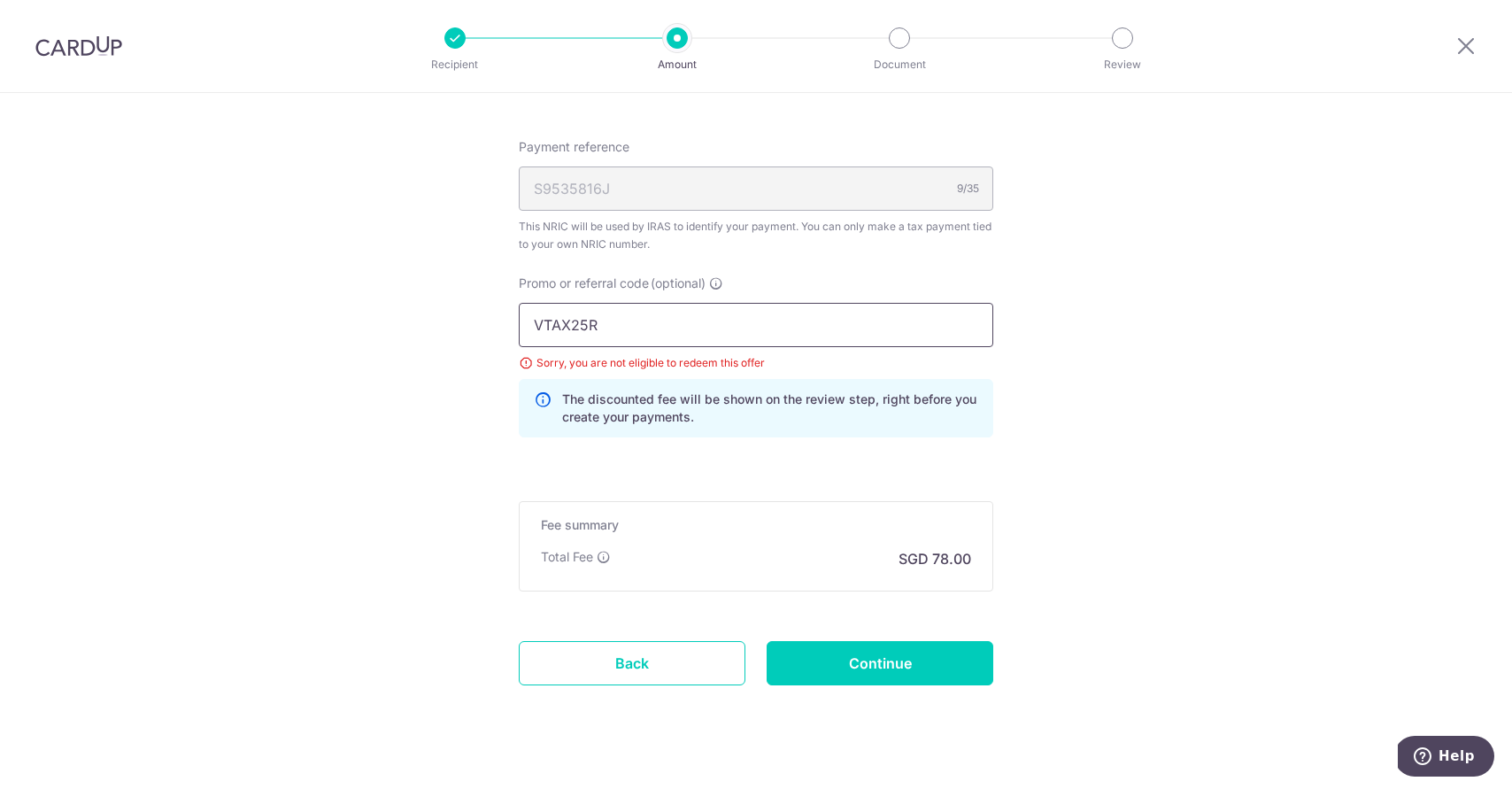
click at [809, 321] on input "VTAX25R" at bounding box center [756, 324] width 474 height 44
type input "VTAX25ONE"
click at [913, 663] on input "Continue" at bounding box center [879, 663] width 226 height 44
type input "Update Schedule"
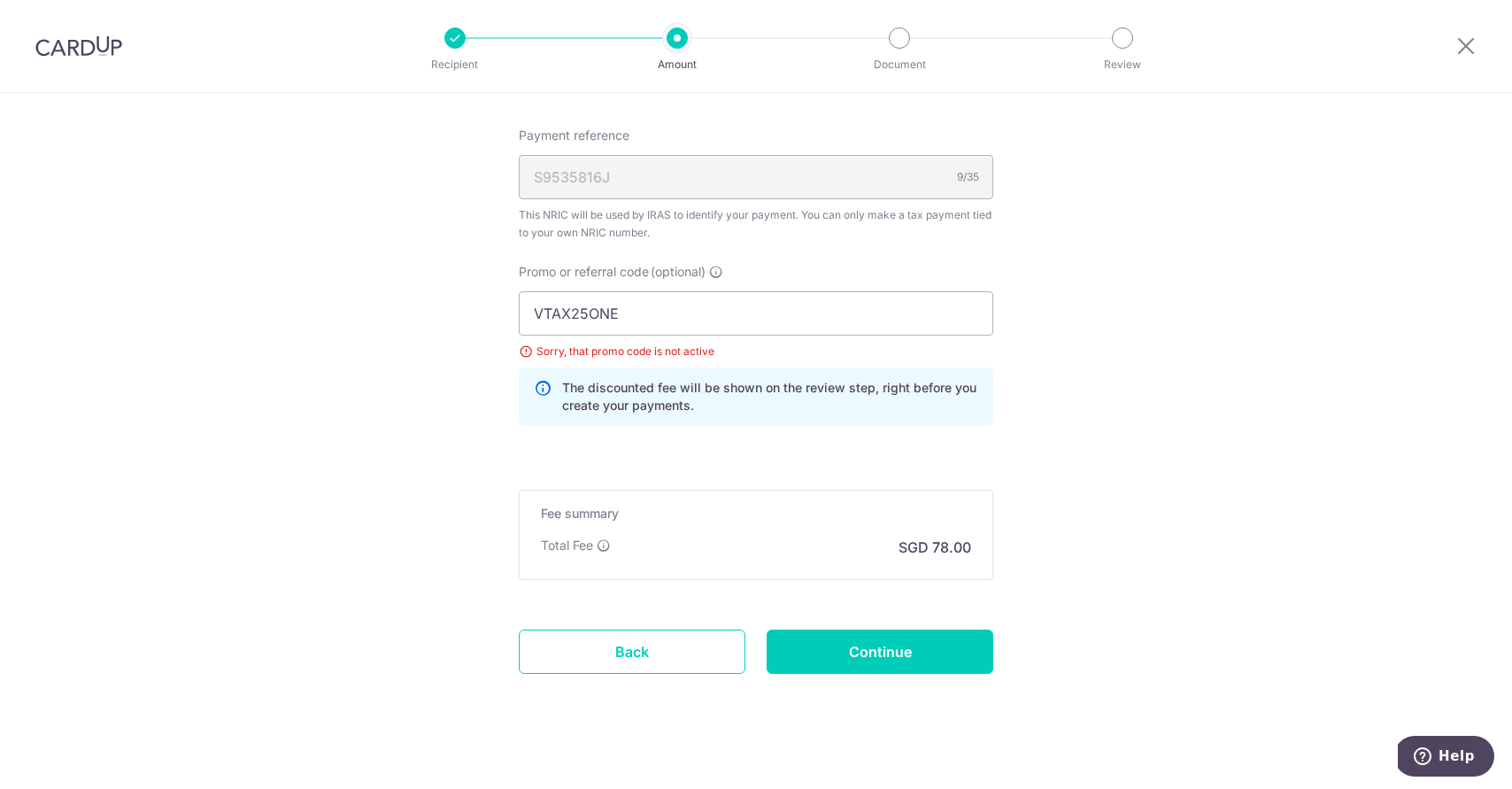
scroll to position [1113, 0]
